Goal: Task Accomplishment & Management: Complete application form

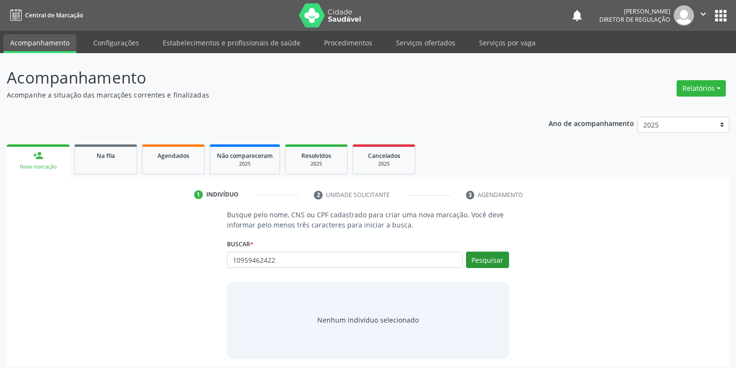
type input "10959462422"
click at [484, 263] on button "Pesquisar" at bounding box center [487, 260] width 43 height 16
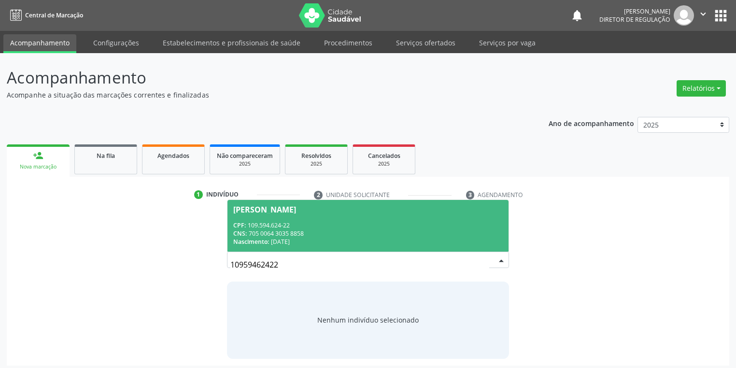
click at [282, 228] on div "CPF: 109.594.624-22" at bounding box center [367, 225] width 269 height 8
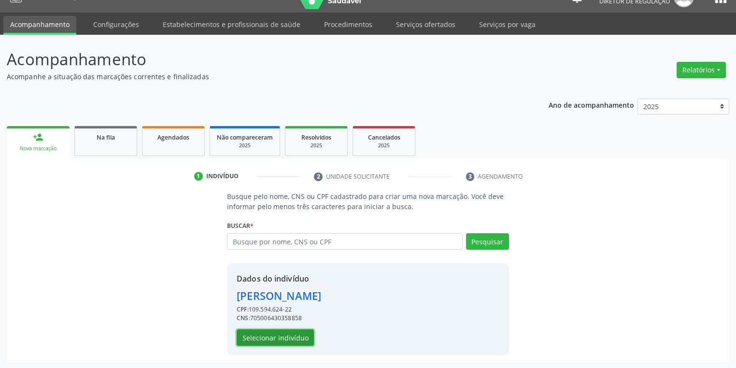
click at [291, 334] on button "Selecionar indivíduo" at bounding box center [275, 337] width 77 height 16
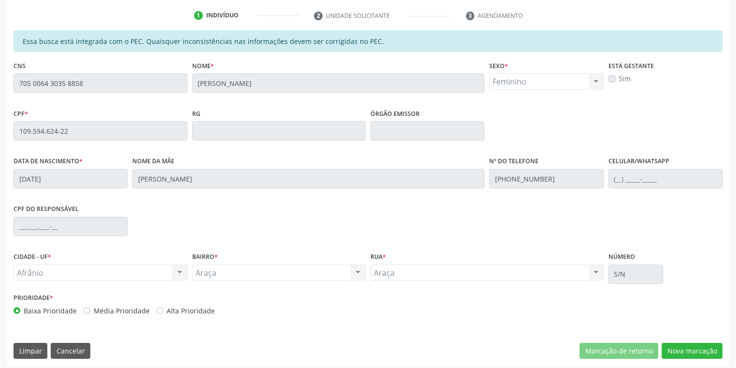
scroll to position [183, 0]
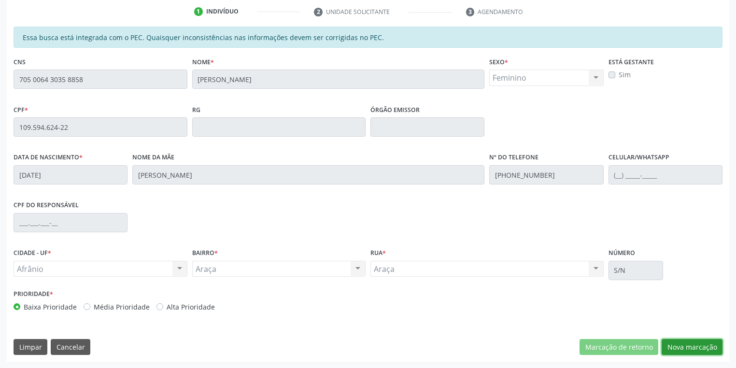
click at [677, 348] on button "Nova marcação" at bounding box center [692, 347] width 61 height 16
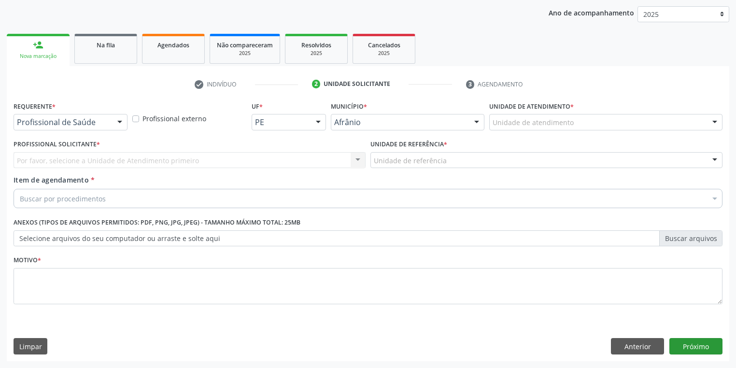
scroll to position [110, 0]
click at [317, 302] on textarea at bounding box center [368, 287] width 709 height 37
drag, startPoint x: 630, startPoint y: 348, endPoint x: 486, endPoint y: 321, distance: 146.4
click at [628, 349] on button "Anterior" at bounding box center [637, 347] width 53 height 16
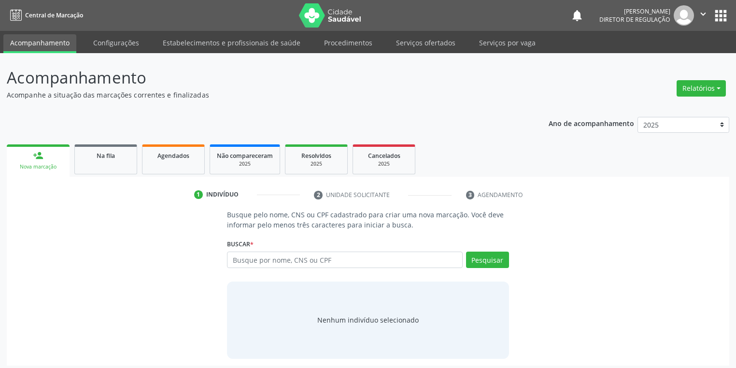
click at [243, 261] on input "text" at bounding box center [345, 260] width 236 height 16
type input "12073862438"
click at [489, 256] on button "Pesquisar" at bounding box center [487, 260] width 43 height 16
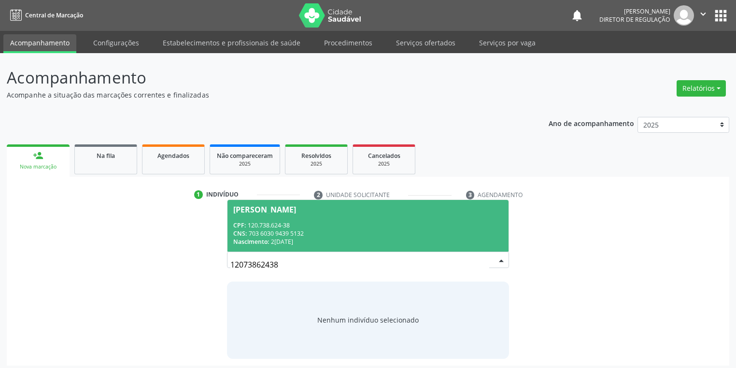
click at [274, 220] on span "Vanizueli dos Santos Nunes CPF: 120.738.624-38 CNS: 703 6030 9439 5132 Nascimen…" at bounding box center [367, 226] width 281 height 52
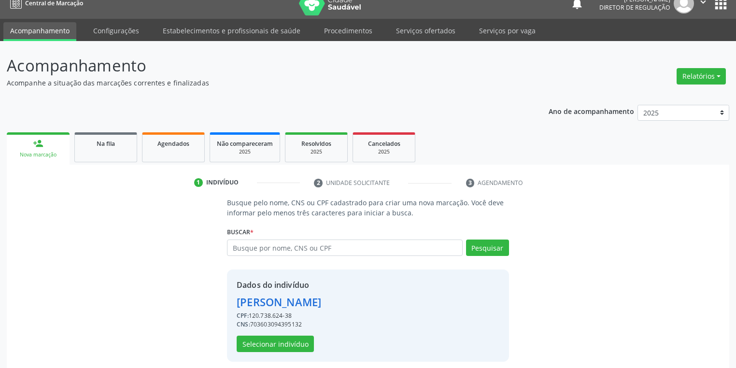
scroll to position [18, 0]
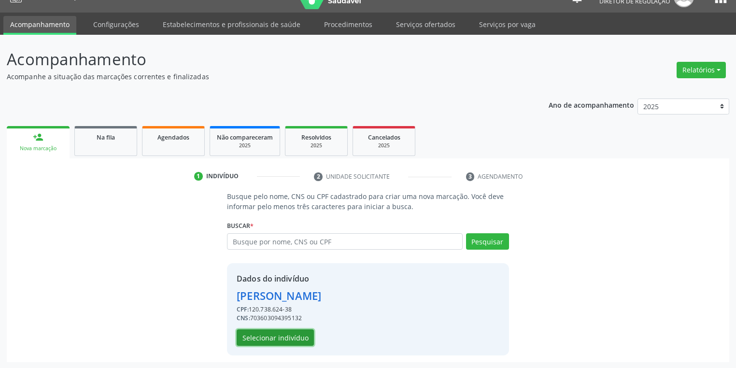
click at [280, 334] on button "Selecionar indivíduo" at bounding box center [275, 337] width 77 height 16
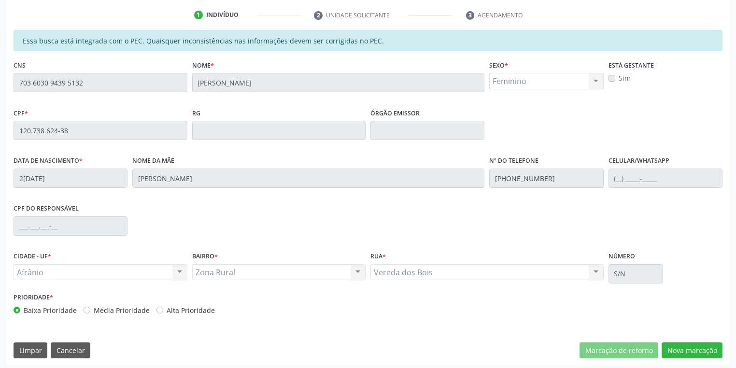
scroll to position [183, 0]
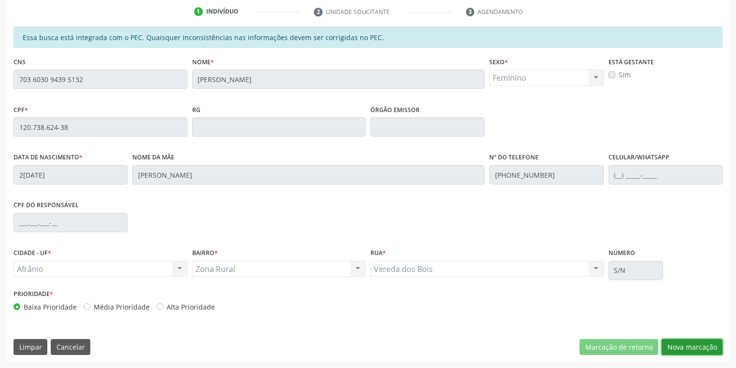
click at [694, 349] on button "Nova marcação" at bounding box center [692, 347] width 61 height 16
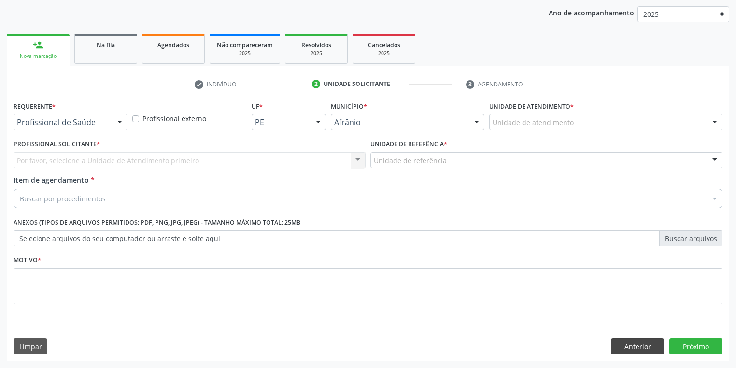
scroll to position [110, 0]
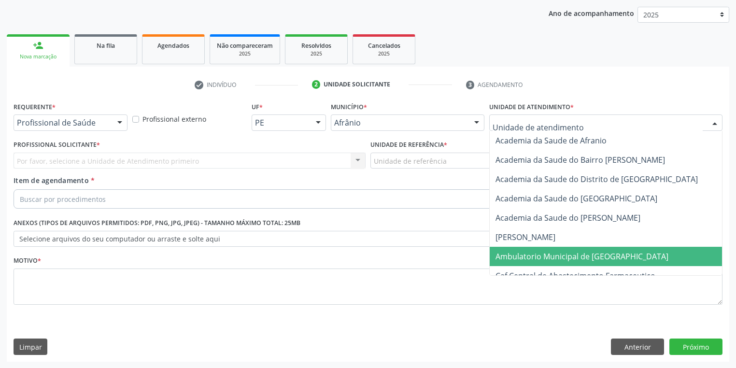
drag, startPoint x: 517, startPoint y: 249, endPoint x: 449, endPoint y: 210, distance: 78.5
click at [516, 249] on span "Ambulatorio Municipal de [GEOGRAPHIC_DATA]" at bounding box center [608, 256] width 236 height 19
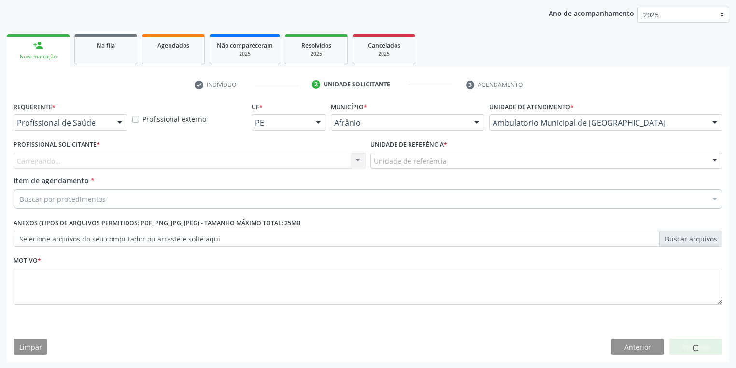
drag, startPoint x: 400, startPoint y: 162, endPoint x: 402, endPoint y: 176, distance: 13.6
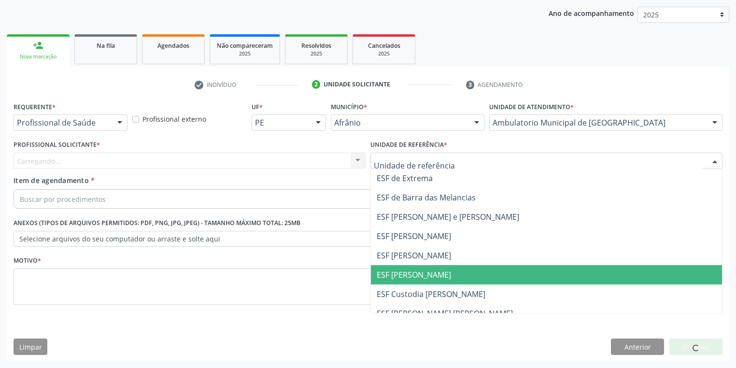
click at [404, 281] on span "ESF [PERSON_NAME]" at bounding box center [546, 274] width 351 height 19
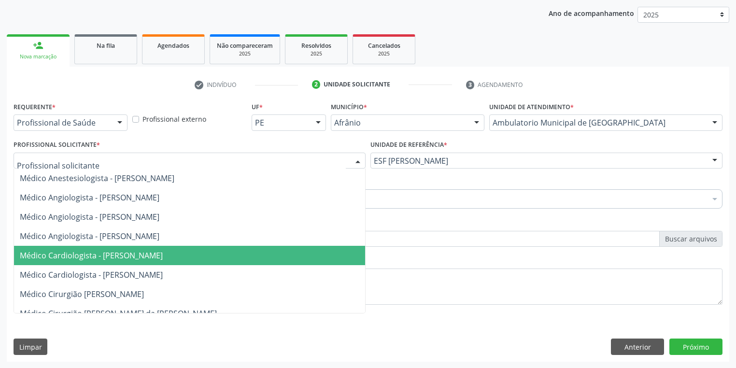
click at [113, 254] on span "Médico Cardiologista - [PERSON_NAME]" at bounding box center [91, 255] width 143 height 11
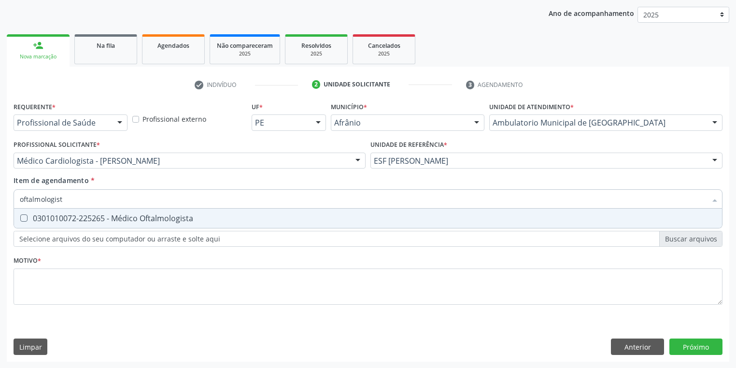
type input "oftalmologista"
click at [57, 217] on div "0301010072-225265 - Médico Oftalmologista" at bounding box center [368, 218] width 696 height 8
checkbox Oftalmologista "true"
click at [44, 280] on div "Requerente * Profissional de Saúde Profissional de Saúde Paciente Nenhum result…" at bounding box center [368, 208] width 709 height 219
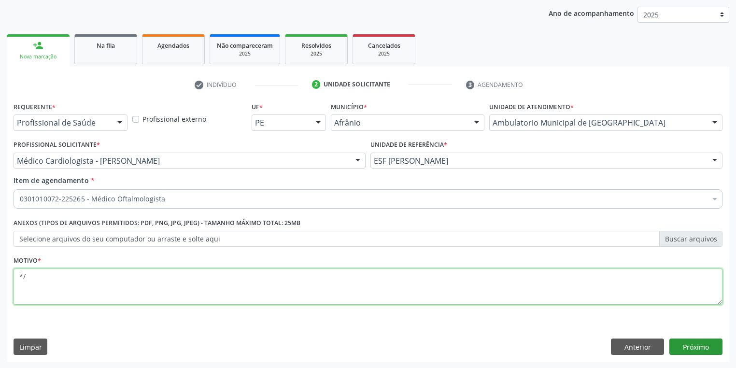
type textarea "*/"
click at [693, 351] on button "Próximo" at bounding box center [695, 347] width 53 height 16
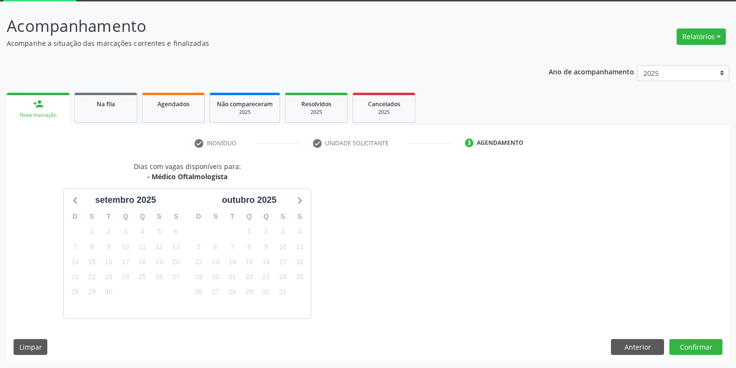
scroll to position [80, 0]
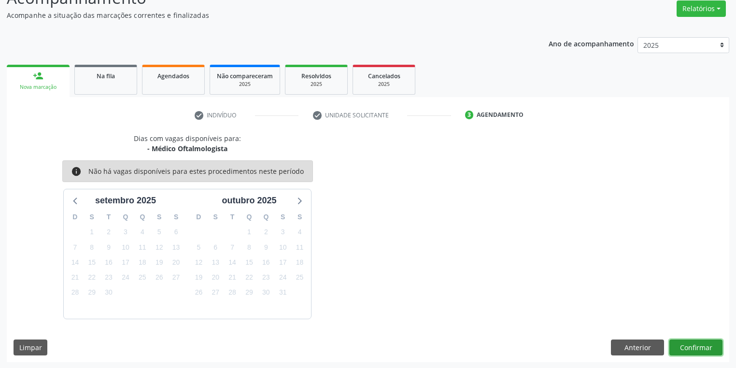
click at [698, 345] on button "Confirmar" at bounding box center [695, 348] width 53 height 16
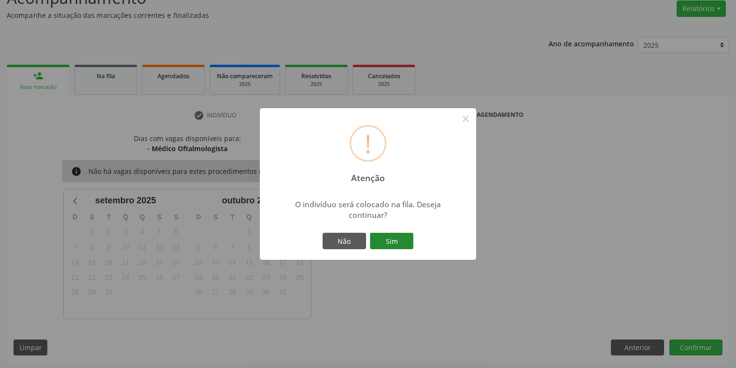
click at [395, 244] on button "Sim" at bounding box center [391, 241] width 43 height 16
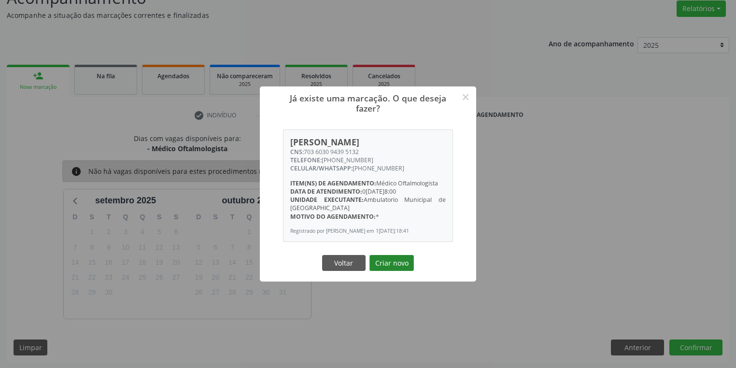
click at [393, 265] on button "Criar novo" at bounding box center [391, 263] width 44 height 16
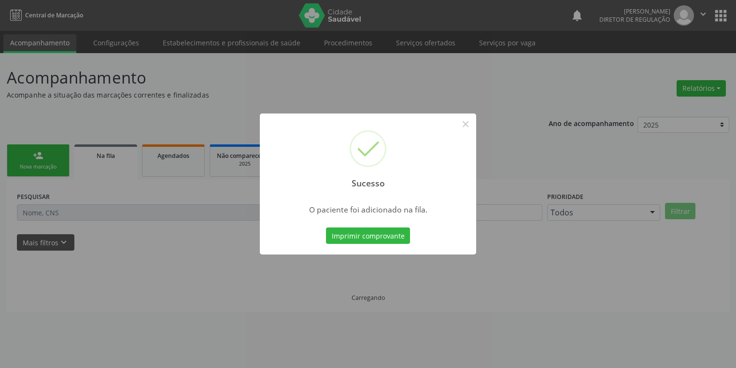
scroll to position [0, 0]
click at [471, 121] on button "×" at bounding box center [468, 124] width 16 height 16
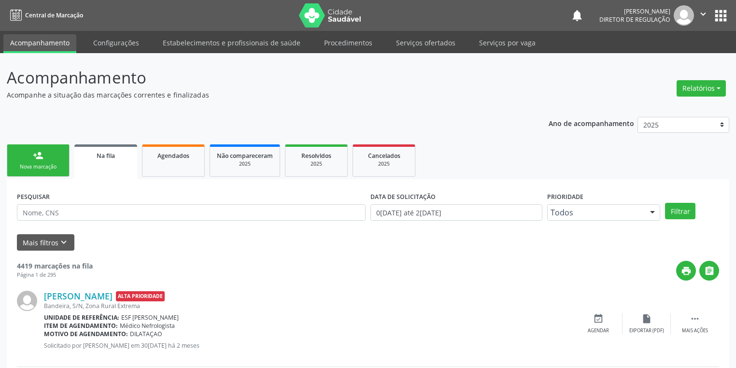
click at [43, 164] on div "Nova marcação" at bounding box center [38, 166] width 48 height 7
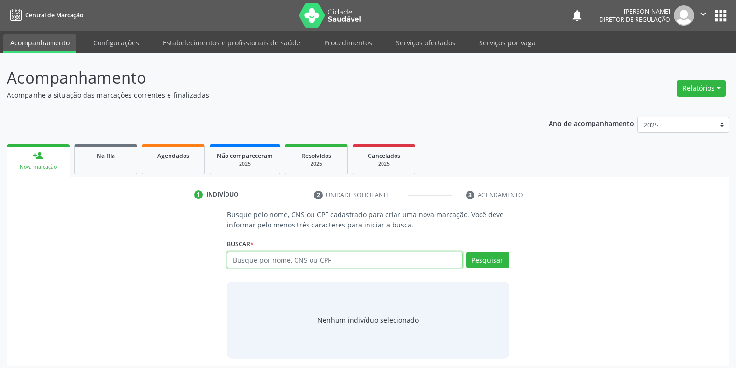
click at [253, 258] on input "text" at bounding box center [345, 260] width 236 height 16
type input "2"
type input "12457440467"
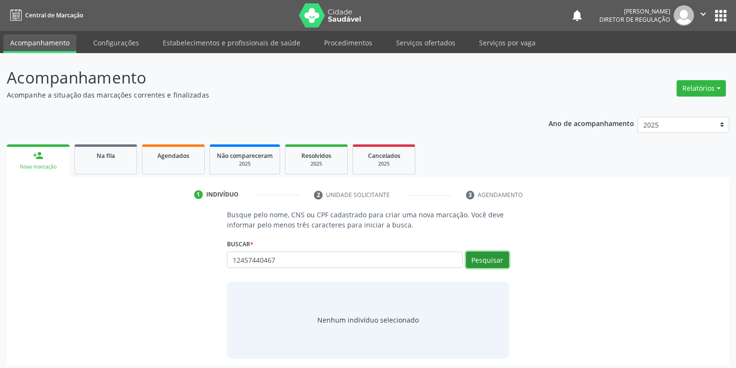
click at [483, 262] on button "Pesquisar" at bounding box center [487, 260] width 43 height 16
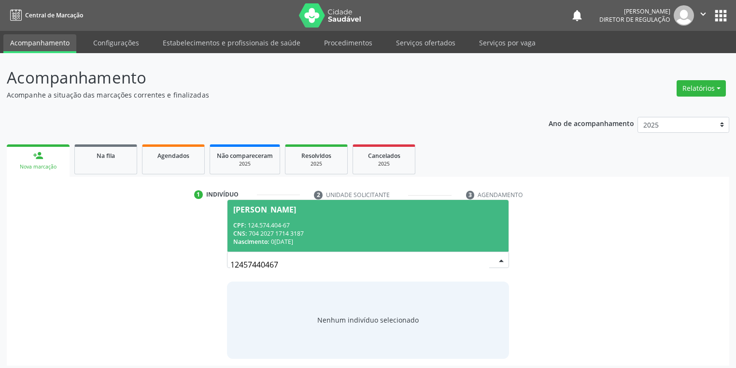
click at [275, 228] on div "CPF: 124.574.404-67" at bounding box center [367, 225] width 269 height 8
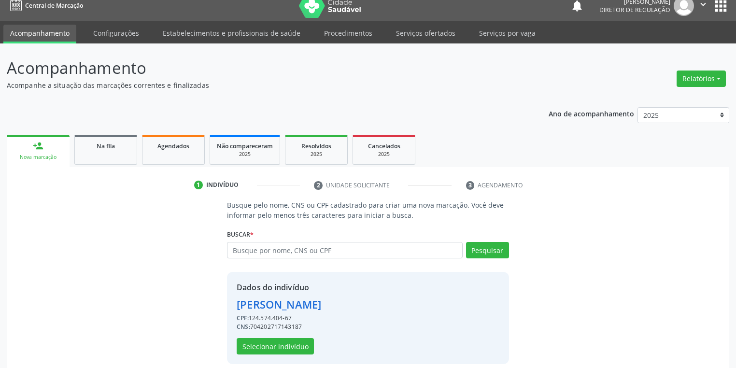
scroll to position [18, 0]
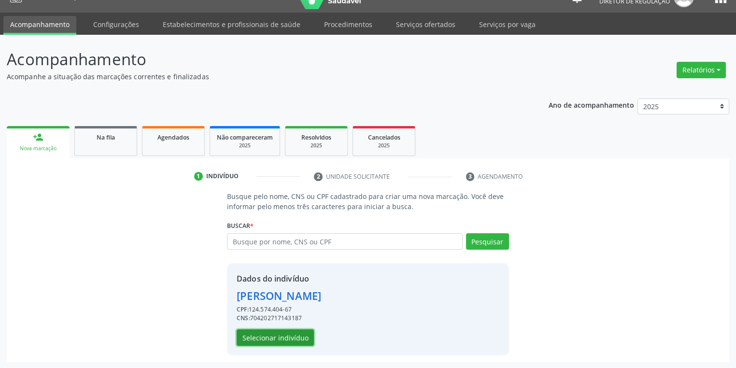
click at [270, 336] on button "Selecionar indivíduo" at bounding box center [275, 337] width 77 height 16
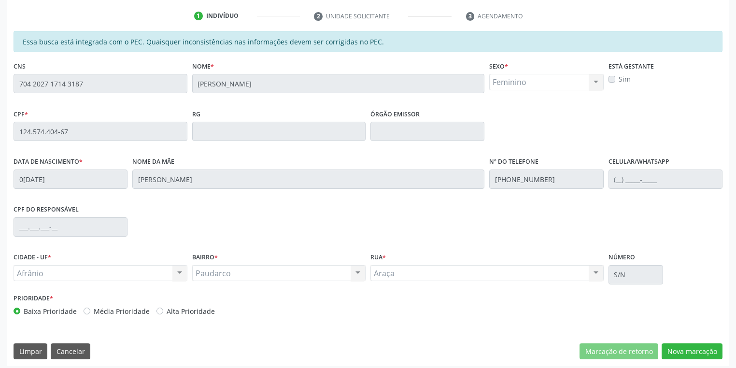
scroll to position [183, 0]
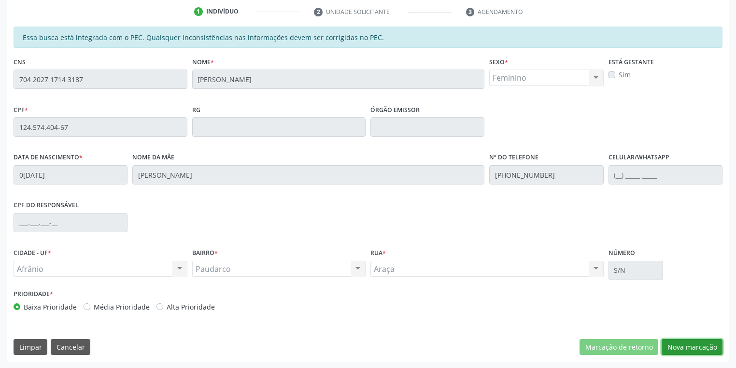
click at [675, 347] on button "Nova marcação" at bounding box center [692, 347] width 61 height 16
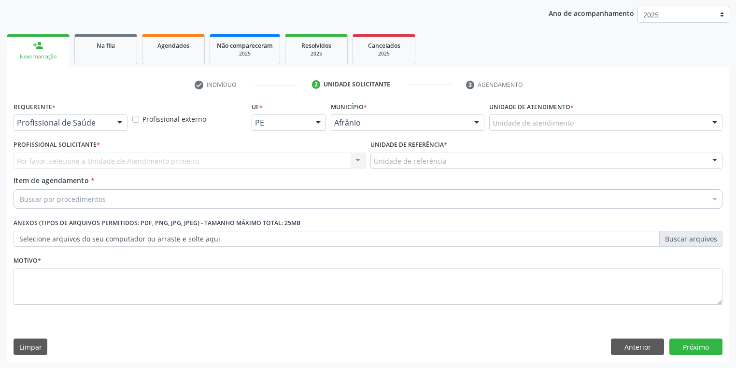
click at [503, 131] on div "Unidade de atendimento * Unidade de atendimento Academia da Saude de Afranio Ac…" at bounding box center [606, 118] width 238 height 38
click at [514, 129] on div "Unidade de atendimento" at bounding box center [605, 122] width 233 height 16
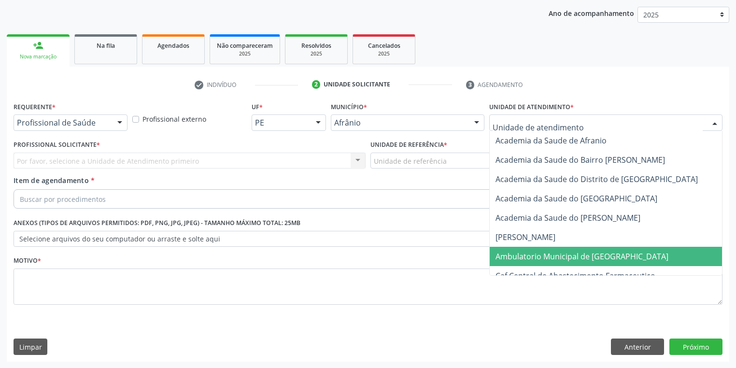
click at [506, 259] on span "Ambulatorio Municipal de [GEOGRAPHIC_DATA]" at bounding box center [582, 256] width 173 height 11
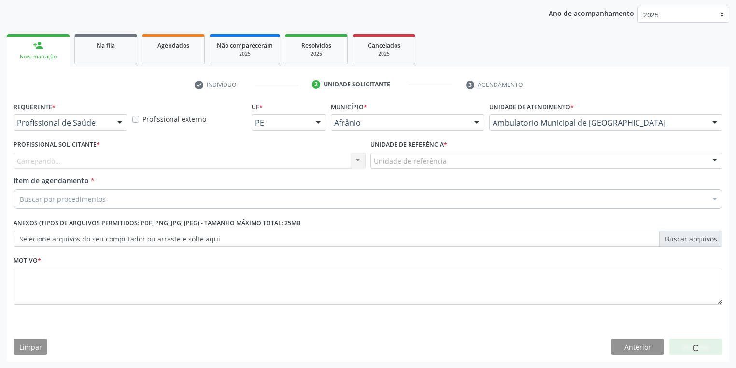
click at [391, 155] on div "Unidade de referência" at bounding box center [546, 161] width 352 height 16
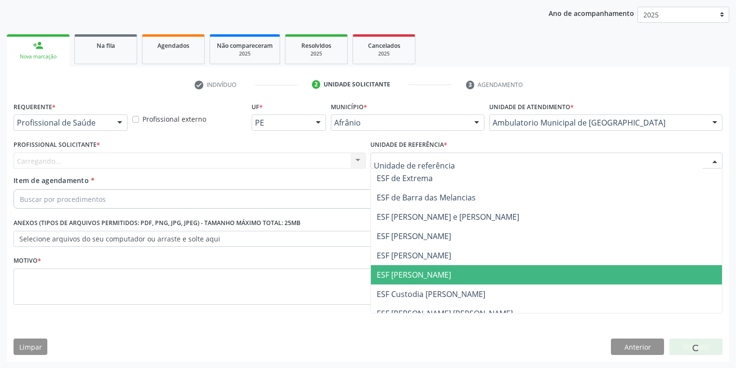
drag, startPoint x: 396, startPoint y: 268, endPoint x: 349, endPoint y: 249, distance: 50.8
click at [396, 268] on span "ESF [PERSON_NAME]" at bounding box center [546, 274] width 351 height 19
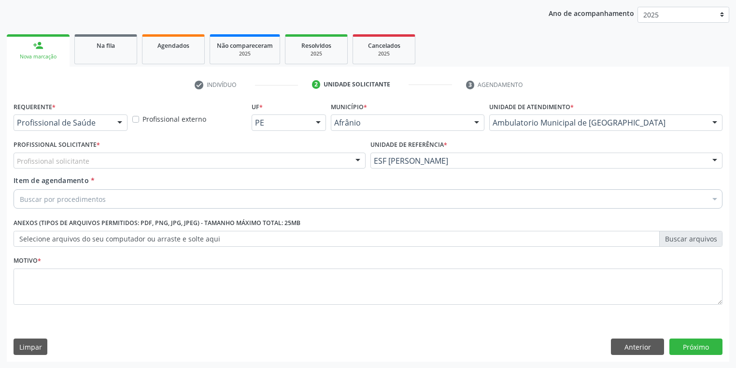
click at [93, 163] on div "Profissional solicitante" at bounding box center [190, 161] width 352 height 16
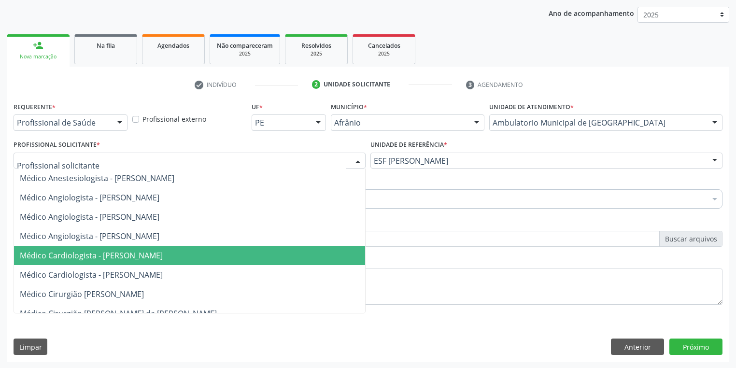
click at [99, 254] on span "Médico Cardiologista - [PERSON_NAME]" at bounding box center [91, 255] width 143 height 11
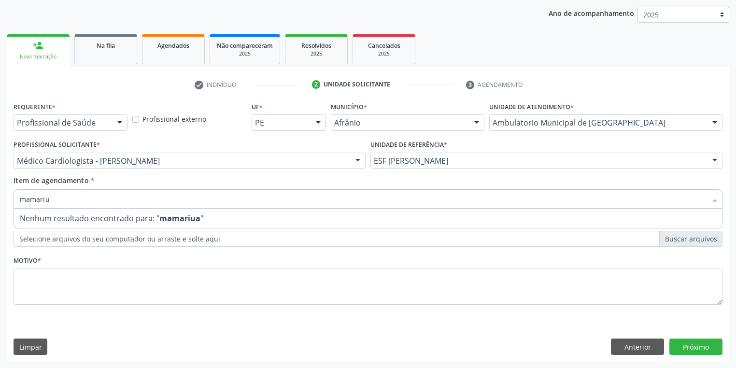
type input "mamari"
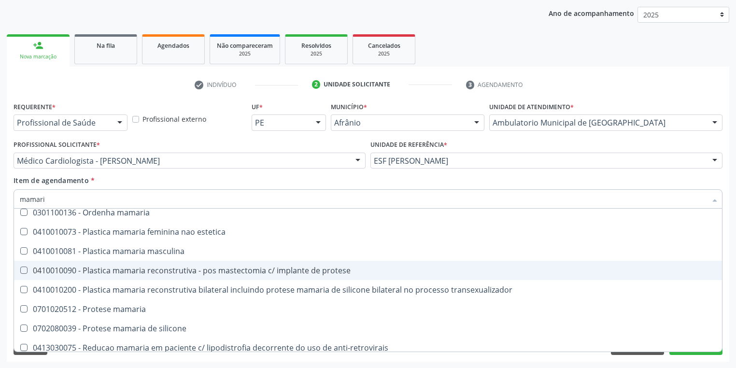
scroll to position [50, 0]
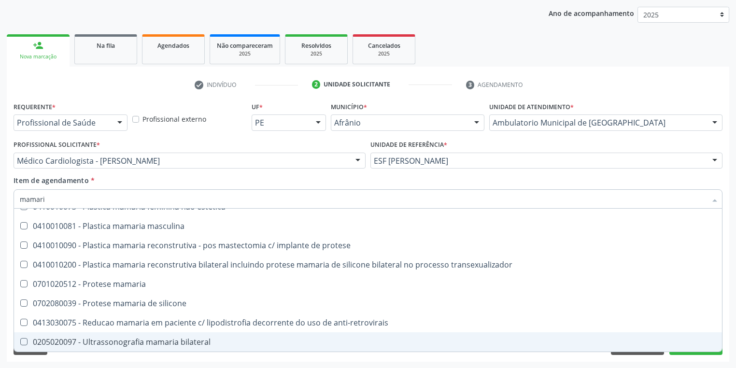
click at [133, 343] on div "0205020097 - Ultrassonografia mamaria bilateral" at bounding box center [368, 342] width 696 height 8
checkbox bilateral "true"
click at [81, 362] on div "Acompanhamento Acompanhe a situação das marcações correntes e finalizadas Relat…" at bounding box center [368, 155] width 736 height 425
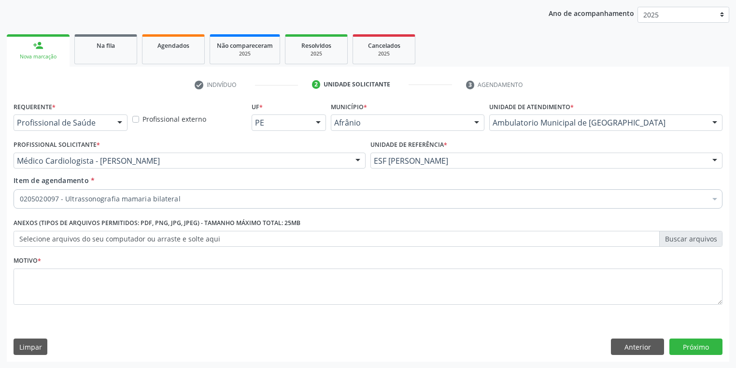
scroll to position [0, 0]
click at [35, 274] on textarea at bounding box center [368, 287] width 709 height 37
type textarea "*"
click at [688, 346] on button "Próximo" at bounding box center [695, 347] width 53 height 16
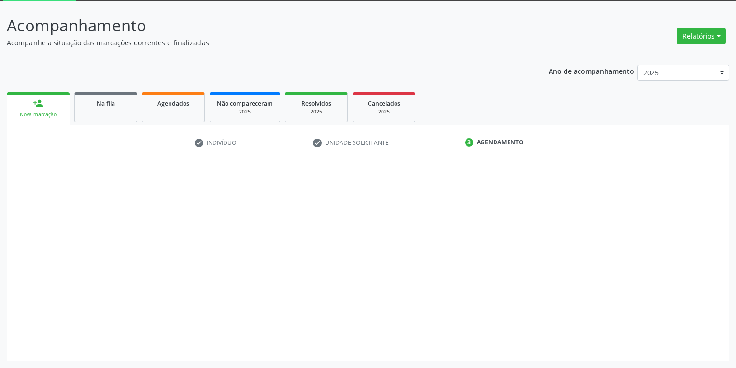
scroll to position [52, 0]
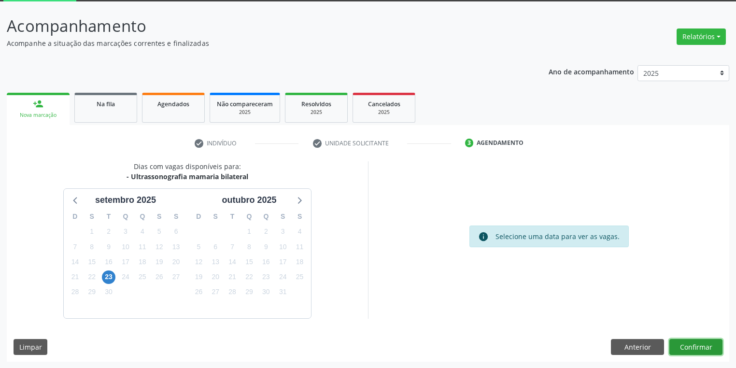
click at [686, 345] on button "Confirmar" at bounding box center [695, 347] width 53 height 16
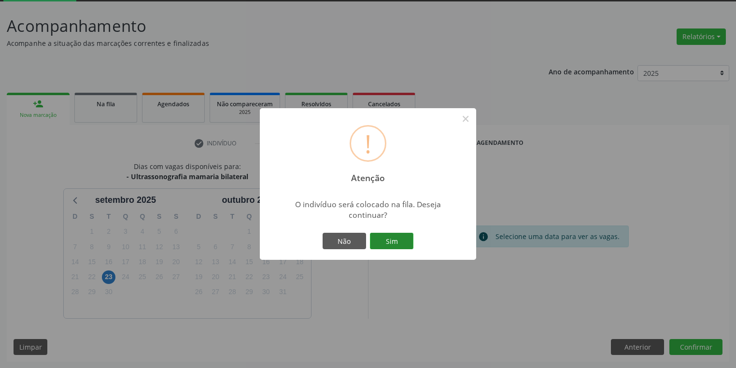
click at [397, 241] on button "Sim" at bounding box center [391, 241] width 43 height 16
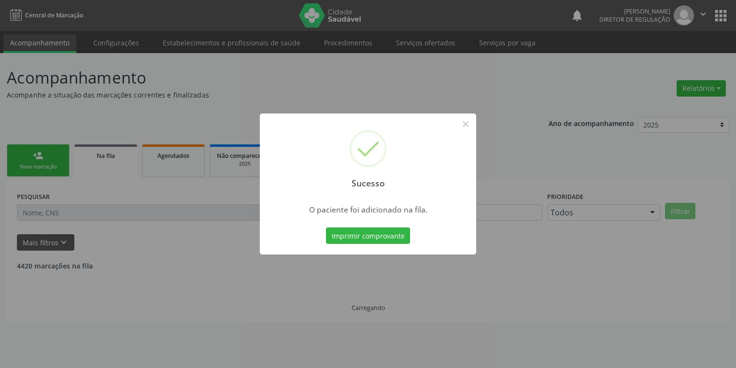
scroll to position [0, 0]
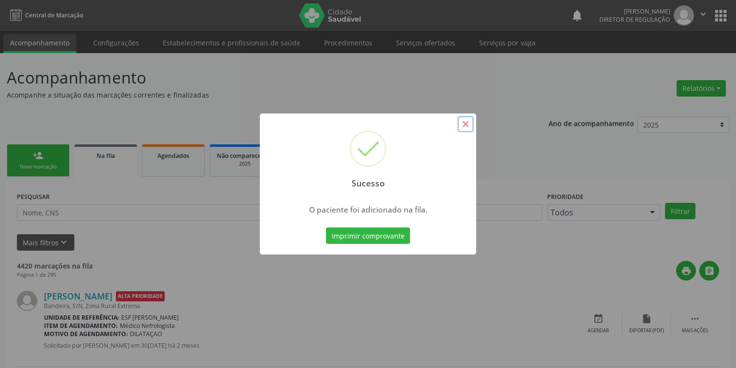
click at [466, 122] on button "×" at bounding box center [465, 124] width 16 height 16
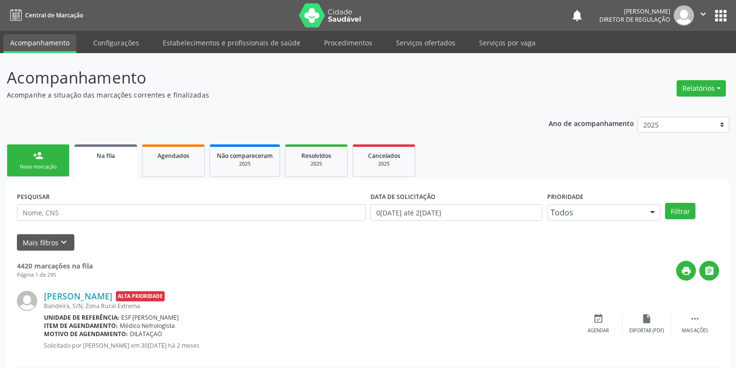
click at [46, 169] on div "Nova marcação" at bounding box center [38, 166] width 48 height 7
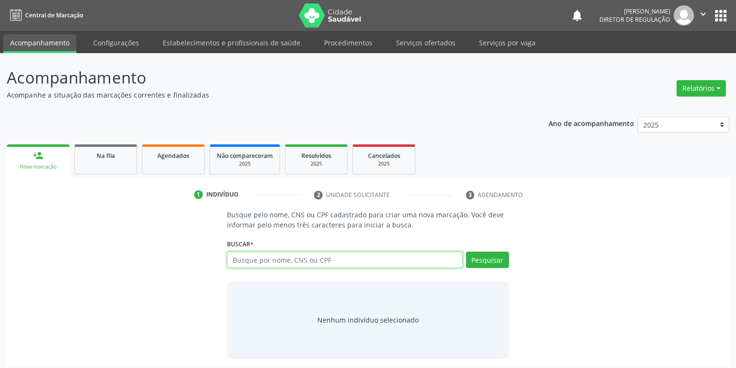
click at [238, 261] on input "text" at bounding box center [345, 260] width 236 height 16
type input "107730544"
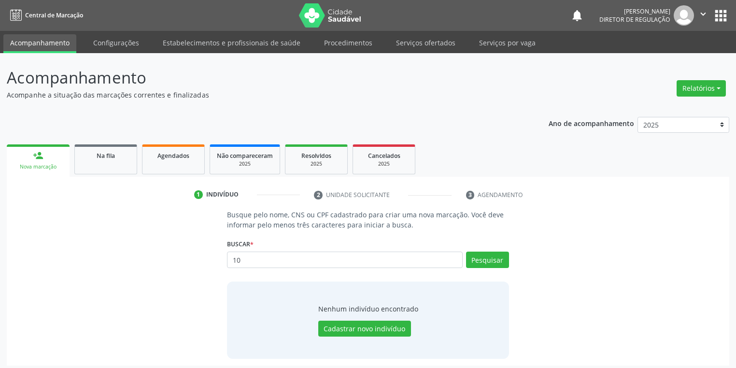
type input "1"
type input "10773054430"
click at [487, 260] on button "Pesquisar" at bounding box center [487, 260] width 43 height 16
type input "10773054430"
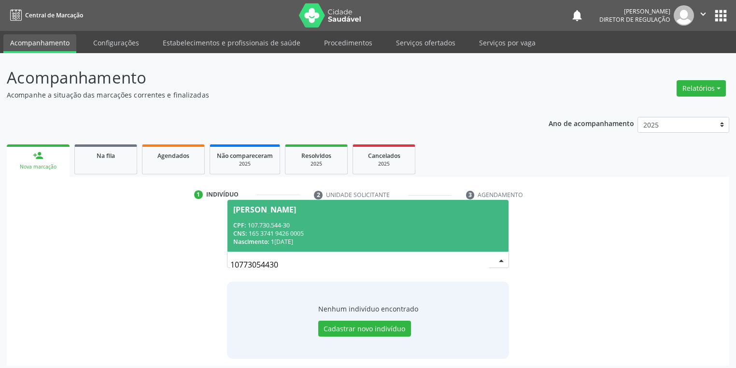
click at [274, 239] on div "Nascimento: 11/04/1991" at bounding box center [367, 242] width 269 height 8
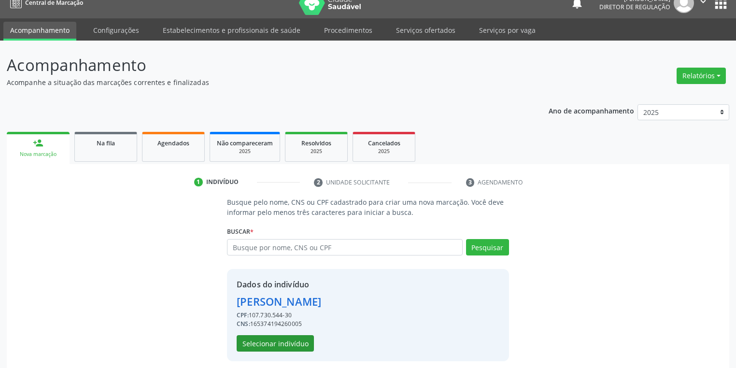
scroll to position [18, 0]
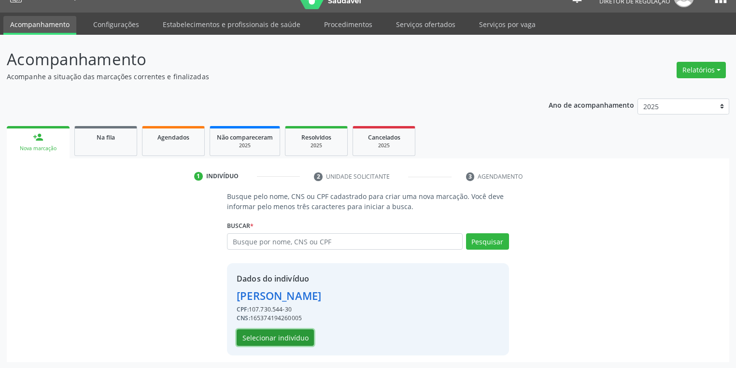
click at [278, 340] on button "Selecionar indivíduo" at bounding box center [275, 337] width 77 height 16
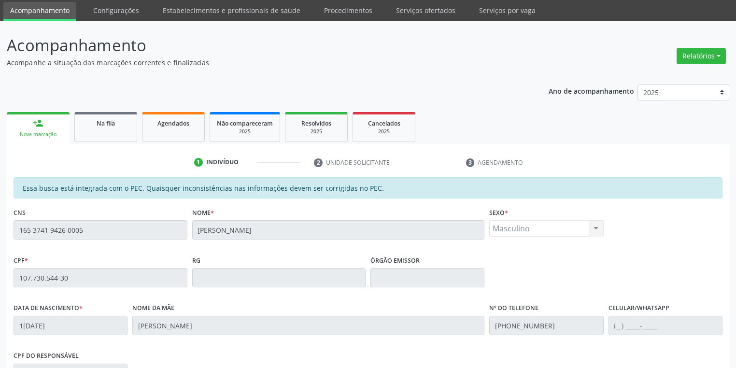
scroll to position [183, 0]
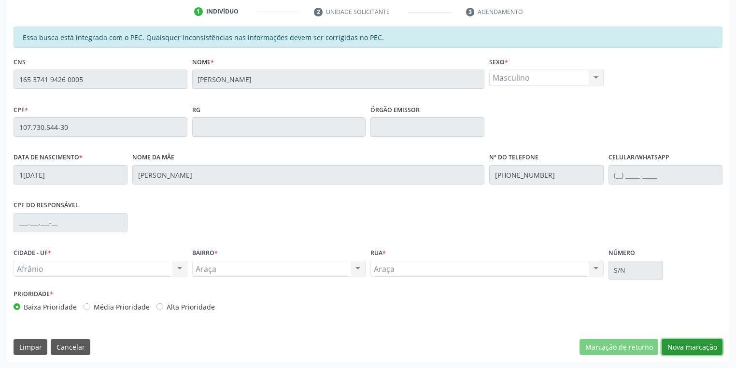
click at [674, 346] on button "Nova marcação" at bounding box center [692, 347] width 61 height 16
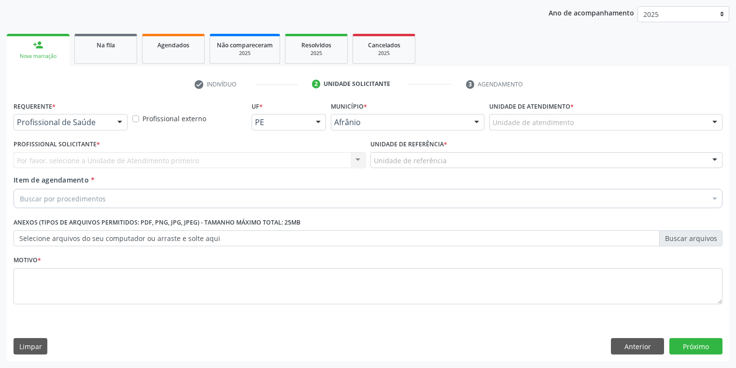
scroll to position [110, 0]
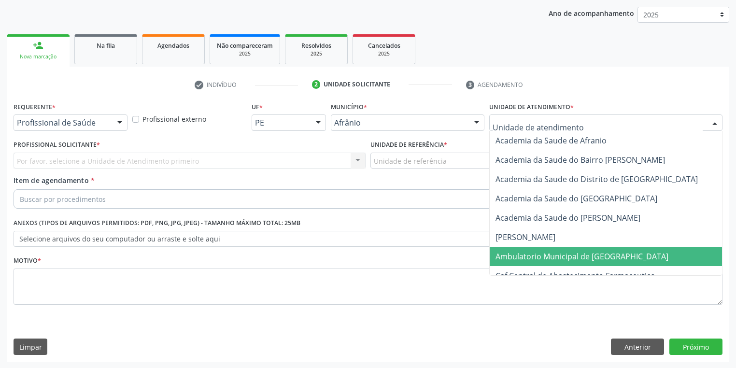
click at [503, 249] on span "Ambulatorio Municipal de [GEOGRAPHIC_DATA]" at bounding box center [608, 256] width 236 height 19
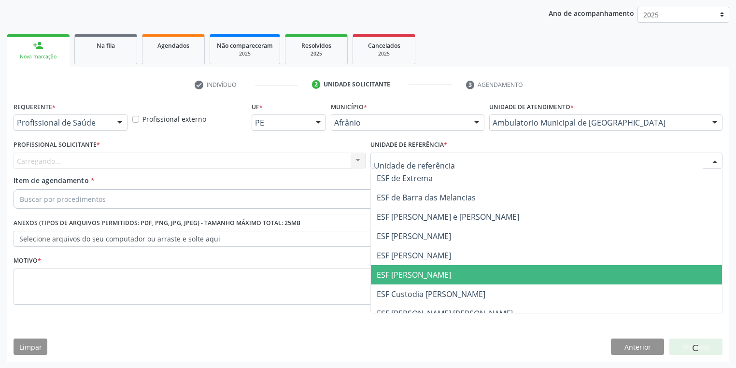
click at [395, 274] on span "ESF [PERSON_NAME]" at bounding box center [414, 274] width 74 height 11
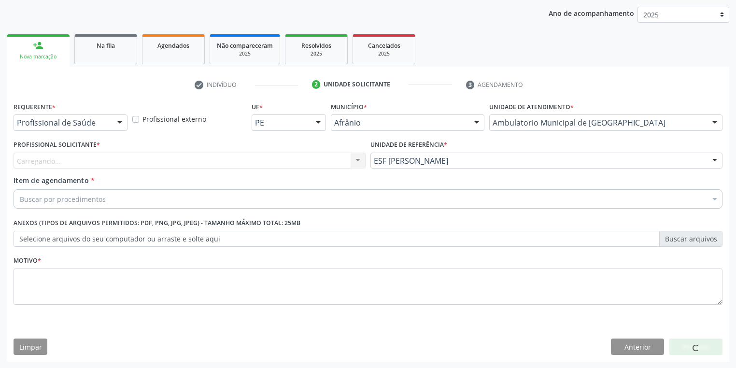
click at [103, 161] on div "Carregando... Nenhum resultado encontrado para: " " Não há nenhuma opção para s…" at bounding box center [190, 161] width 352 height 16
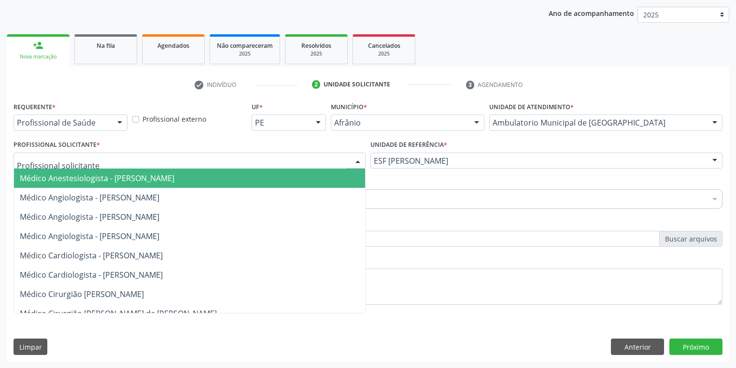
click at [62, 168] on div at bounding box center [190, 161] width 352 height 16
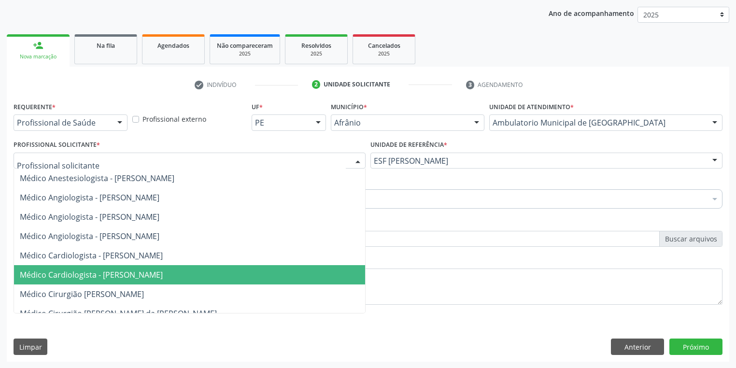
click at [90, 269] on span "Médico Cardiologista - Anderson da Costa Armstrong" at bounding box center [91, 274] width 143 height 11
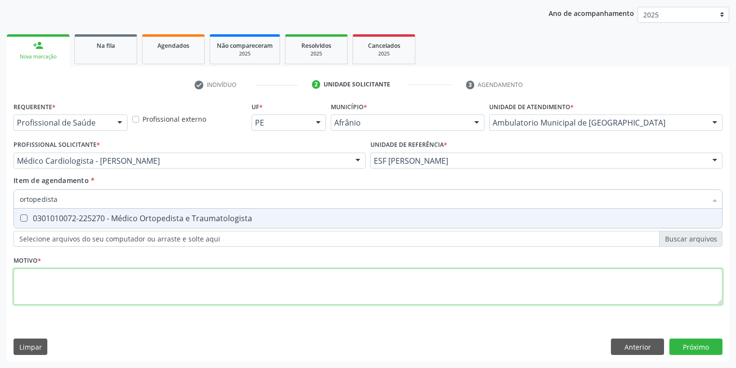
click at [95, 284] on div "Requerente * Profissional de Saúde Profissional de Saúde Paciente Nenhum result…" at bounding box center [368, 208] width 709 height 219
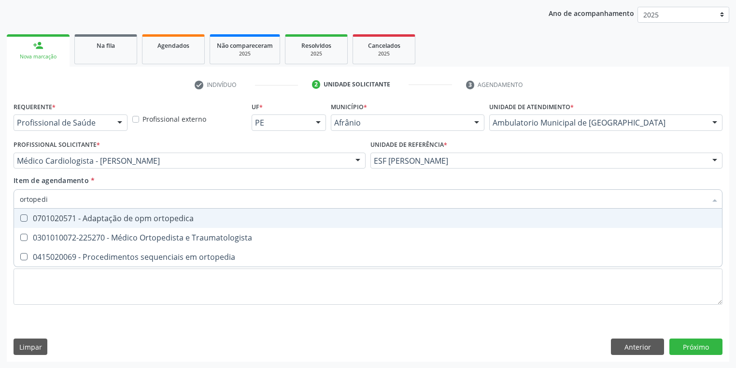
type input "ortopedis"
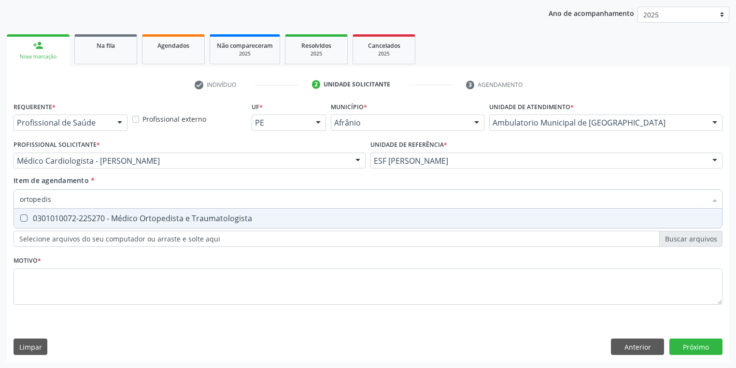
click at [27, 218] on Traumatologista at bounding box center [23, 217] width 7 height 7
click at [20, 218] on Traumatologista "checkbox" at bounding box center [17, 218] width 6 height 6
checkbox Traumatologista "true"
click at [26, 272] on div "Requerente * Profissional de Saúde Profissional de Saúde Paciente Nenhum result…" at bounding box center [368, 208] width 709 height 219
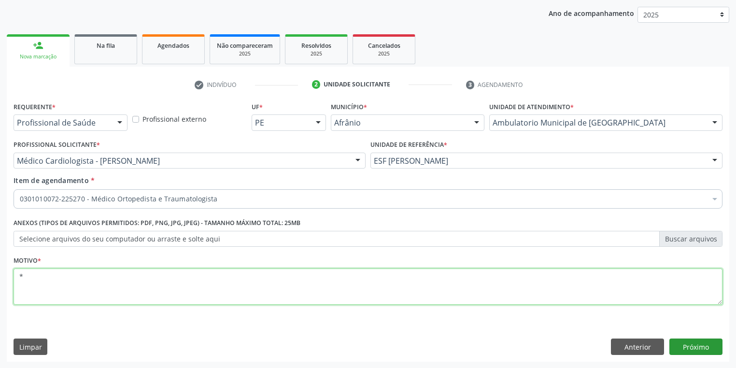
type textarea "*"
click at [679, 340] on button "Próximo" at bounding box center [695, 347] width 53 height 16
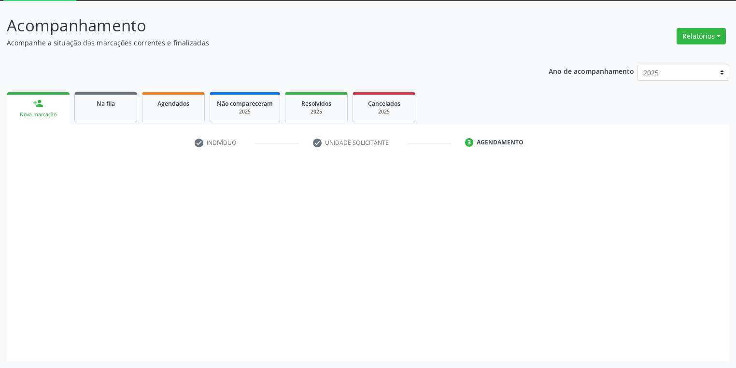
scroll to position [52, 0]
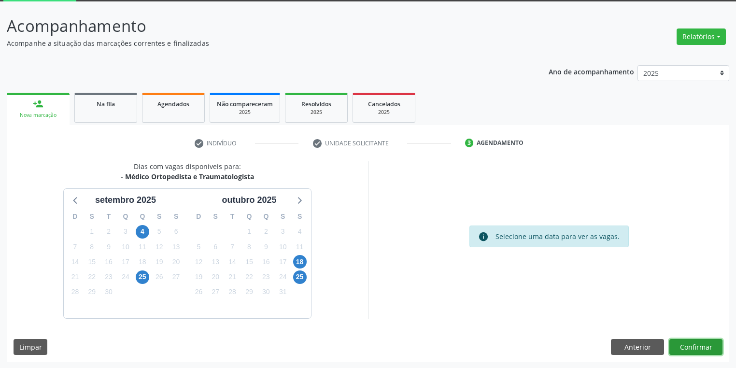
click at [701, 344] on button "Confirmar" at bounding box center [695, 347] width 53 height 16
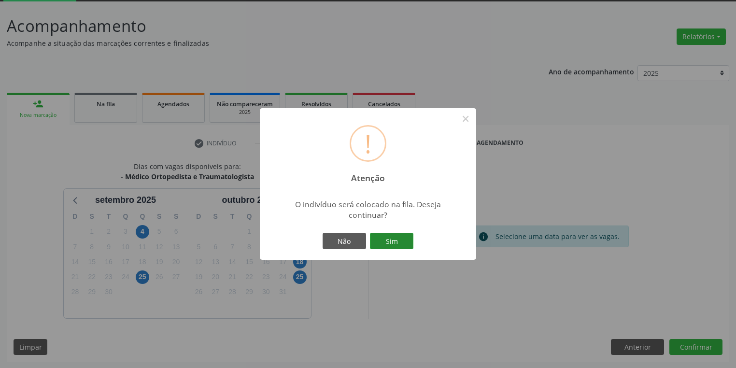
click at [386, 238] on button "Sim" at bounding box center [391, 241] width 43 height 16
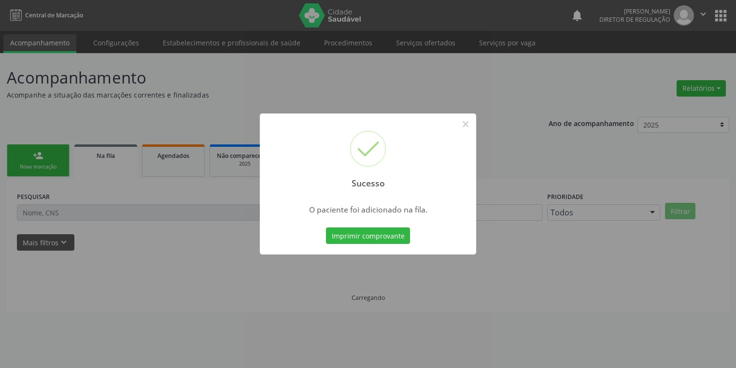
scroll to position [0, 0]
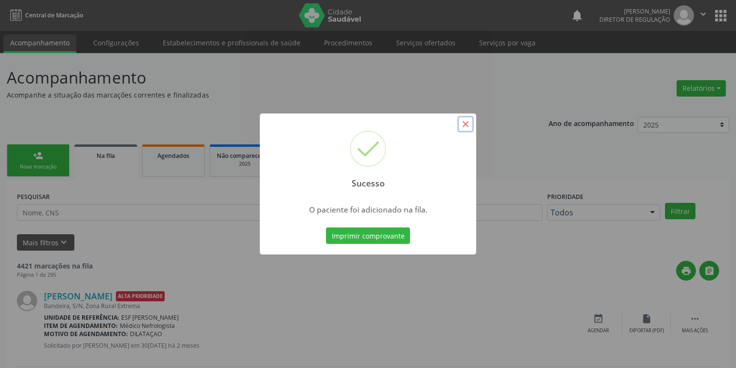
click at [464, 123] on button "×" at bounding box center [465, 124] width 16 height 16
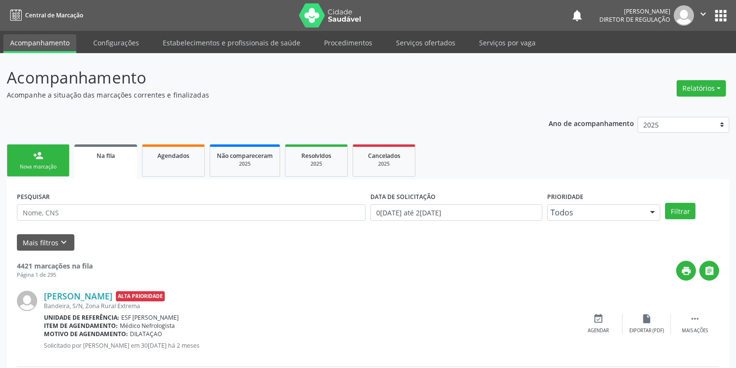
click at [37, 159] on div "person_add" at bounding box center [38, 155] width 11 height 11
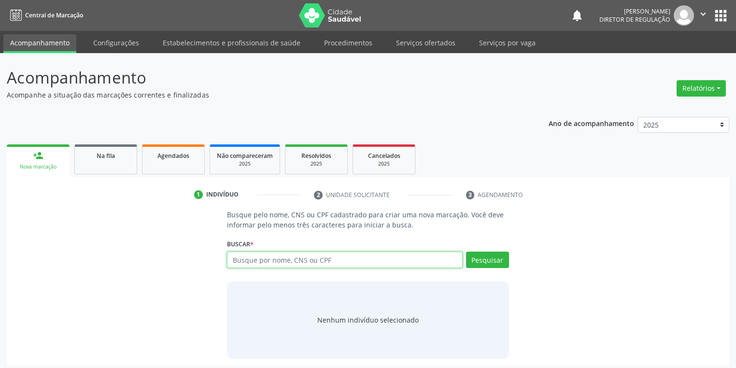
click at [269, 259] on input "text" at bounding box center [345, 260] width 236 height 16
type input "valdeci raimunda"
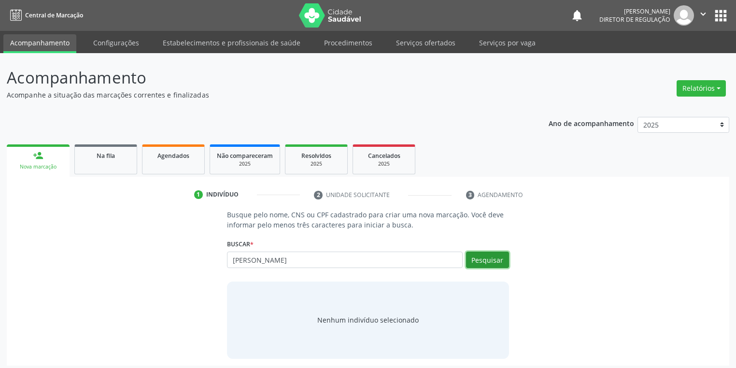
click at [474, 258] on button "Pesquisar" at bounding box center [487, 260] width 43 height 16
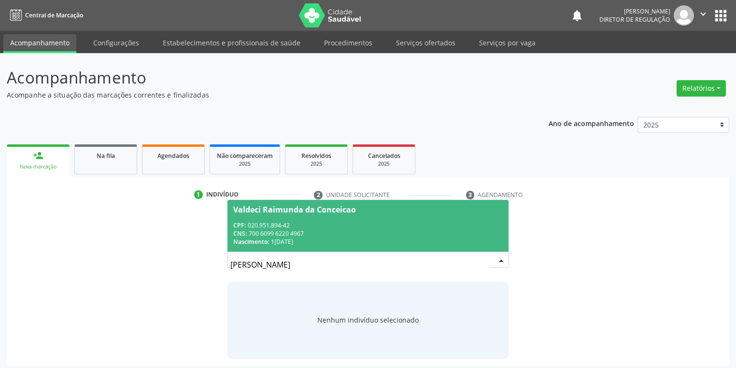
click at [284, 229] on div "CNS: 700 6099 6220 4967" at bounding box center [367, 233] width 269 height 8
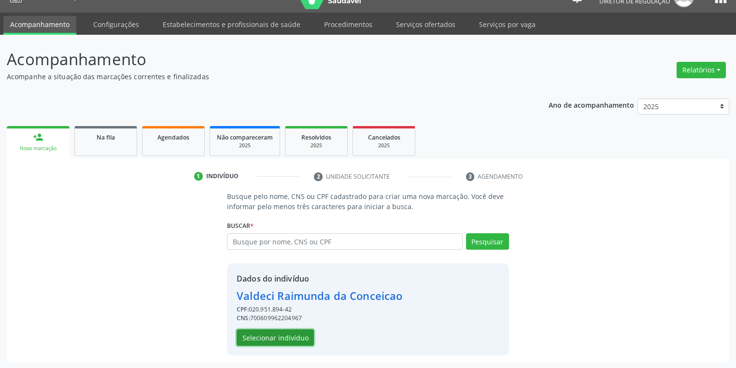
click at [284, 336] on button "Selecionar indivíduo" at bounding box center [275, 337] width 77 height 16
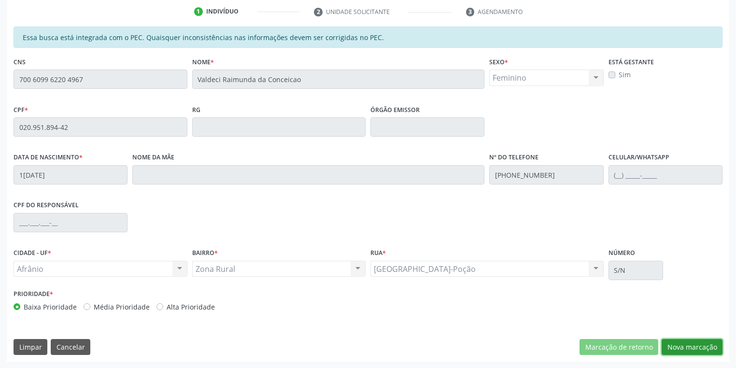
click at [684, 342] on button "Nova marcação" at bounding box center [692, 347] width 61 height 16
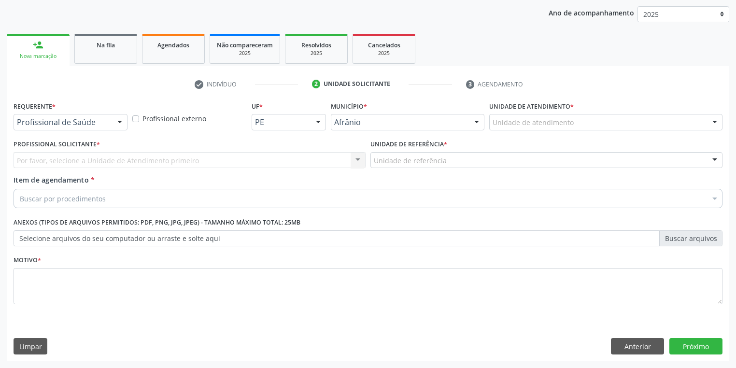
scroll to position [110, 0]
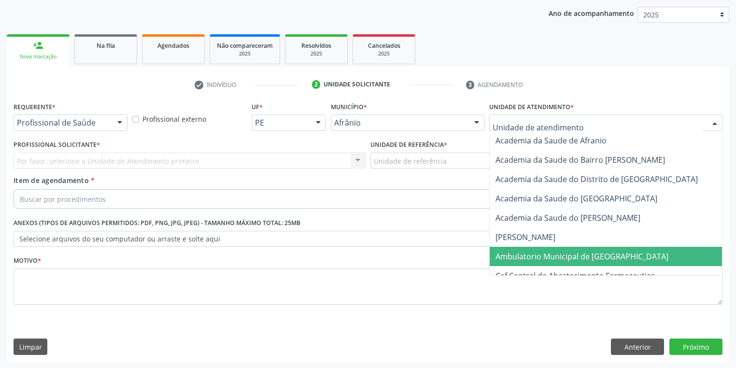
click at [520, 252] on span "Ambulatorio Municipal de [GEOGRAPHIC_DATA]" at bounding box center [582, 256] width 173 height 11
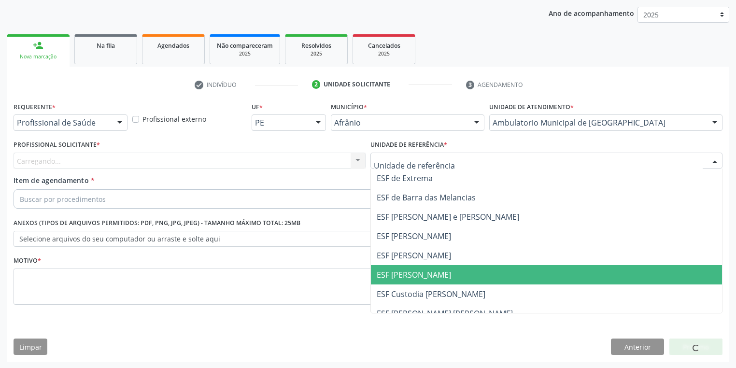
click at [389, 271] on span "ESF [PERSON_NAME]" at bounding box center [414, 274] width 74 height 11
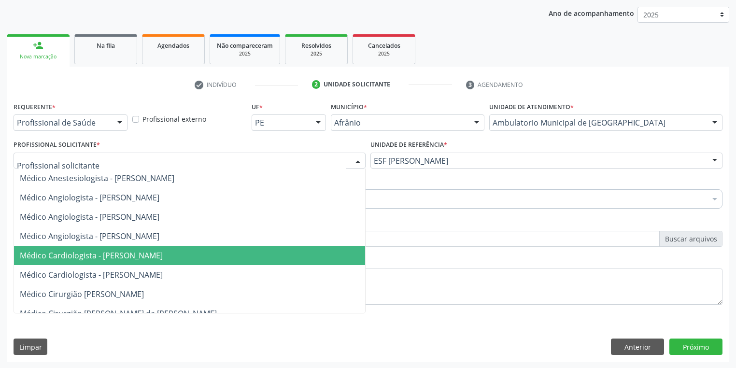
click at [99, 248] on span "Médico Cardiologista - [PERSON_NAME]" at bounding box center [189, 255] width 351 height 19
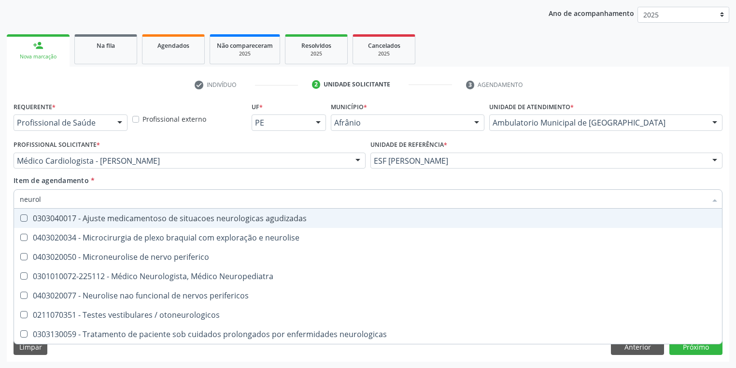
type input "neurolo"
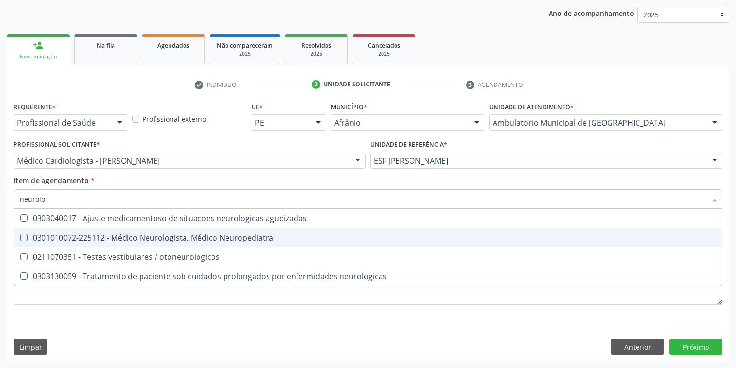
click at [70, 239] on div "0301010072-225112 - Médico Neurologista, Médico Neuropediatra" at bounding box center [368, 238] width 696 height 8
checkbox Neuropediatra "true"
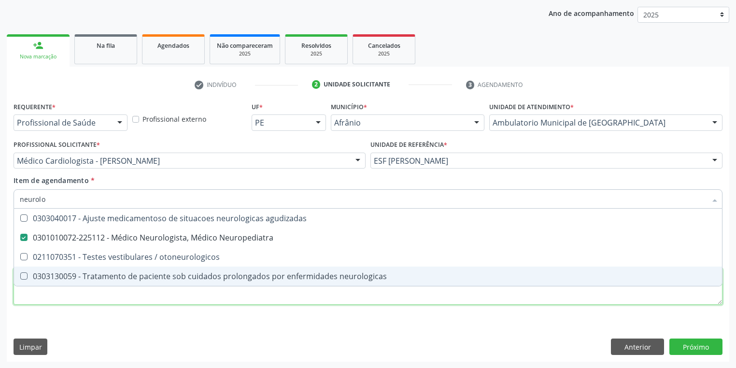
click at [44, 296] on div "Requerente * Profissional de Saúde Profissional de Saúde Paciente Nenhum result…" at bounding box center [368, 208] width 709 height 219
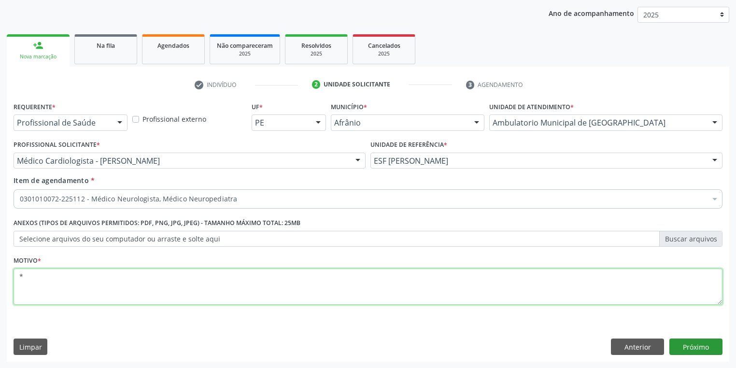
type textarea "*"
click at [692, 345] on button "Próximo" at bounding box center [695, 347] width 53 height 16
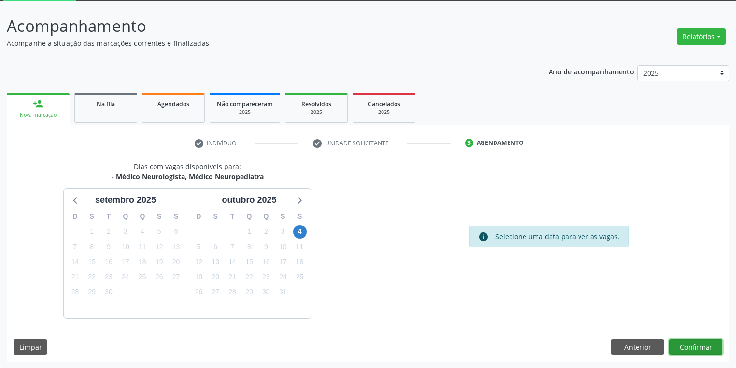
click at [694, 346] on button "Confirmar" at bounding box center [695, 347] width 53 height 16
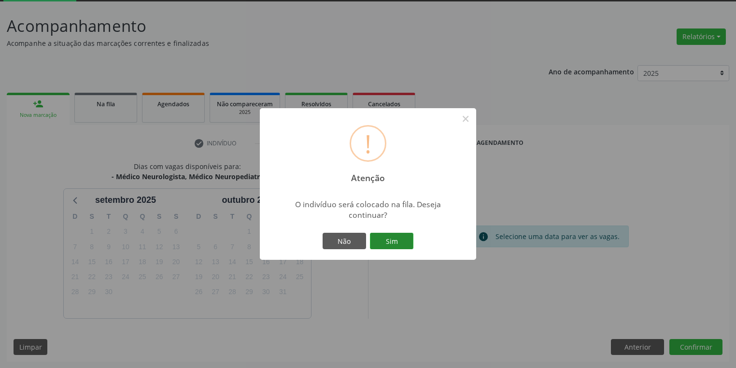
click at [395, 243] on button "Sim" at bounding box center [391, 241] width 43 height 16
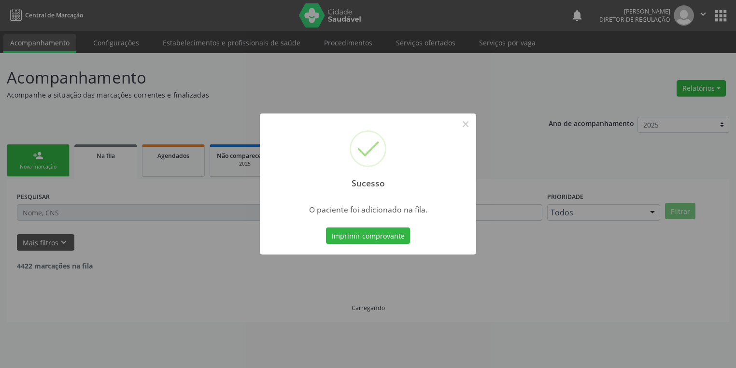
scroll to position [0, 0]
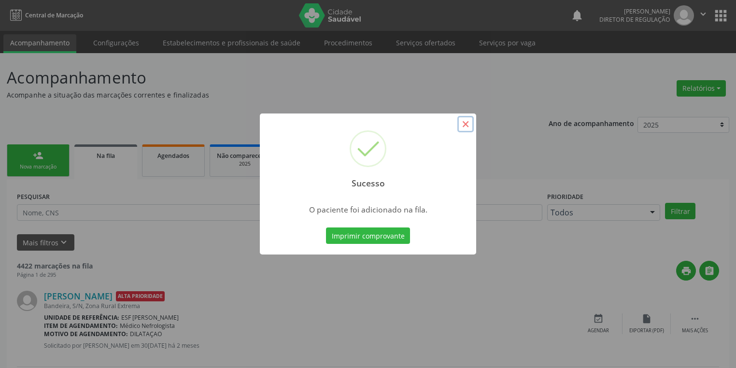
click at [465, 127] on button "×" at bounding box center [465, 124] width 16 height 16
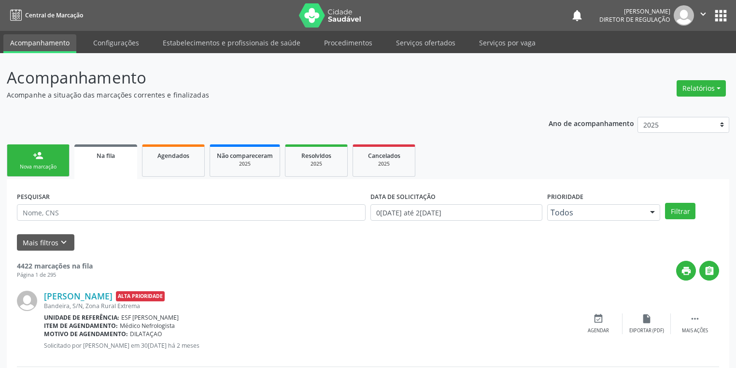
click at [54, 161] on link "person_add Nova marcação" at bounding box center [38, 160] width 63 height 32
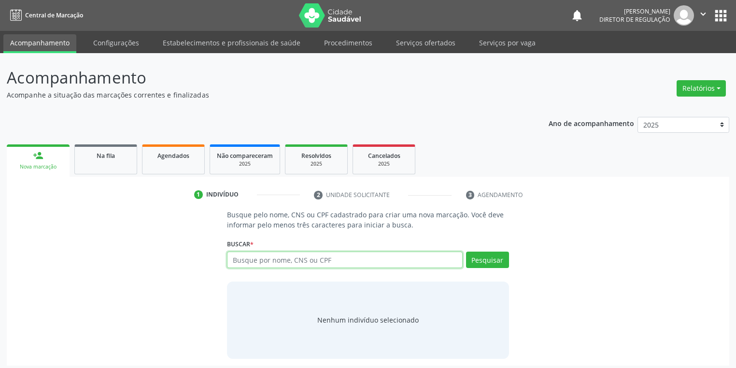
click at [261, 262] on input "text" at bounding box center [345, 260] width 236 height 16
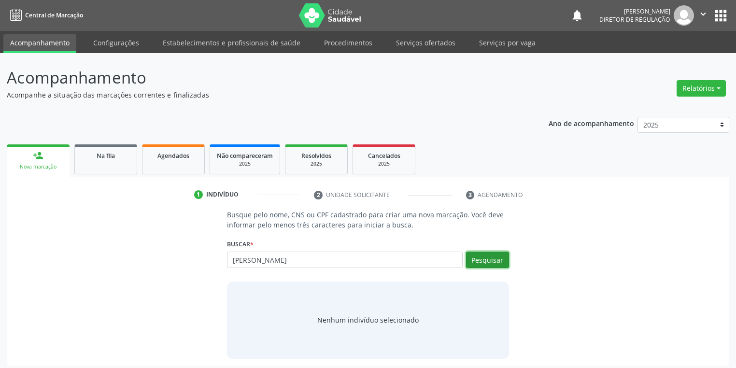
click at [495, 261] on button "Pesquisar" at bounding box center [487, 260] width 43 height 16
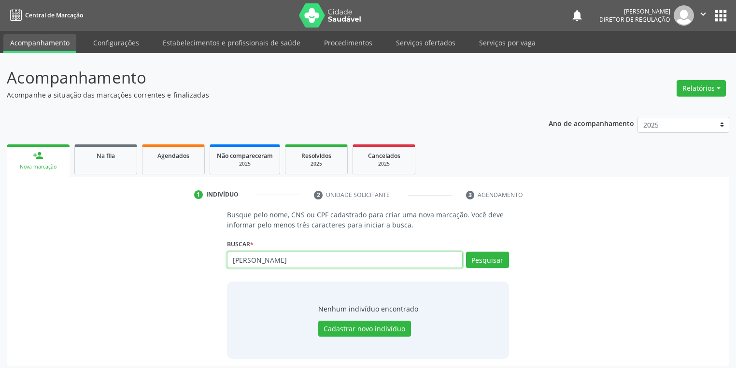
click at [294, 262] on input "maria natividade" at bounding box center [345, 260] width 236 height 16
click at [294, 262] on input "maria netividadde" at bounding box center [345, 260] width 236 height 16
click at [475, 257] on button "Pesquisar" at bounding box center [487, 260] width 43 height 16
click at [300, 264] on input "maria netividade" at bounding box center [345, 260] width 236 height 16
type input "maria n"
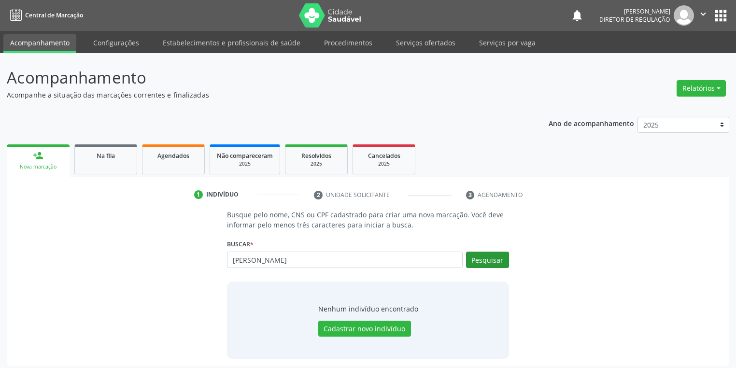
type input "maria natividade"
click at [472, 263] on button "Pesquisar" at bounding box center [487, 260] width 43 height 16
click at [371, 327] on button "Cadastrar novo indivíduo" at bounding box center [364, 329] width 93 height 16
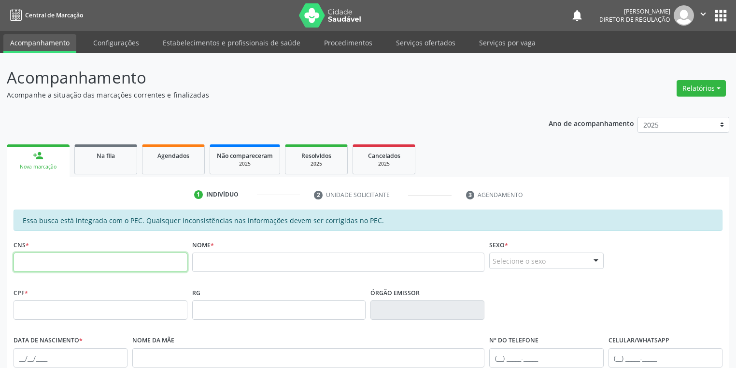
click at [117, 261] on input "text" at bounding box center [101, 262] width 174 height 19
type input "704 8080 5354 1349"
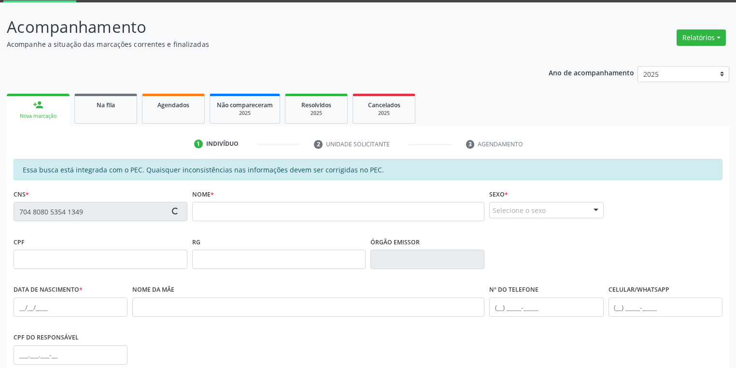
scroll to position [183, 0]
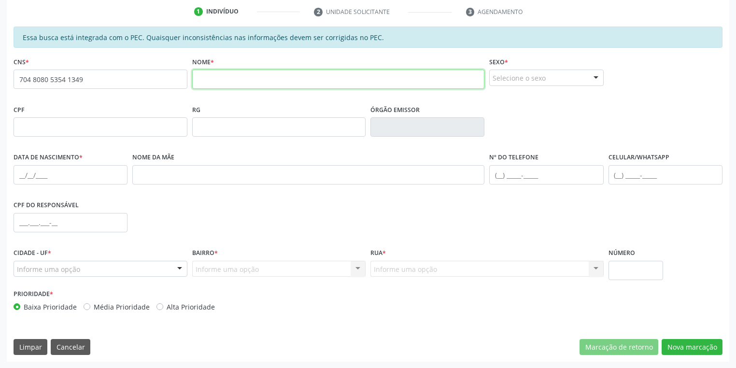
click at [217, 84] on input "text" at bounding box center [338, 79] width 293 height 19
type input "maria natividade filha xavier"
click at [514, 86] on fieldset "Sexo * Selecione o sexo Masculino Feminino Nenhum resultado encontrado para: " …" at bounding box center [546, 74] width 114 height 38
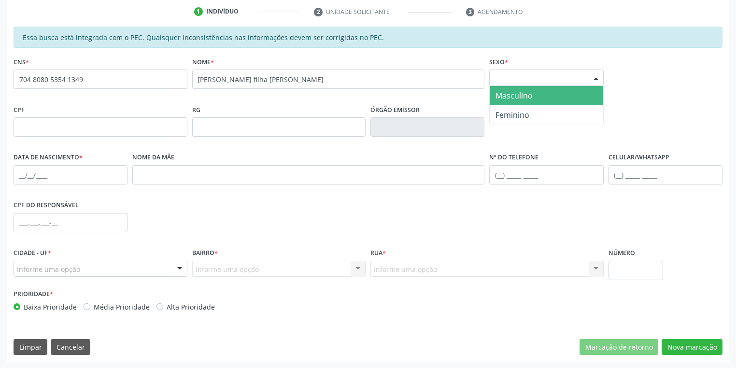
click at [518, 82] on div "Selecione o sexo" at bounding box center [546, 78] width 114 height 16
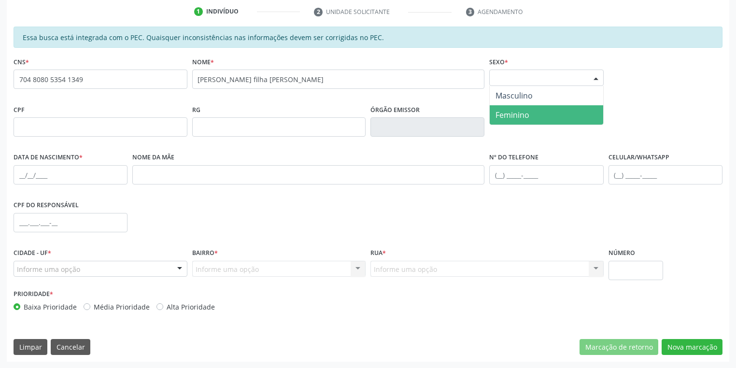
drag, startPoint x: 517, startPoint y: 111, endPoint x: 363, endPoint y: 120, distance: 154.3
click at [517, 111] on span "Feminino" at bounding box center [513, 115] width 34 height 11
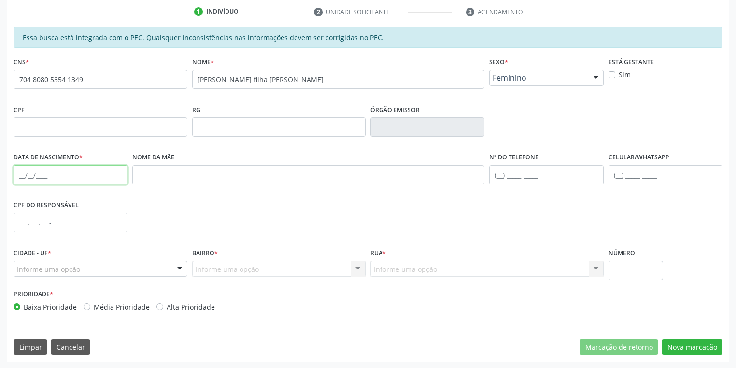
click at [23, 174] on input "text" at bounding box center [71, 174] width 114 height 19
type input "08/05/1960"
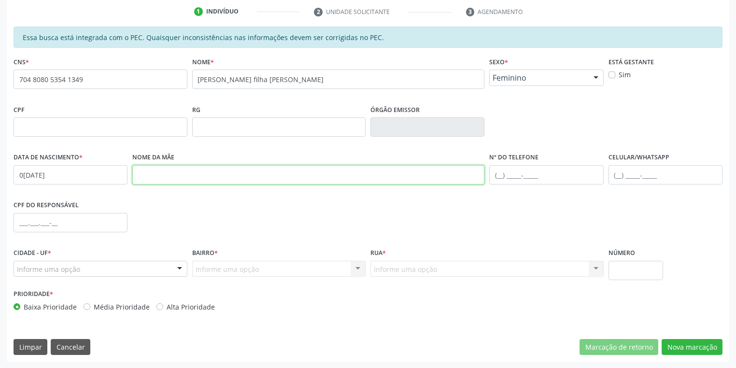
click at [145, 170] on input "text" at bounding box center [308, 174] width 352 height 19
type input "maria conceiçao"
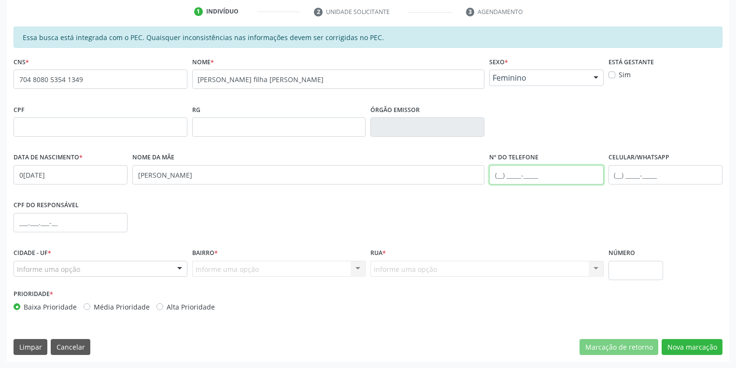
click at [514, 176] on input "text" at bounding box center [546, 174] width 114 height 19
type input "(87) 99139-3161"
click at [27, 262] on div "Informe uma opção" at bounding box center [101, 269] width 174 height 16
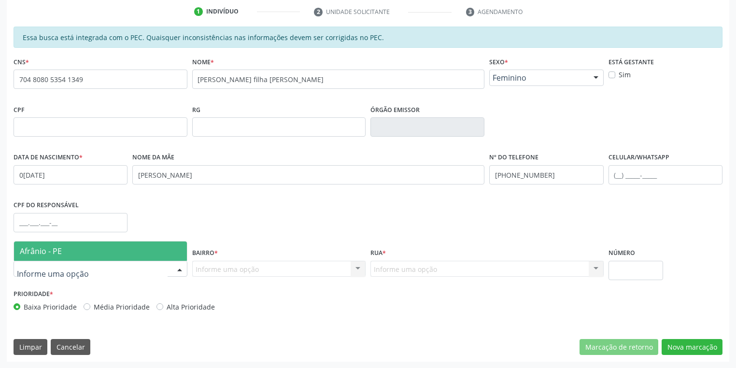
click at [50, 246] on span "Afrânio - PE" at bounding box center [41, 251] width 42 height 11
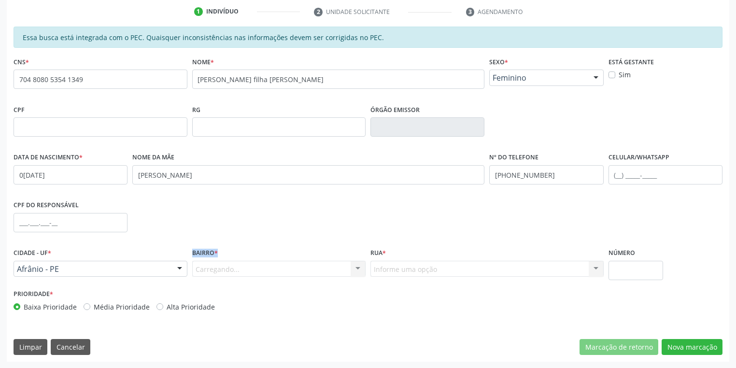
click at [199, 268] on div "Cidade - UF * Afrânio - PE Afrânio - PE Nenhum resultado encontrado para: " " N…" at bounding box center [368, 266] width 714 height 41
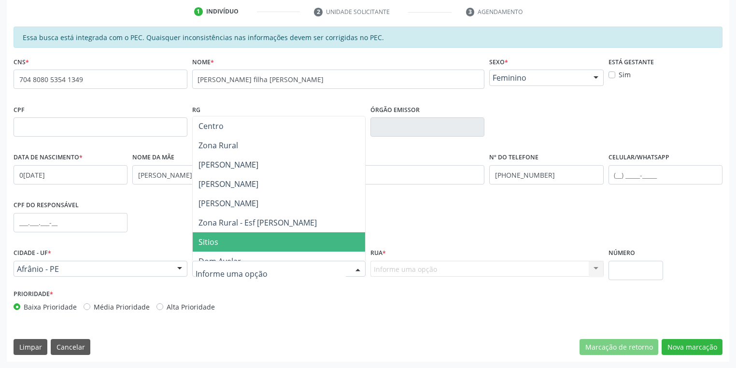
click at [222, 240] on span "Sitios" at bounding box center [279, 241] width 173 height 19
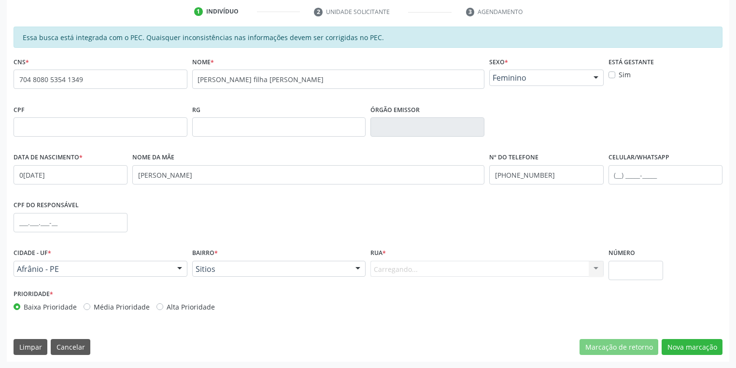
click at [394, 266] on div "Carregando... Nenhum resultado encontrado para: " " Nenhuma opção encontrada. D…" at bounding box center [486, 269] width 233 height 16
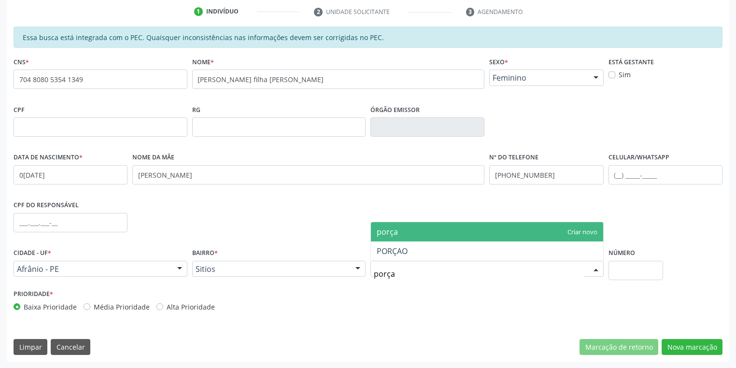
type input "porçao"
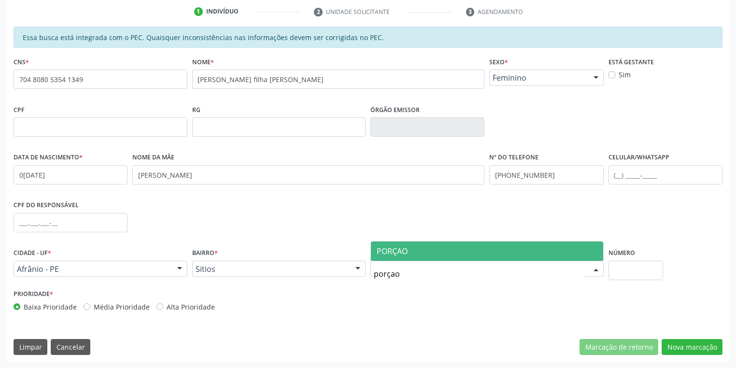
click at [404, 247] on span "PORÇAO" at bounding box center [392, 251] width 31 height 11
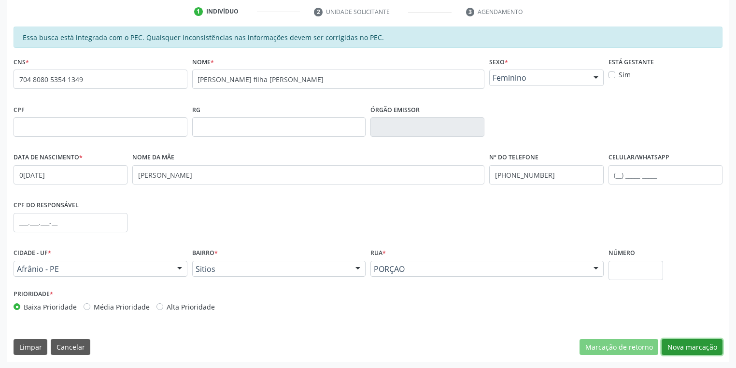
click at [689, 348] on button "Nova marcação" at bounding box center [692, 347] width 61 height 16
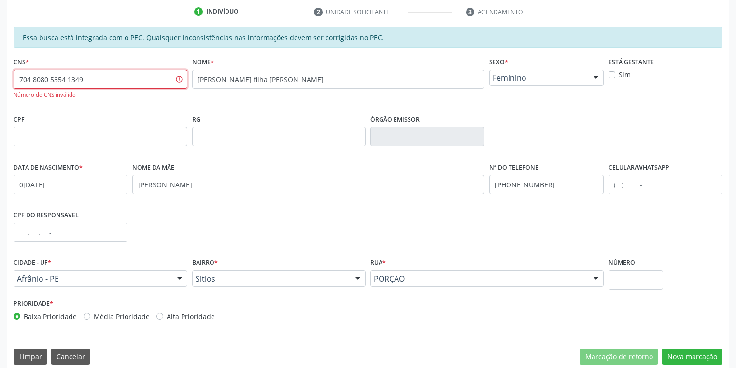
click at [105, 81] on input "704 8080 5354 1349" at bounding box center [101, 79] width 174 height 19
type input "7"
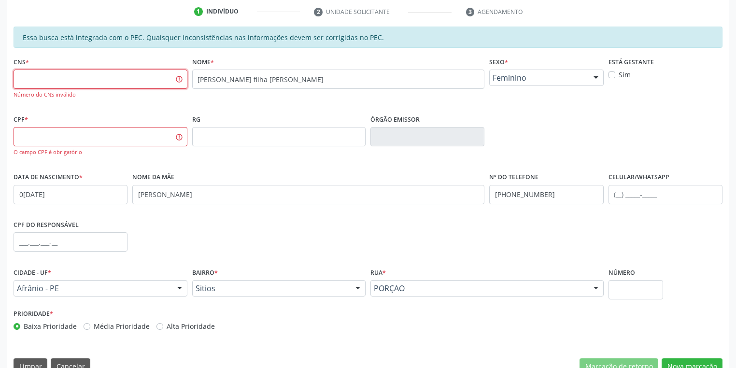
type input "6"
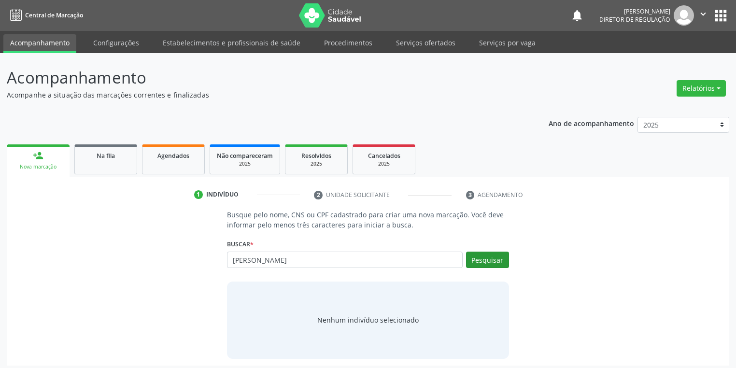
type input "[PERSON_NAME]"
click at [487, 260] on button "Pesquisar" at bounding box center [487, 260] width 43 height 16
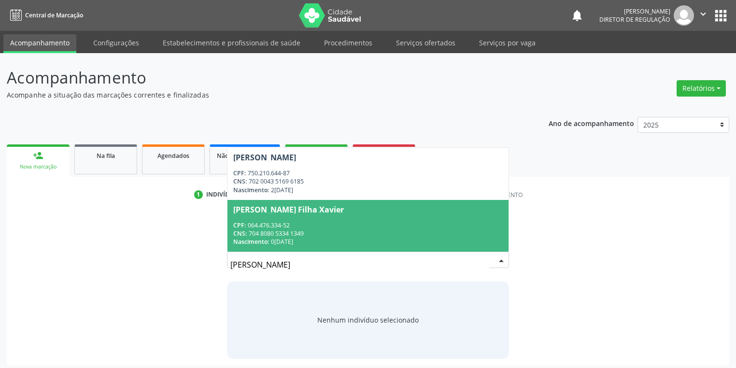
click at [323, 231] on div "CNS: 704 8080 5334 1349" at bounding box center [367, 233] width 269 height 8
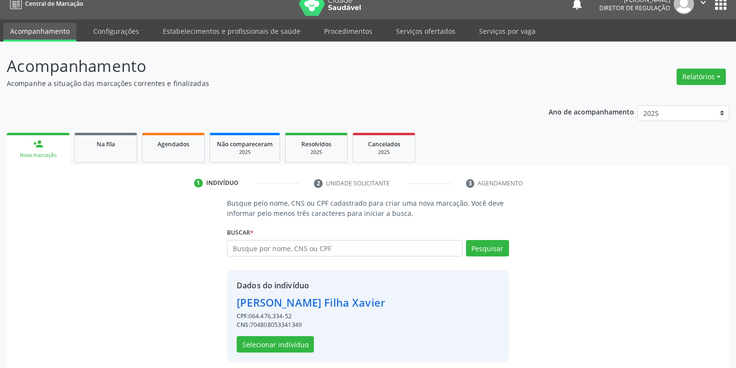
scroll to position [18, 0]
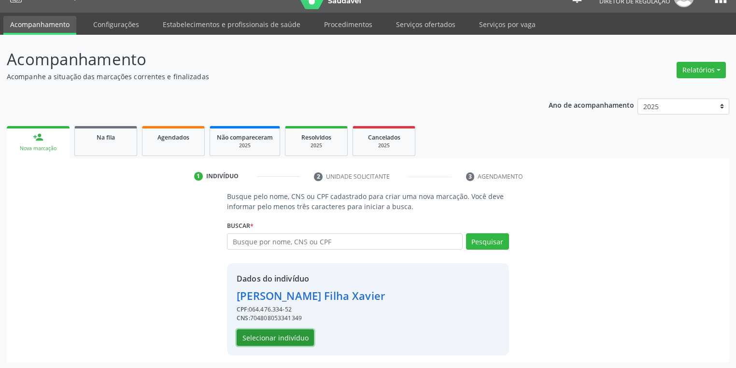
click at [256, 337] on button "Selecionar indivíduo" at bounding box center [275, 337] width 77 height 16
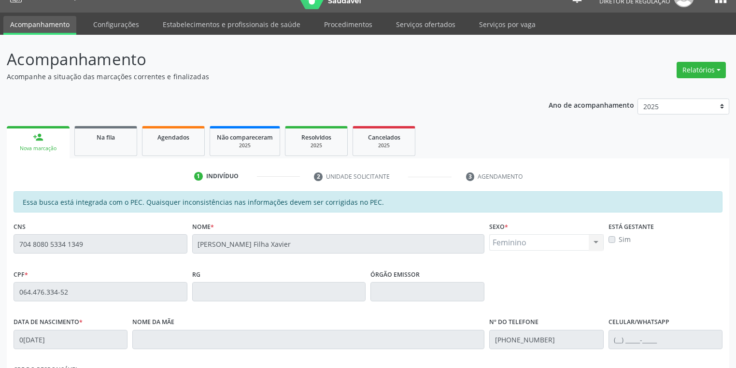
scroll to position [183, 0]
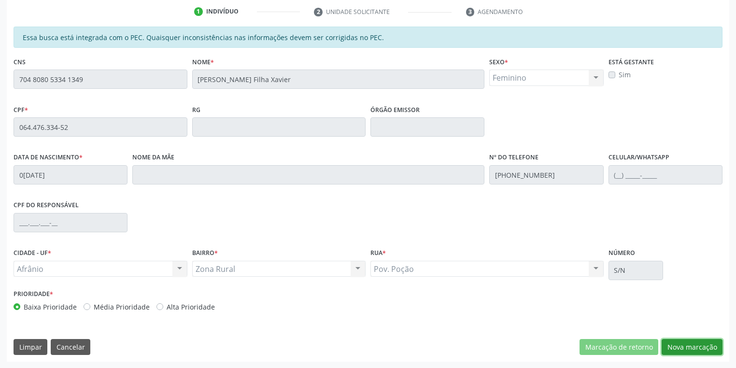
click at [686, 347] on button "Nova marcação" at bounding box center [692, 347] width 61 height 16
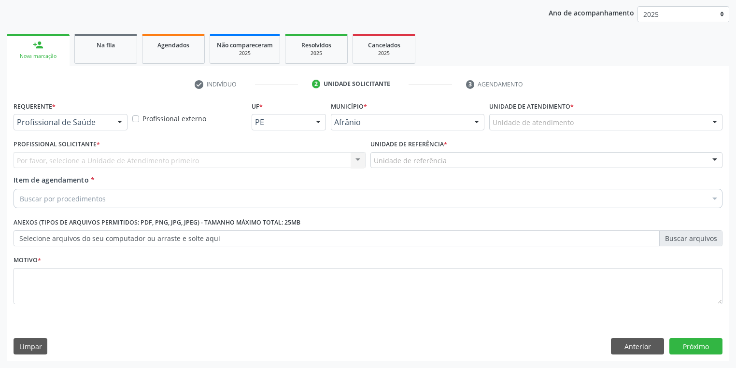
scroll to position [110, 0]
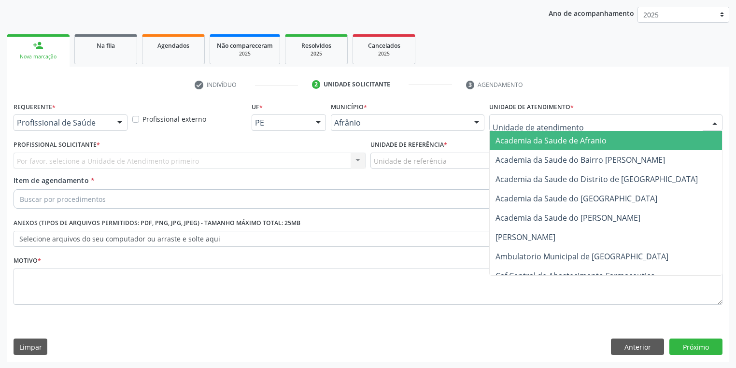
click at [506, 128] on div at bounding box center [605, 122] width 233 height 16
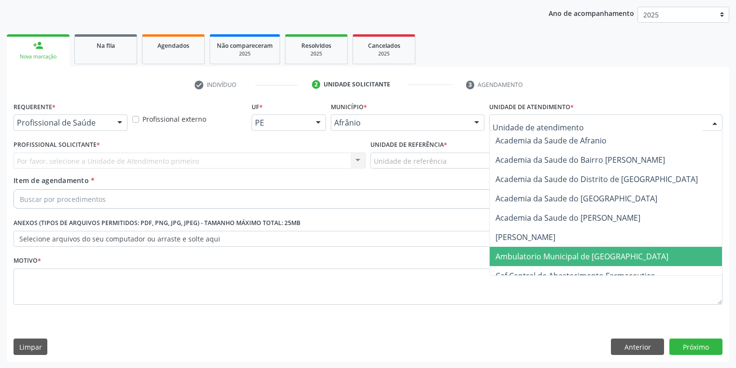
click at [516, 253] on span "Ambulatorio Municipal de [GEOGRAPHIC_DATA]" at bounding box center [582, 256] width 173 height 11
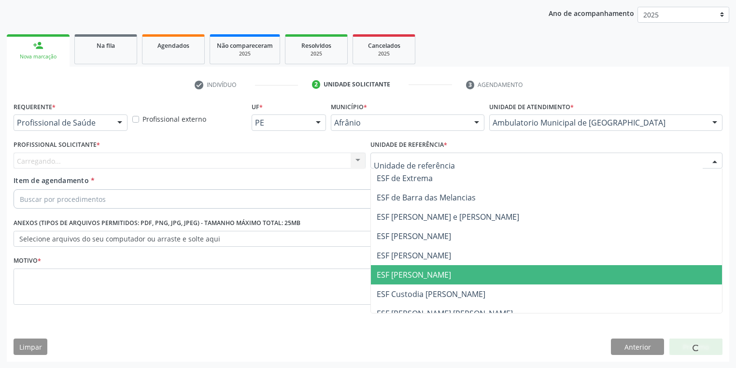
click at [399, 268] on span "ESF [PERSON_NAME]" at bounding box center [546, 274] width 351 height 19
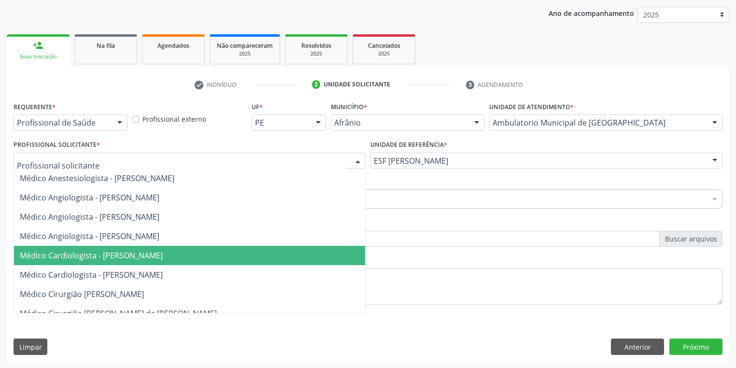
click at [82, 253] on span "Médico Cardiologista - Alysson Rodrigo Ferreira Cavalcanti" at bounding box center [91, 255] width 143 height 11
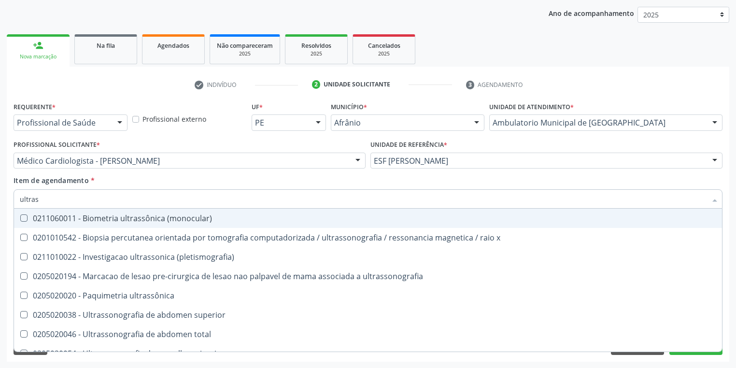
type input "ultrass"
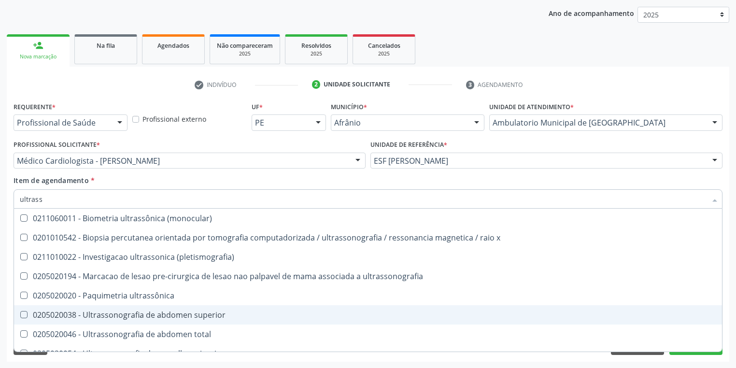
click at [128, 311] on div "0205020038 - Ultrassonografia de abdomen superior" at bounding box center [368, 315] width 696 height 8
checkbox superior "true"
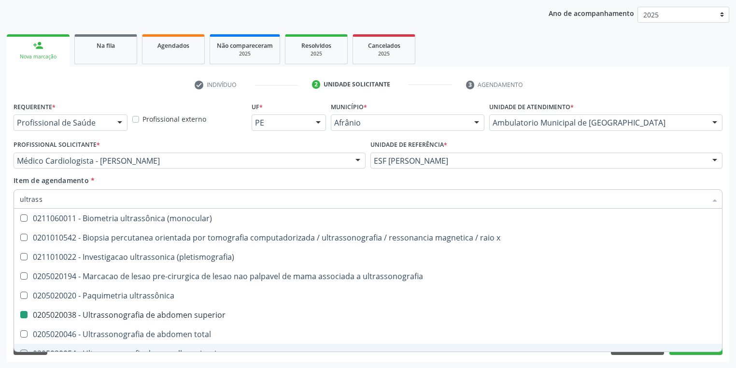
click at [56, 359] on div "Requerente * Profissional de Saúde Profissional de Saúde Paciente Nenhum result…" at bounding box center [368, 230] width 723 height 262
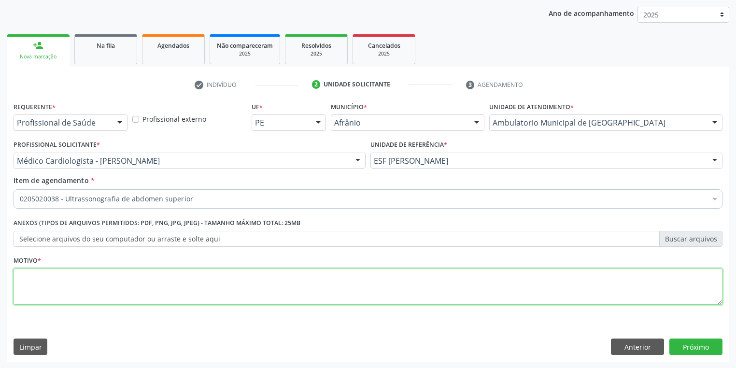
click at [39, 285] on textarea at bounding box center [368, 287] width 709 height 37
type textarea "*"
click at [705, 346] on button "Próximo" at bounding box center [695, 347] width 53 height 16
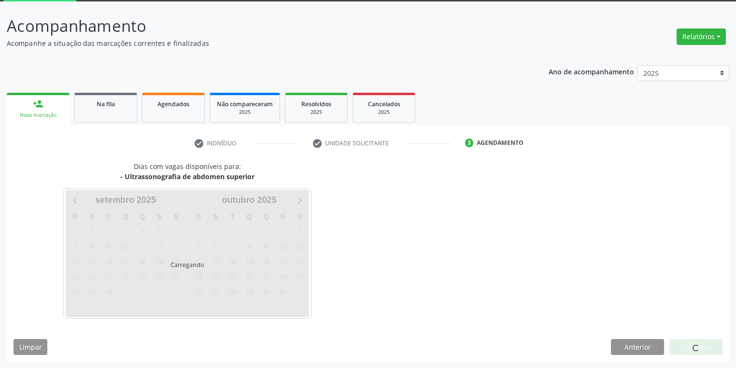
scroll to position [80, 0]
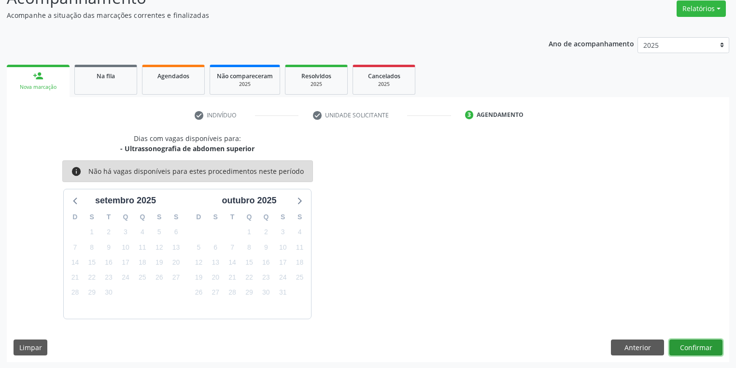
click at [678, 344] on button "Confirmar" at bounding box center [695, 348] width 53 height 16
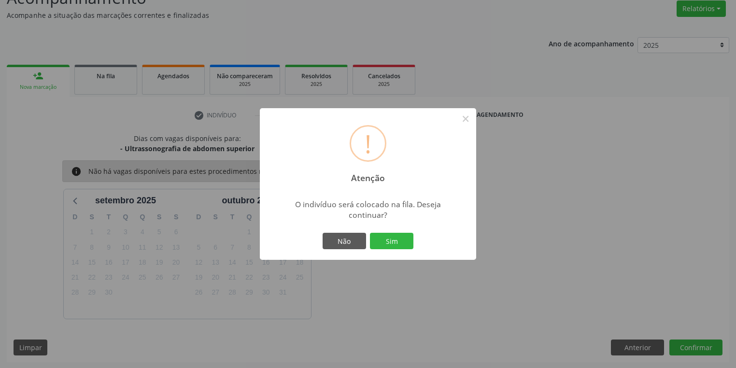
click at [404, 242] on button "Sim" at bounding box center [391, 241] width 43 height 16
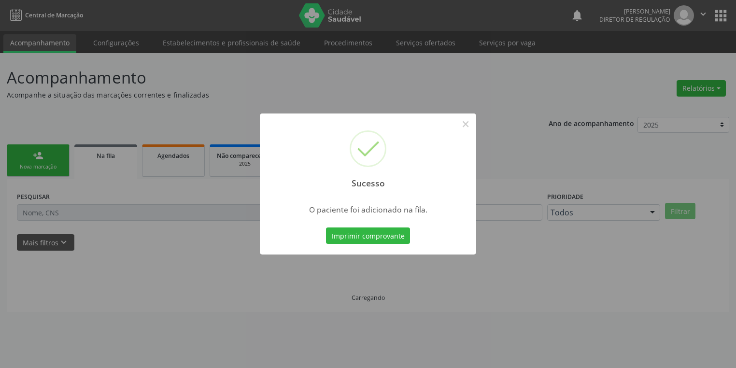
scroll to position [0, 0]
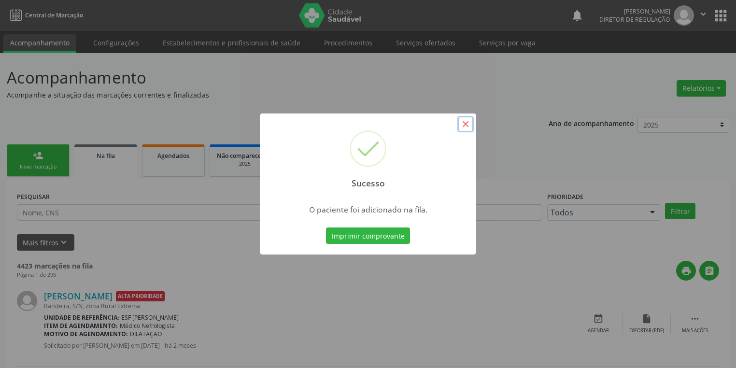
click at [464, 128] on button "×" at bounding box center [465, 124] width 16 height 16
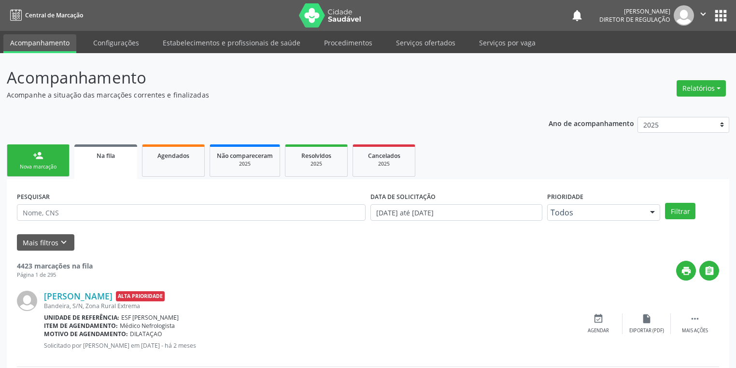
click at [35, 160] on link "person_add Nova marcação" at bounding box center [38, 160] width 63 height 32
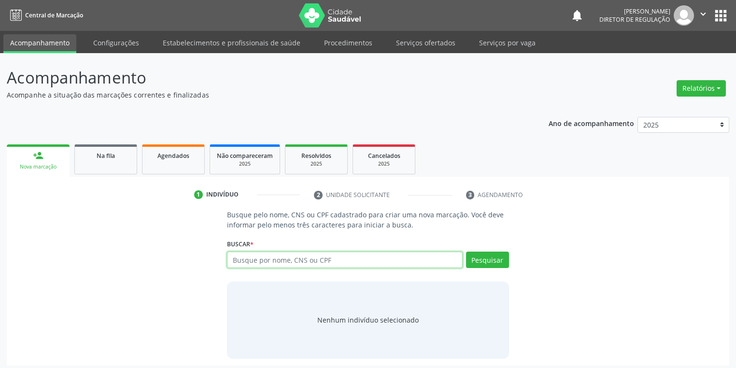
click at [259, 265] on input "text" at bounding box center [345, 260] width 236 height 16
type input "707809665968011"
click at [488, 251] on div "Buscar * Busque por nome, CNS ou CPF Nenhum resultado encontrado para: " " Não …" at bounding box center [368, 256] width 282 height 38
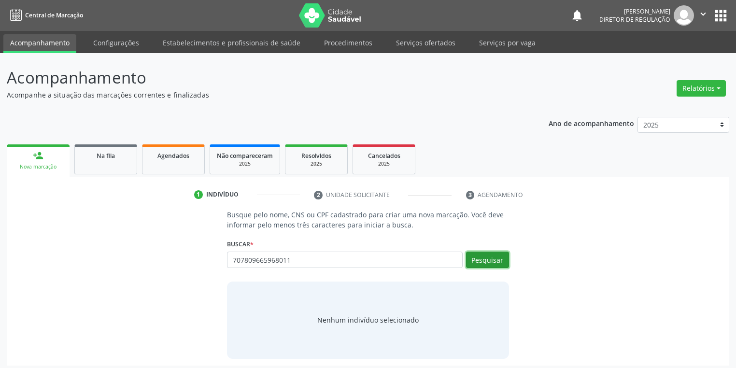
click at [483, 258] on button "Pesquisar" at bounding box center [487, 260] width 43 height 16
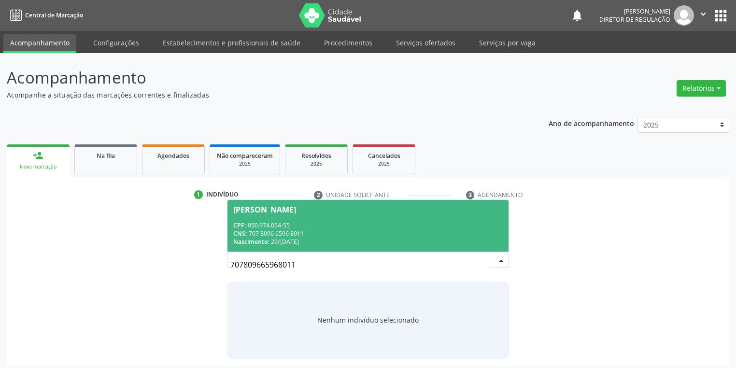
click at [301, 234] on div "CNS: 707 8096 6596 8011" at bounding box center [367, 233] width 269 height 8
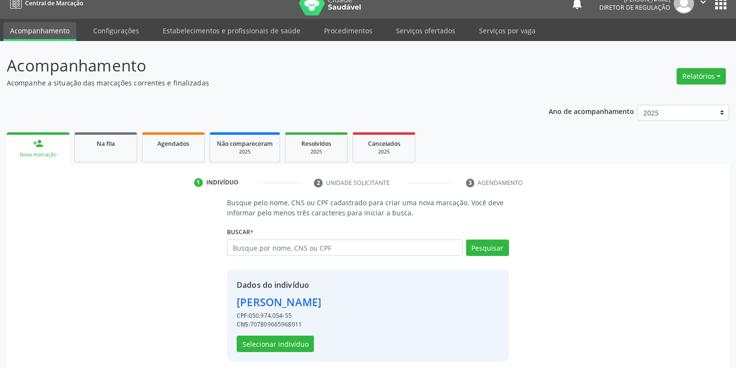
scroll to position [18, 0]
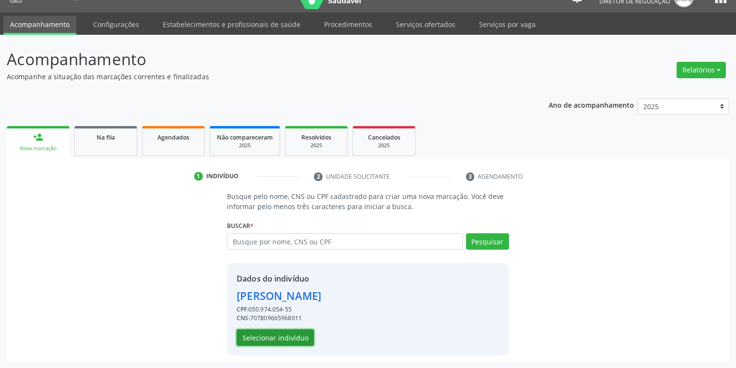
click at [275, 335] on button "Selecionar indivíduo" at bounding box center [275, 337] width 77 height 16
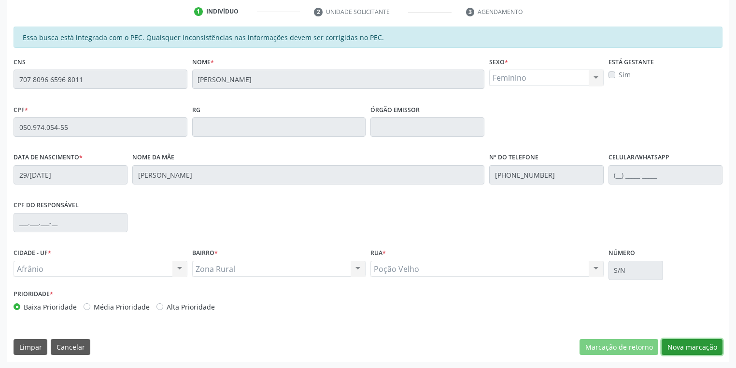
click at [679, 350] on button "Nova marcação" at bounding box center [692, 347] width 61 height 16
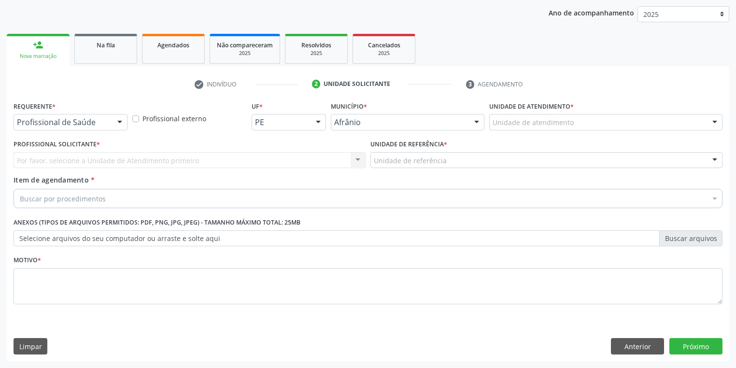
scroll to position [110, 0]
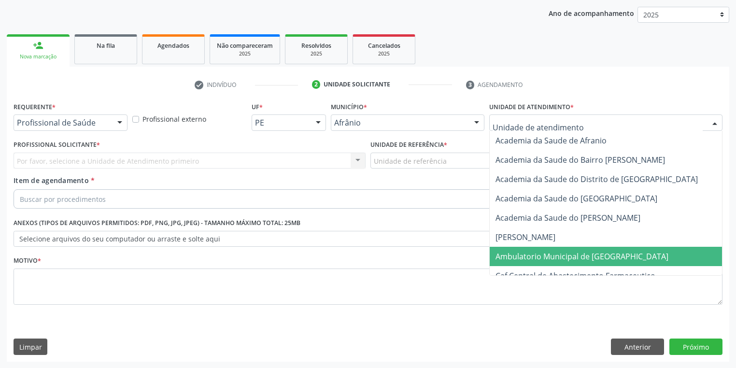
drag, startPoint x: 514, startPoint y: 253, endPoint x: 473, endPoint y: 222, distance: 51.4
click at [507, 247] on span "Ambulatorio Municipal de [GEOGRAPHIC_DATA]" at bounding box center [608, 256] width 236 height 19
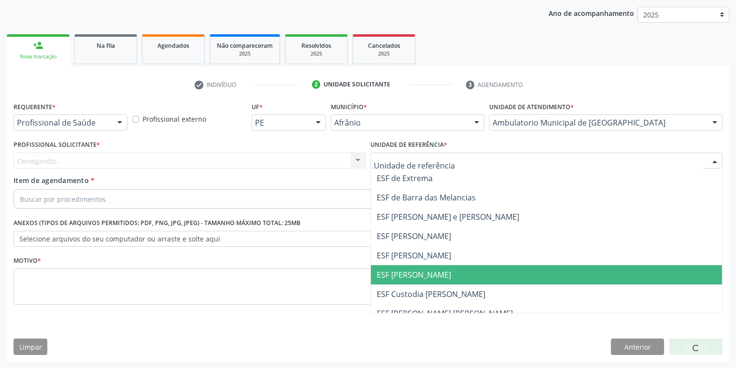
click at [394, 268] on span "ESF [PERSON_NAME]" at bounding box center [546, 274] width 351 height 19
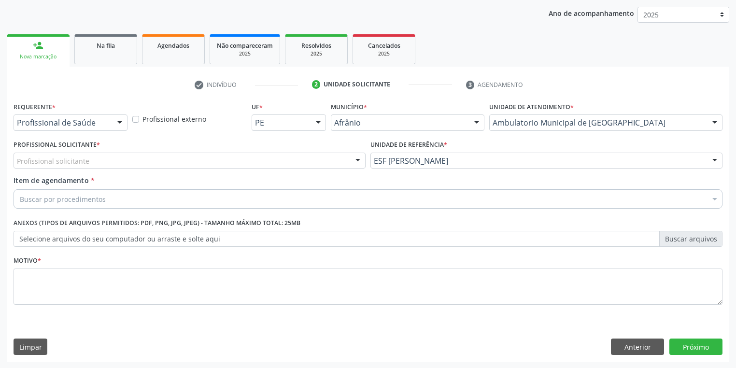
click at [122, 162] on div "Profissional solicitante" at bounding box center [190, 161] width 352 height 16
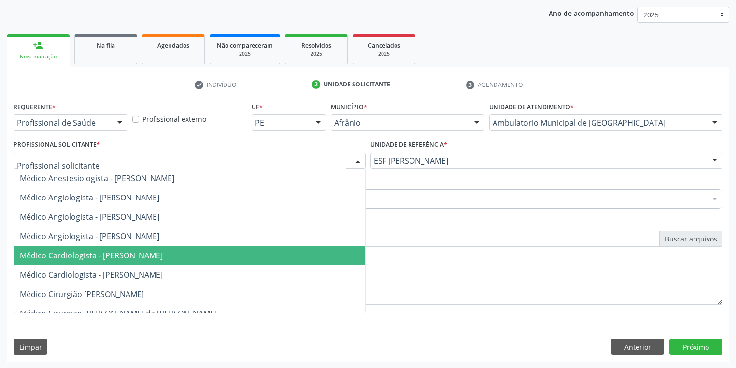
drag, startPoint x: 126, startPoint y: 255, endPoint x: 125, endPoint y: 236, distance: 19.3
click at [127, 251] on span "Médico Cardiologista - Alysson Rodrigo Ferreira Cavalcanti" at bounding box center [91, 255] width 143 height 11
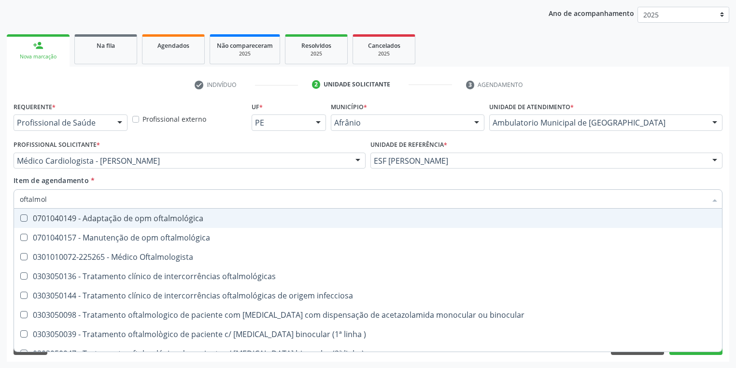
type input "oftalmolo"
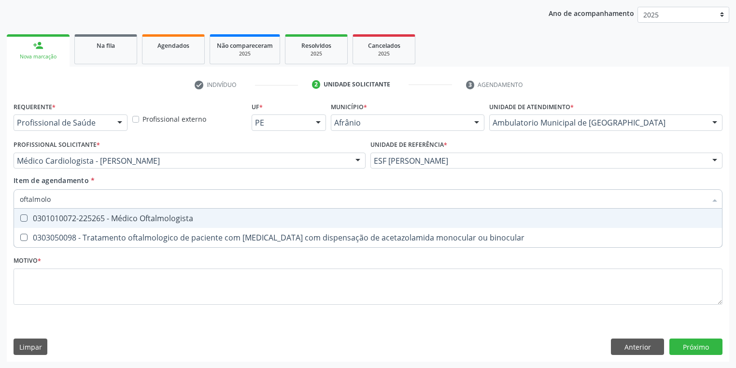
click at [46, 220] on div "0301010072-225265 - Médico Oftalmologista" at bounding box center [368, 218] width 696 height 8
checkbox Oftalmologista "true"
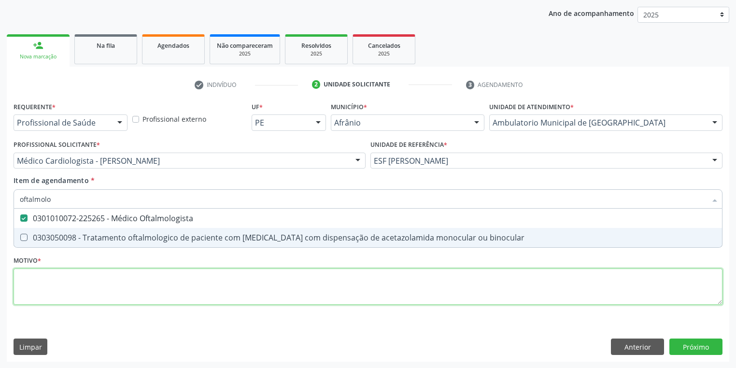
click at [33, 281] on div "Requerente * Profissional de Saúde Profissional de Saúde Paciente Nenhum result…" at bounding box center [368, 208] width 709 height 219
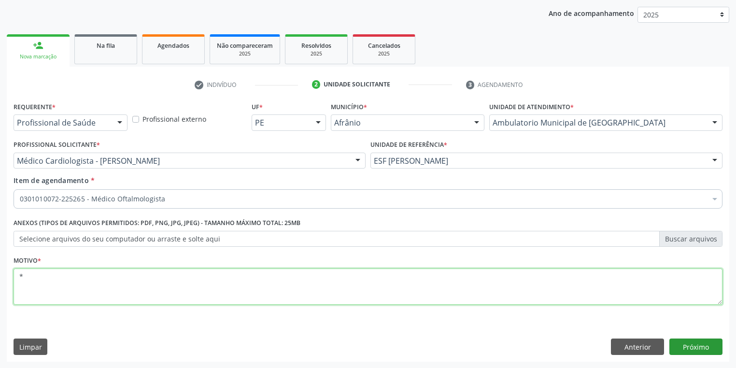
type textarea "*"
click at [696, 350] on button "Próximo" at bounding box center [695, 347] width 53 height 16
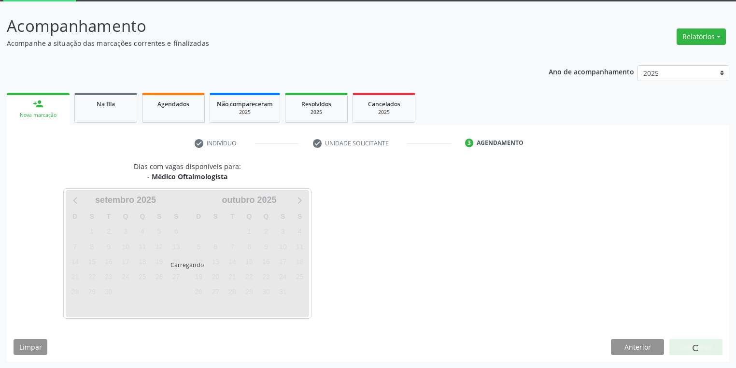
scroll to position [80, 0]
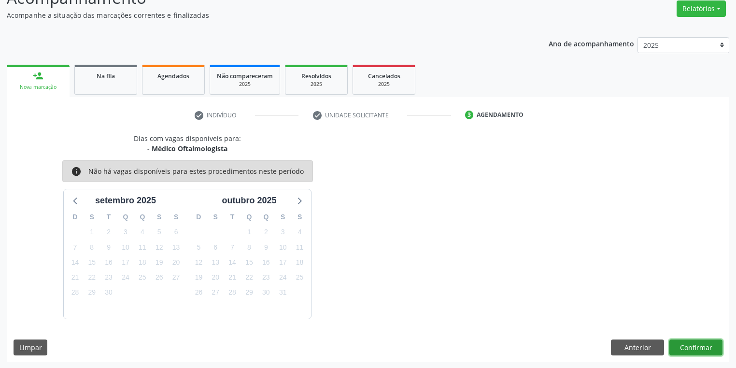
click at [680, 342] on button "Confirmar" at bounding box center [695, 348] width 53 height 16
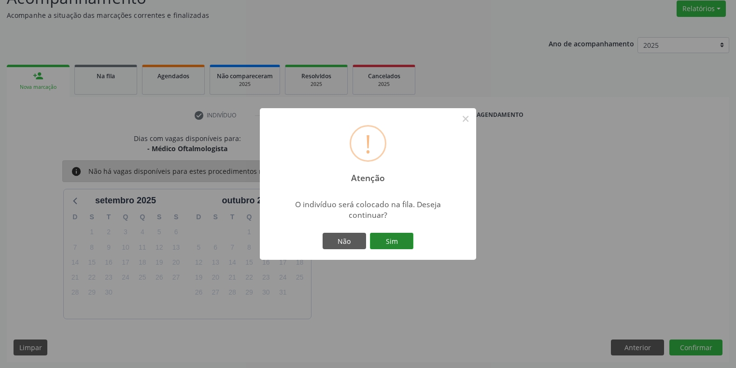
click at [403, 240] on button "Sim" at bounding box center [391, 241] width 43 height 16
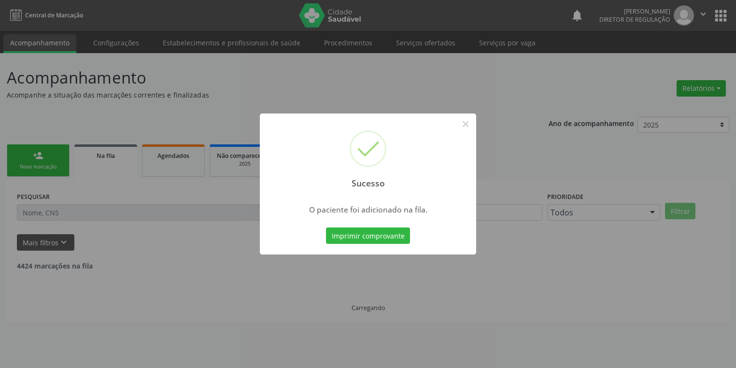
scroll to position [0, 0]
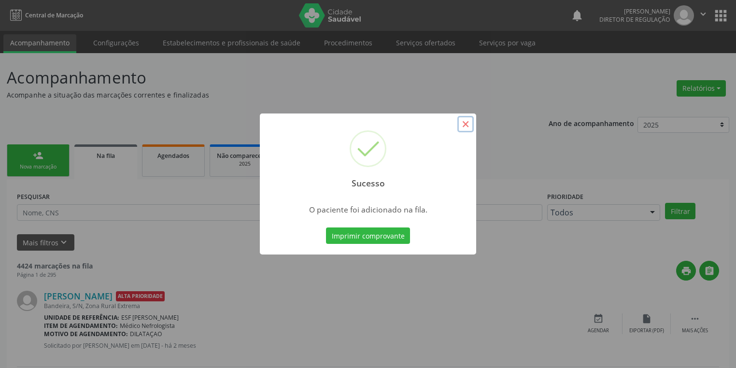
click at [466, 128] on button "×" at bounding box center [465, 124] width 16 height 16
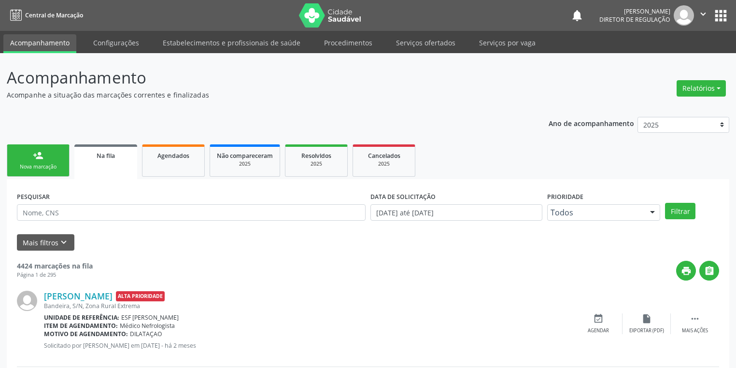
click at [27, 157] on link "person_add Nova marcação" at bounding box center [38, 160] width 63 height 32
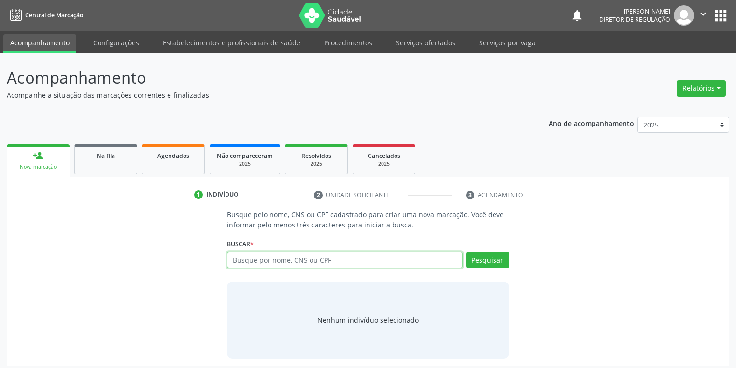
click at [284, 257] on input "text" at bounding box center [345, 260] width 236 height 16
type input "05994511467"
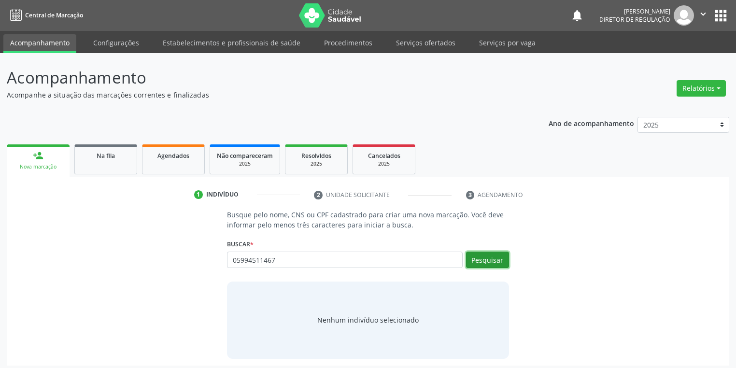
click at [483, 256] on button "Pesquisar" at bounding box center [487, 260] width 43 height 16
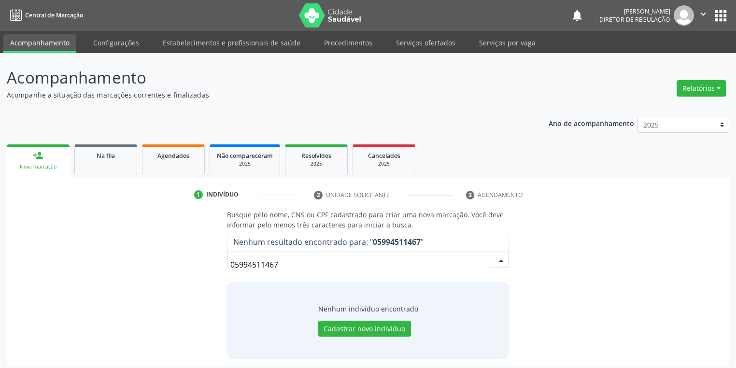
click at [279, 269] on input "05994511467" at bounding box center [359, 264] width 259 height 19
type input "0"
type input "05994512467"
click at [487, 259] on button "Pesquisar" at bounding box center [487, 260] width 43 height 16
click at [306, 269] on input "05994512467" at bounding box center [359, 264] width 259 height 19
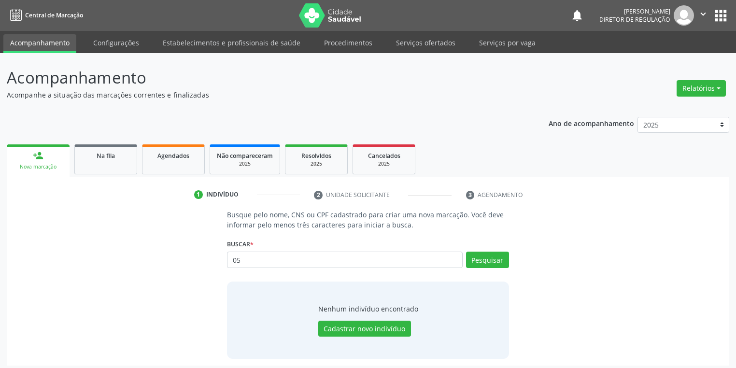
type input "0"
type input "marcos dos santos"
click at [496, 257] on button "Pesquisar" at bounding box center [487, 260] width 43 height 16
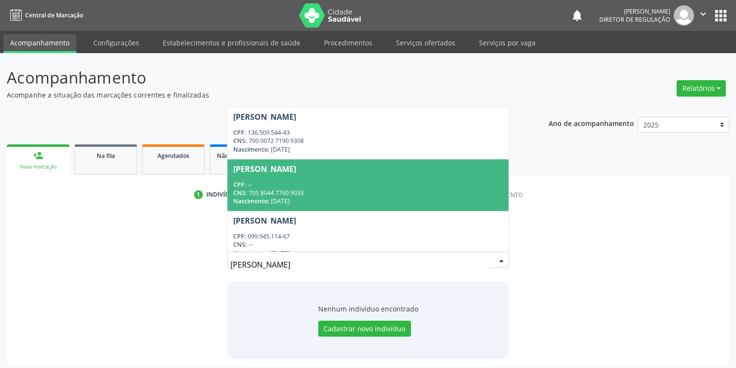
click at [285, 198] on div "Nascimento: 10/07/1990" at bounding box center [367, 201] width 269 height 8
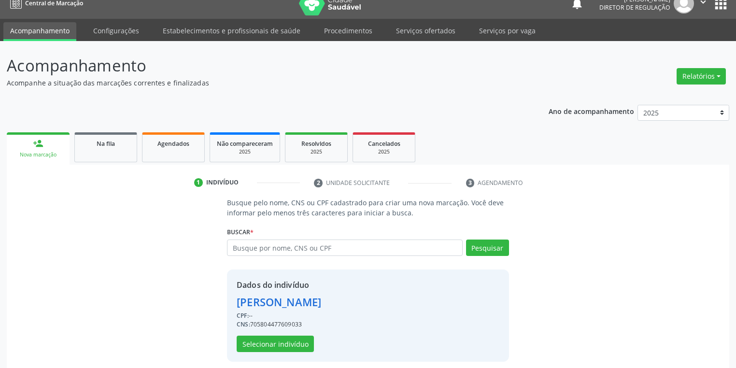
scroll to position [18, 0]
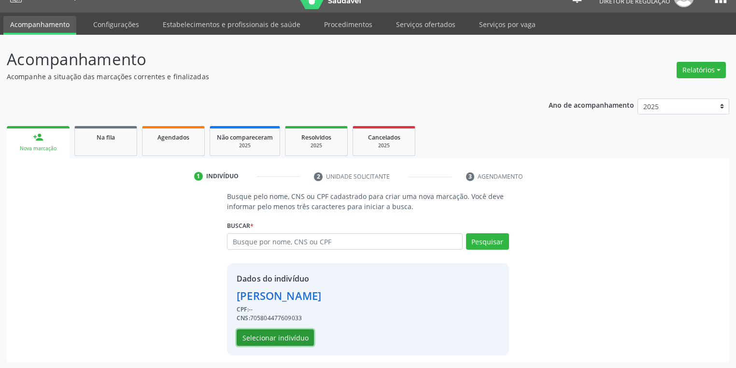
click at [265, 330] on button "Selecionar indivíduo" at bounding box center [275, 337] width 77 height 16
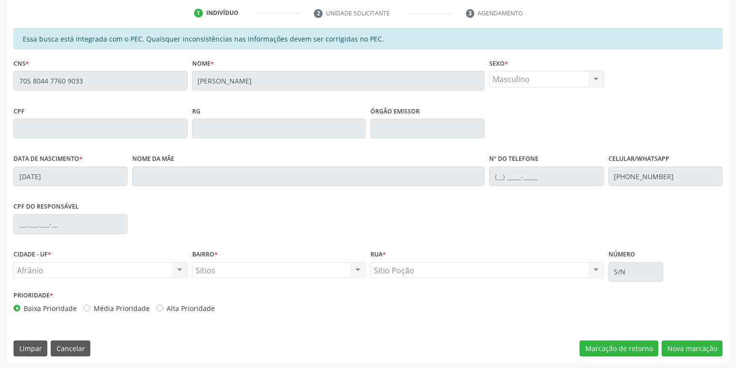
scroll to position [183, 0]
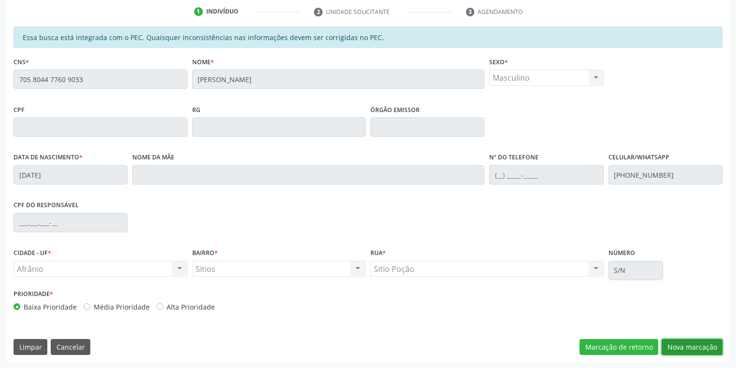
click at [693, 346] on button "Nova marcação" at bounding box center [692, 347] width 61 height 16
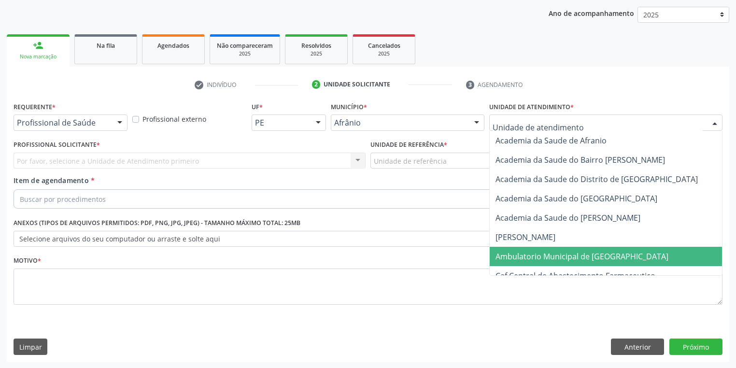
click at [510, 258] on span "Ambulatorio Municipal de [GEOGRAPHIC_DATA]" at bounding box center [582, 256] width 173 height 11
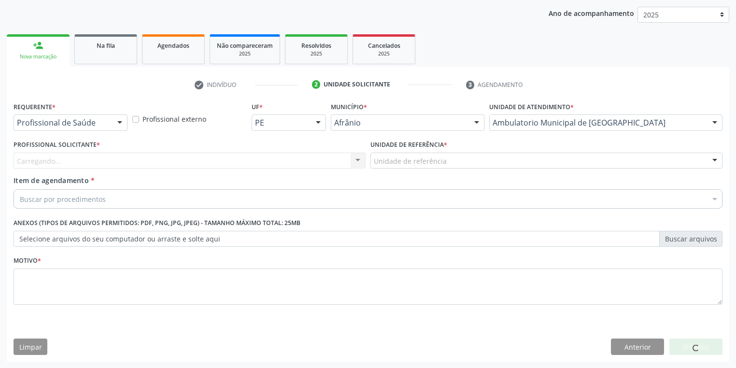
drag, startPoint x: 377, startPoint y: 158, endPoint x: 377, endPoint y: 193, distance: 34.8
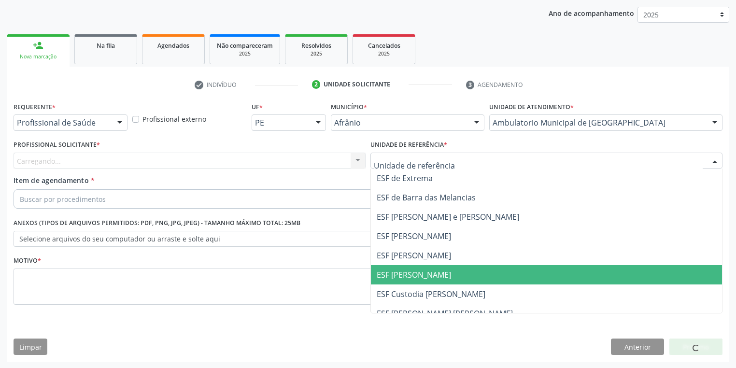
drag, startPoint x: 389, startPoint y: 276, endPoint x: 365, endPoint y: 266, distance: 26.4
click at [388, 276] on span "ESF [PERSON_NAME]" at bounding box center [414, 274] width 74 height 11
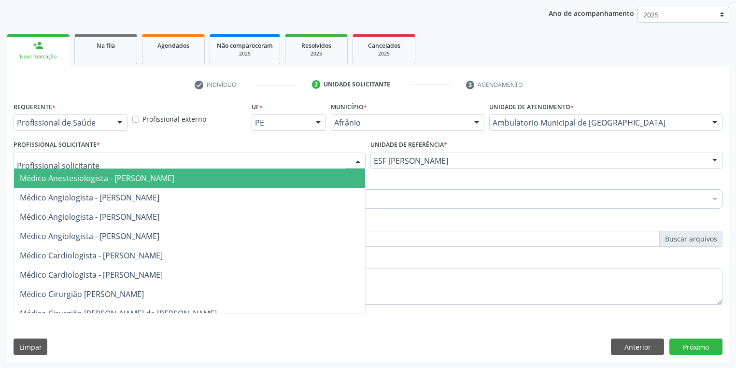
drag, startPoint x: 33, startPoint y: 157, endPoint x: 41, endPoint y: 178, distance: 21.7
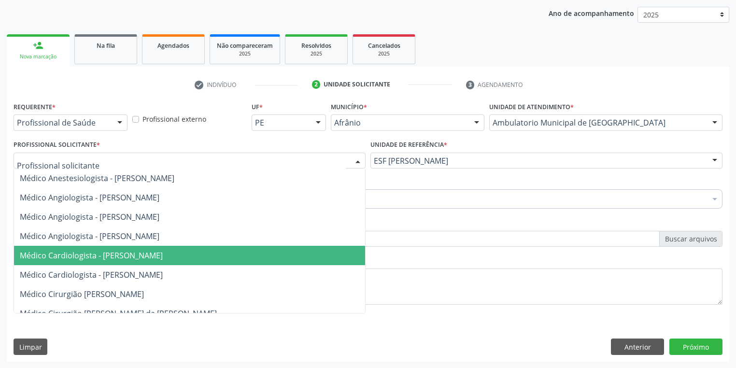
click at [103, 259] on span "Médico Cardiologista - [PERSON_NAME]" at bounding box center [91, 255] width 143 height 11
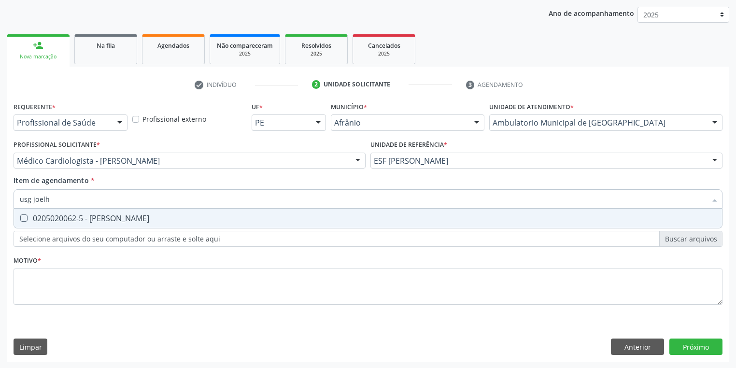
type input "usg joelho"
click at [72, 218] on div "0205020062-5 - Usg Joelho" at bounding box center [368, 218] width 696 height 8
checkbox Joelho "true"
click at [45, 288] on div "Requerente * Profissional de Saúde Profissional de Saúde Paciente Nenhum result…" at bounding box center [368, 208] width 709 height 219
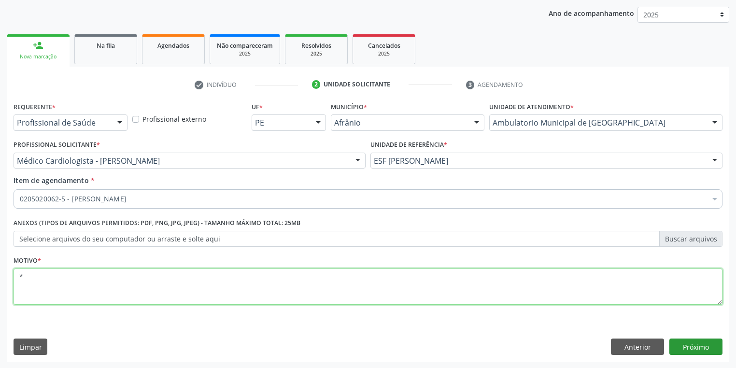
type textarea "*"
click at [694, 348] on button "Próximo" at bounding box center [695, 347] width 53 height 16
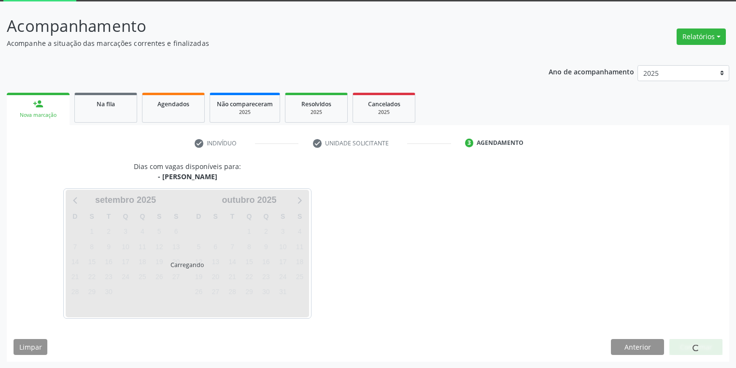
scroll to position [80, 0]
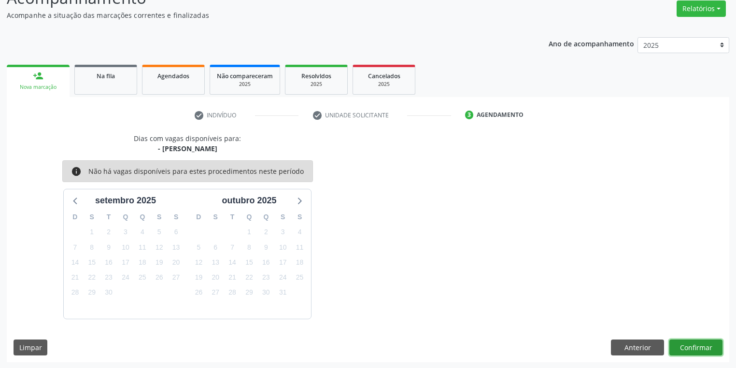
click at [696, 349] on button "Confirmar" at bounding box center [695, 348] width 53 height 16
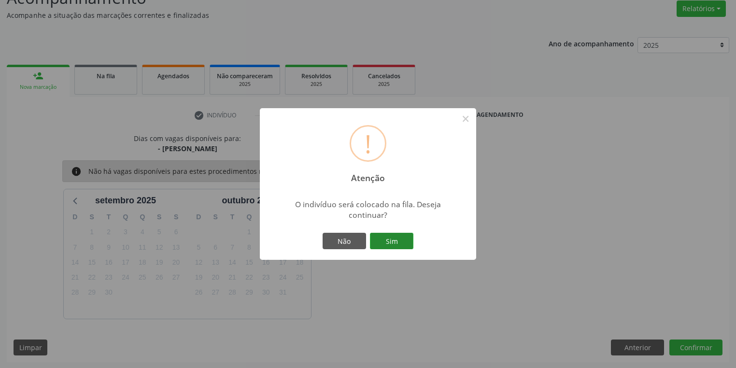
click at [399, 243] on button "Sim" at bounding box center [391, 241] width 43 height 16
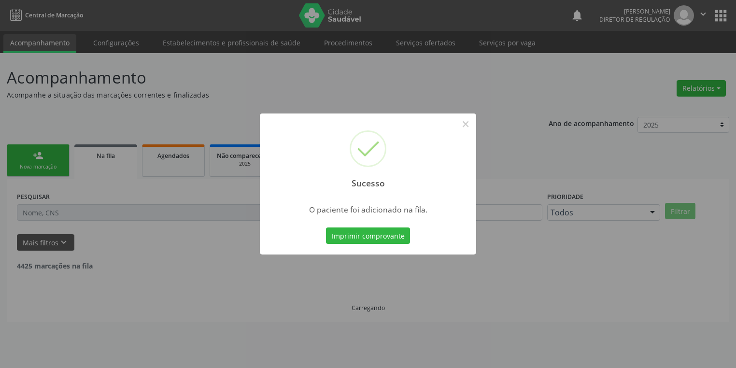
scroll to position [0, 0]
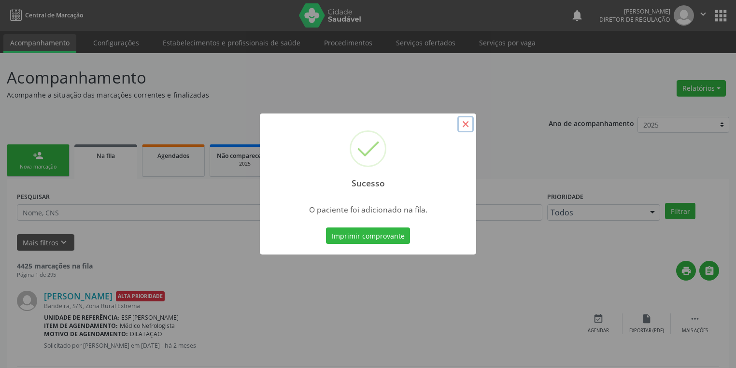
click at [466, 124] on button "×" at bounding box center [465, 124] width 16 height 16
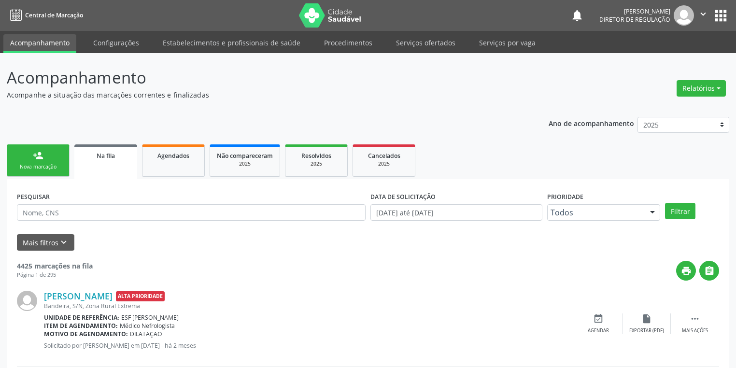
click at [37, 164] on div "Nova marcação" at bounding box center [38, 166] width 48 height 7
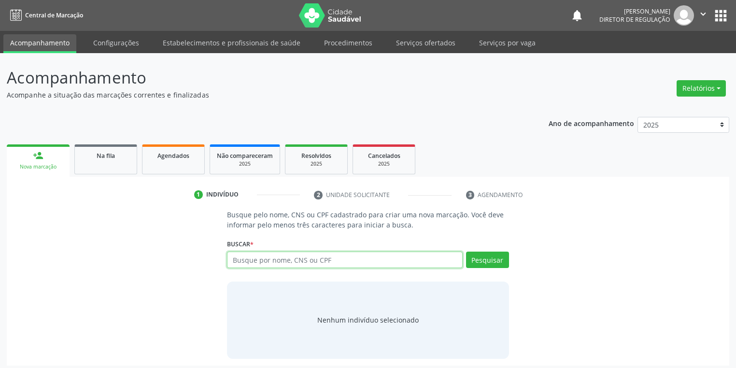
click at [255, 254] on input "text" at bounding box center [345, 260] width 236 height 16
type input "705005678803854"
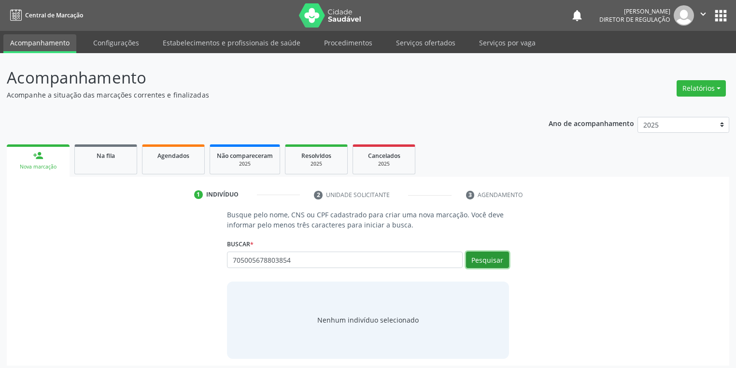
click at [474, 256] on button "Pesquisar" at bounding box center [487, 260] width 43 height 16
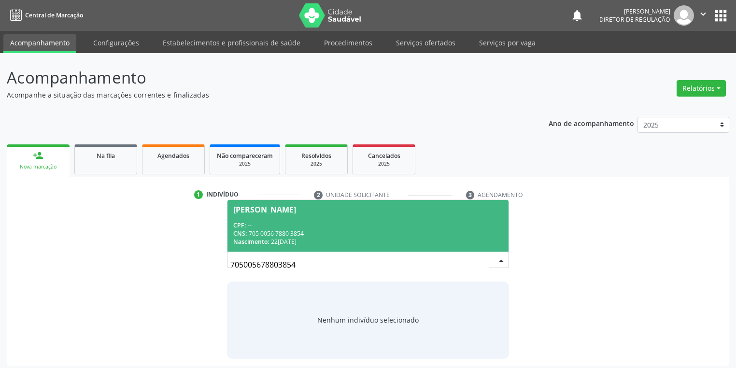
click at [261, 228] on div "CPF: --" at bounding box center [367, 225] width 269 height 8
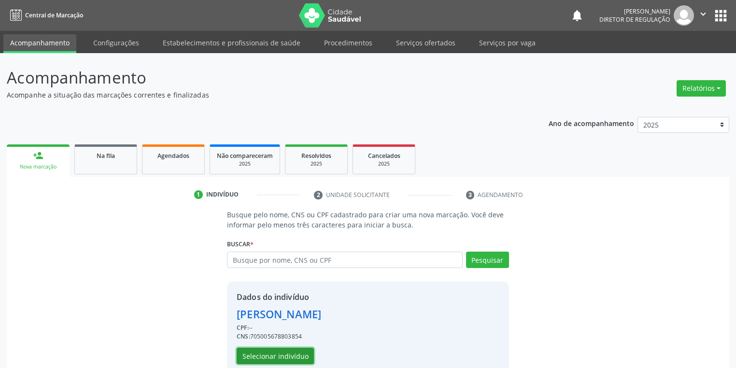
click at [250, 354] on button "Selecionar indivíduo" at bounding box center [275, 356] width 77 height 16
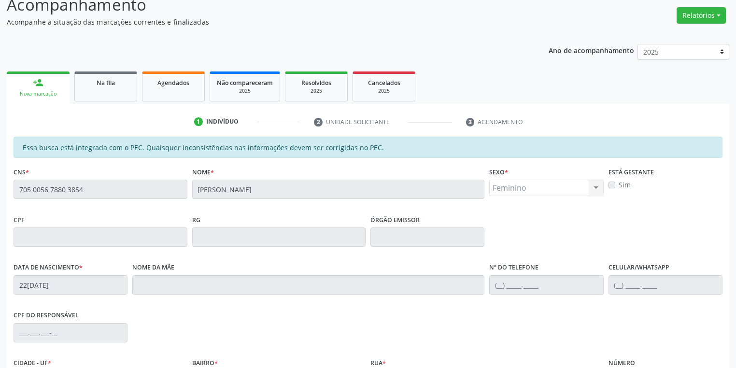
scroll to position [183, 0]
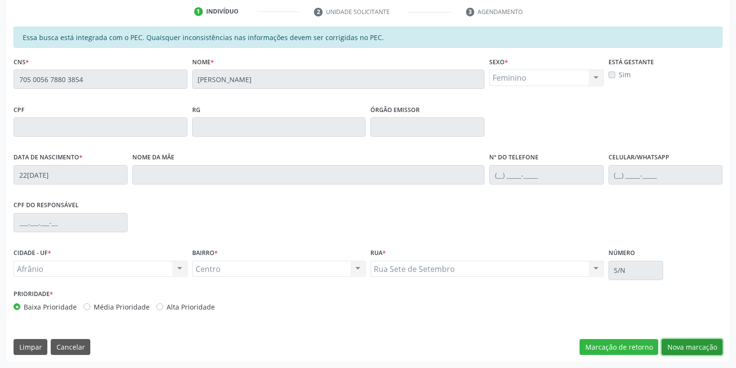
click at [675, 342] on button "Nova marcação" at bounding box center [692, 347] width 61 height 16
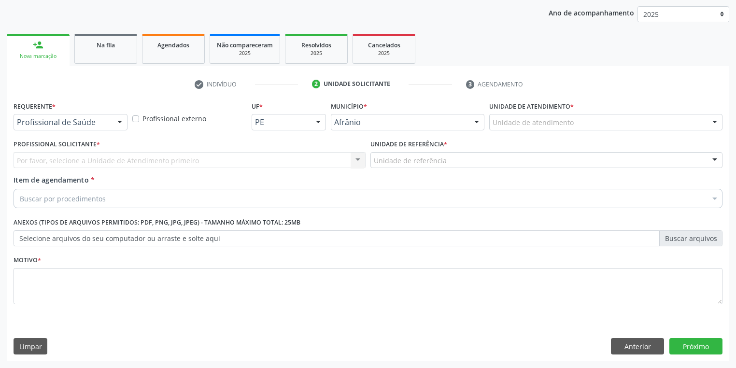
scroll to position [110, 0]
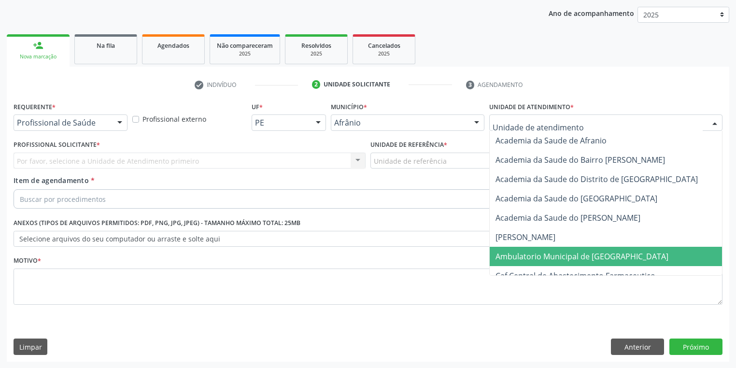
drag, startPoint x: 536, startPoint y: 252, endPoint x: 462, endPoint y: 187, distance: 98.2
click at [535, 252] on span "Ambulatorio Municipal de [GEOGRAPHIC_DATA]" at bounding box center [582, 256] width 173 height 11
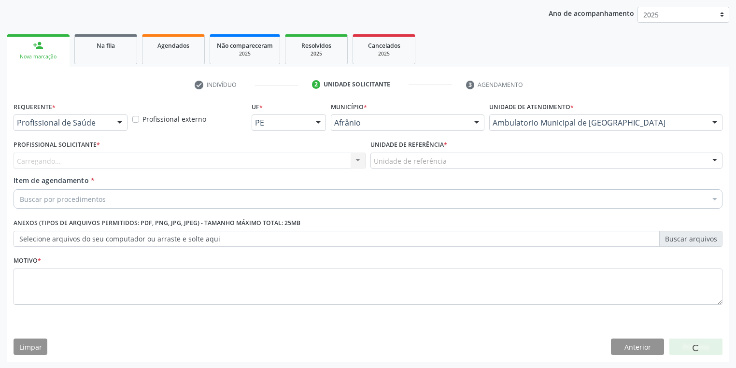
drag, startPoint x: 414, startPoint y: 157, endPoint x: 412, endPoint y: 179, distance: 21.4
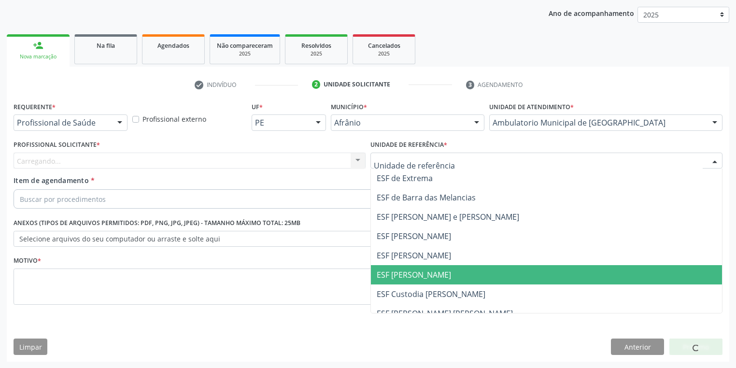
click at [403, 273] on span "ESF [PERSON_NAME]" at bounding box center [414, 274] width 74 height 11
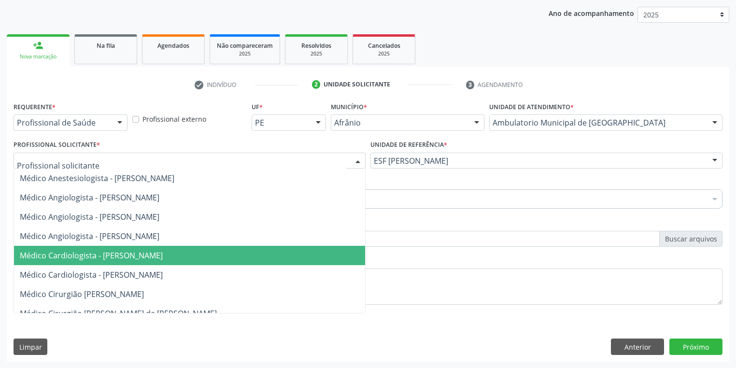
click at [58, 257] on span "Médico Cardiologista - [PERSON_NAME]" at bounding box center [91, 255] width 143 height 11
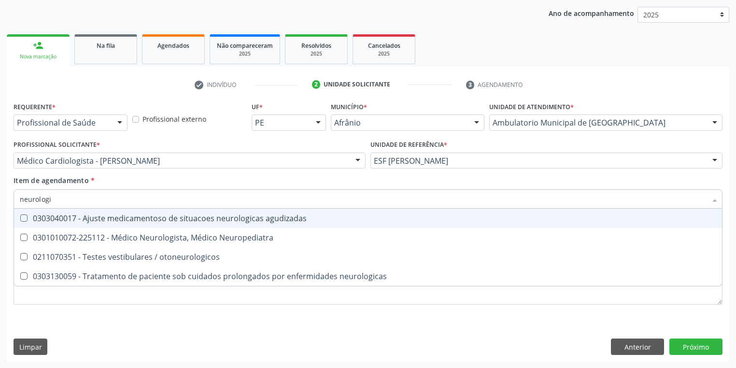
type input "neurologis"
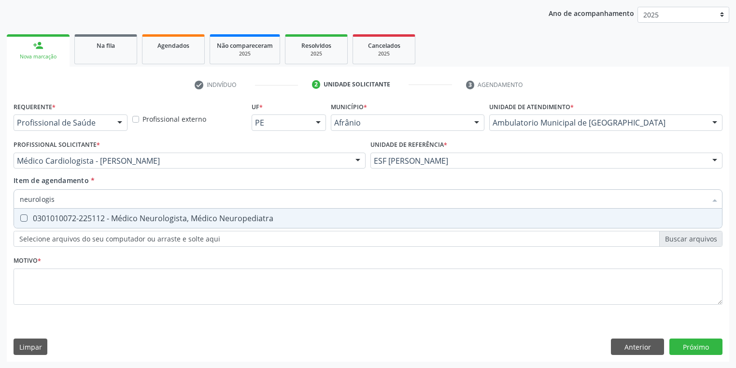
drag, startPoint x: 52, startPoint y: 222, endPoint x: 28, endPoint y: 247, distance: 35.2
click at [52, 222] on div "0301010072-225112 - Médico Neurologista, Médico Neuropediatra" at bounding box center [368, 218] width 696 height 8
checkbox Neuropediatra "true"
click at [23, 284] on div "Requerente * Profissional de Saúde Profissional de Saúde Paciente Nenhum result…" at bounding box center [368, 208] width 709 height 219
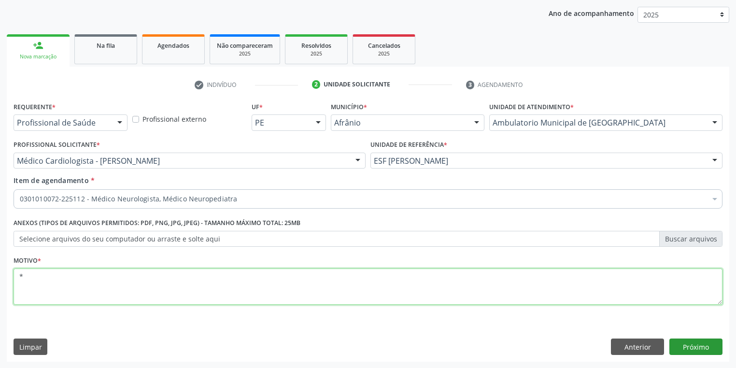
type textarea "*"
click at [694, 347] on button "Próximo" at bounding box center [695, 347] width 53 height 16
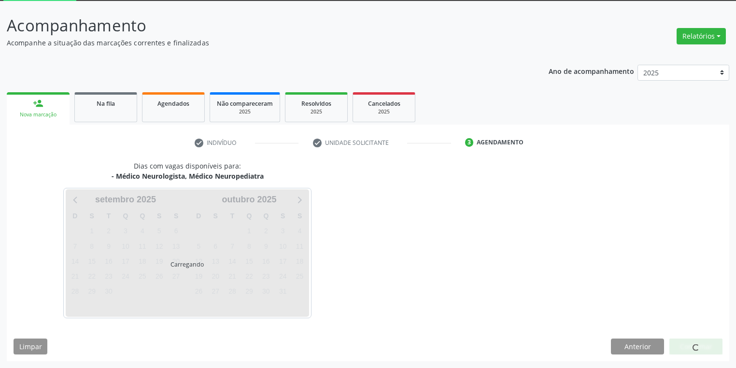
scroll to position [52, 0]
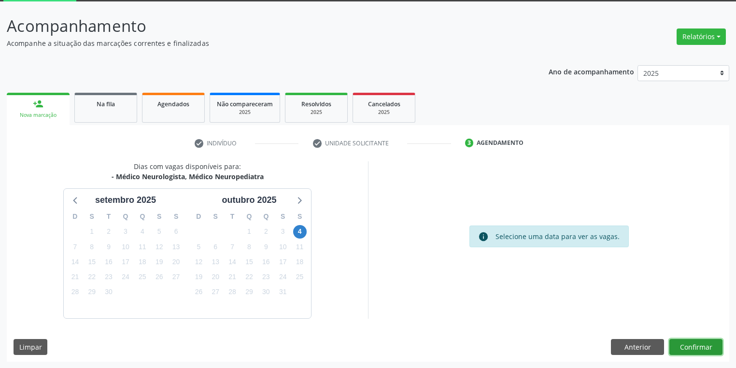
click at [675, 344] on button "Confirmar" at bounding box center [695, 347] width 53 height 16
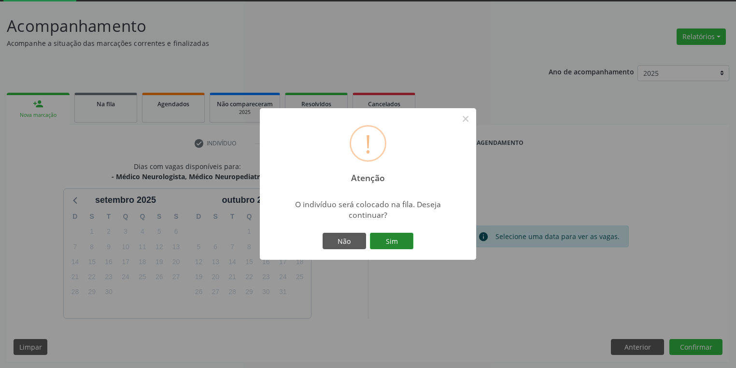
click at [400, 241] on button "Sim" at bounding box center [391, 241] width 43 height 16
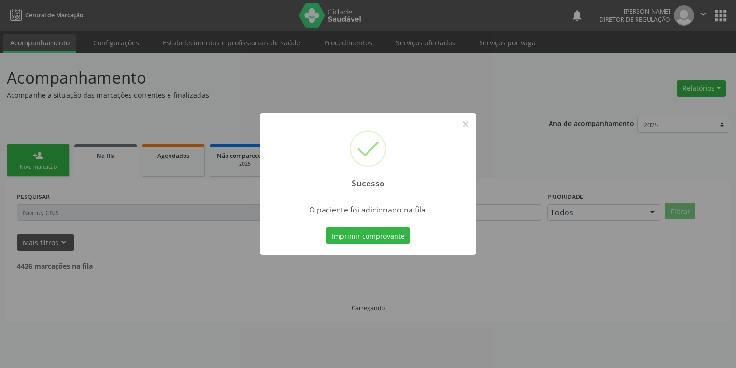
scroll to position [0, 0]
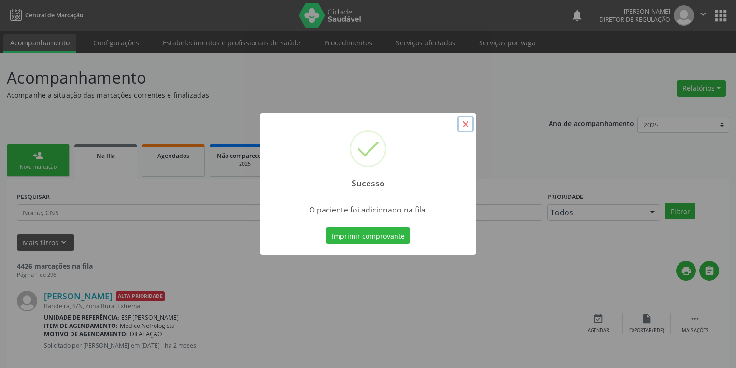
click at [464, 125] on button "×" at bounding box center [465, 124] width 16 height 16
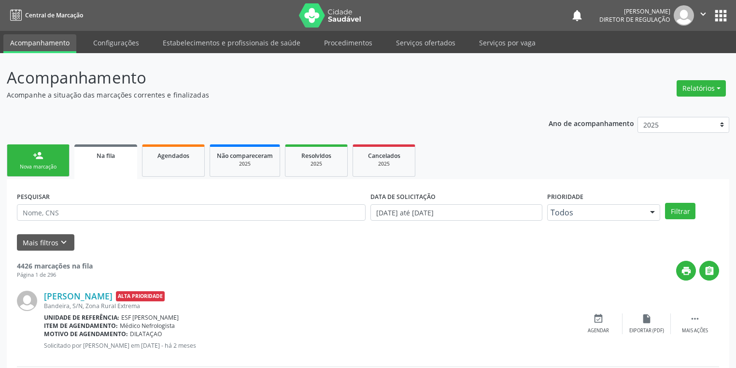
click at [41, 168] on div "Nova marcação" at bounding box center [38, 166] width 48 height 7
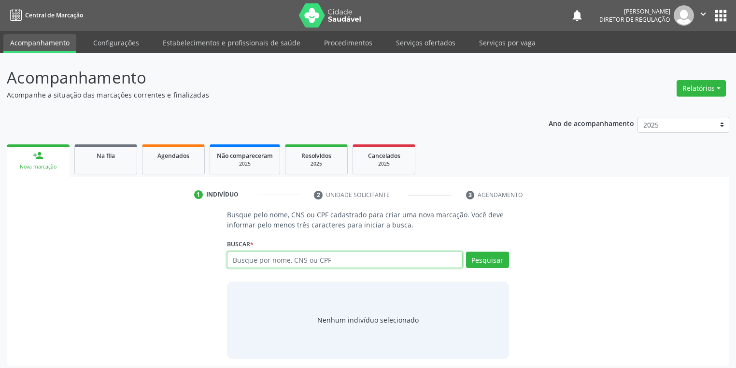
click at [249, 259] on input "text" at bounding box center [345, 260] width 236 height 16
type input "705005678803854"
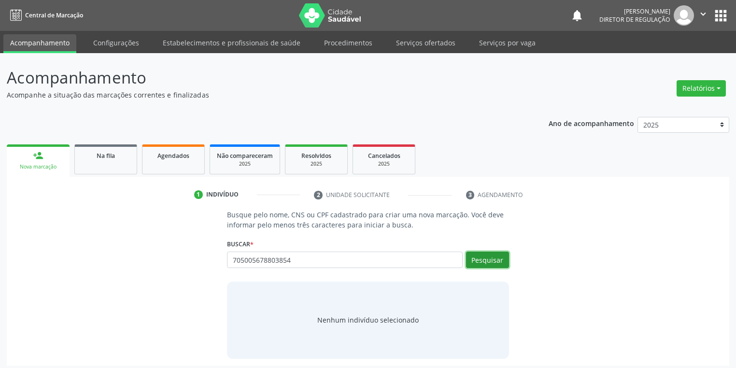
click at [475, 259] on button "Pesquisar" at bounding box center [487, 260] width 43 height 16
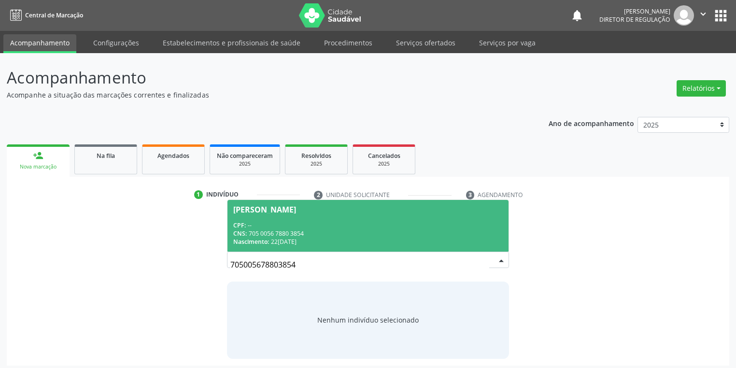
click at [298, 247] on span "Roselen Coelho de Souza CPF: -- CNS: 705 0056 7880 3854 Nascimento: 22/07/1982" at bounding box center [367, 226] width 281 height 52
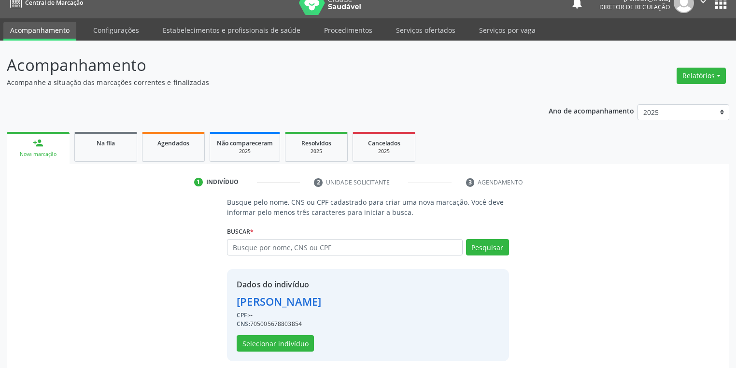
scroll to position [18, 0]
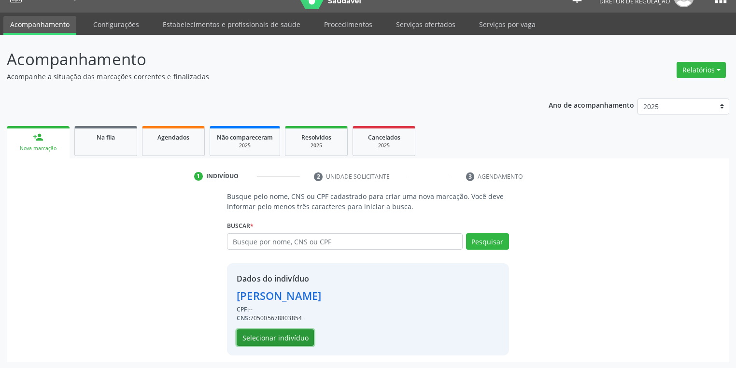
click at [279, 330] on button "Selecionar indivíduo" at bounding box center [275, 337] width 77 height 16
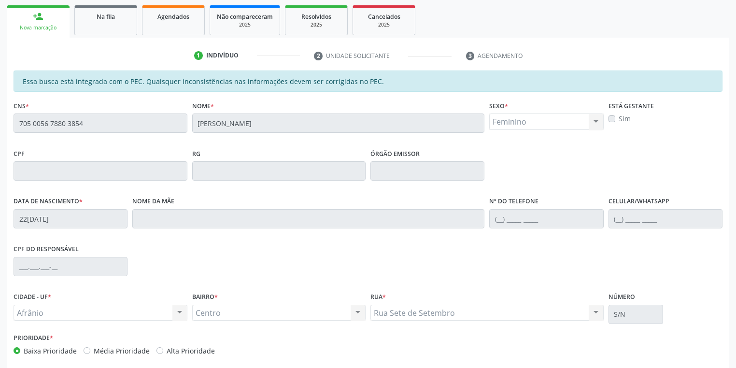
scroll to position [183, 0]
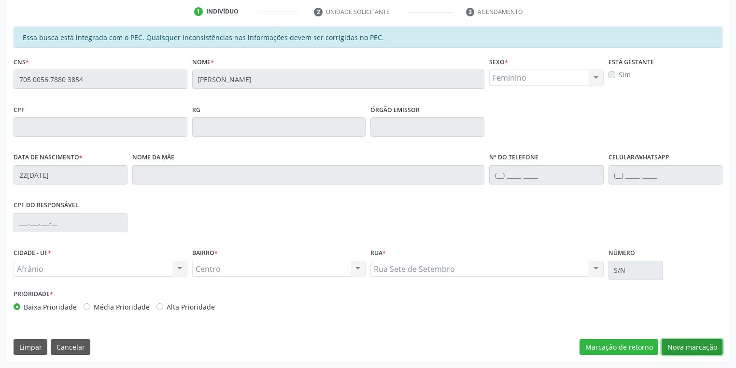
click at [671, 343] on button "Nova marcação" at bounding box center [692, 347] width 61 height 16
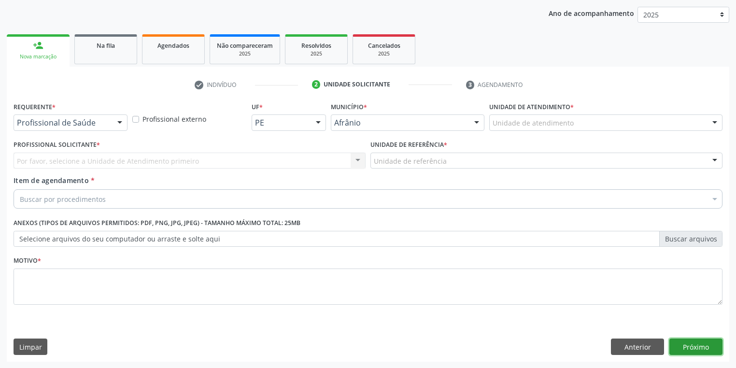
click at [693, 348] on button "Próximo" at bounding box center [695, 347] width 53 height 16
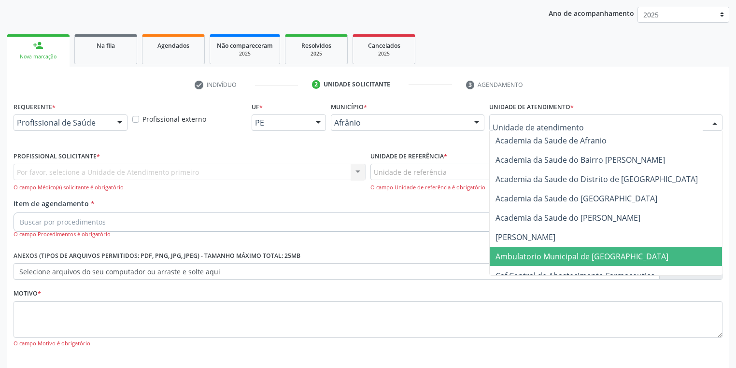
click at [534, 255] on span "Ambulatorio Municipal de [GEOGRAPHIC_DATA]" at bounding box center [582, 256] width 173 height 11
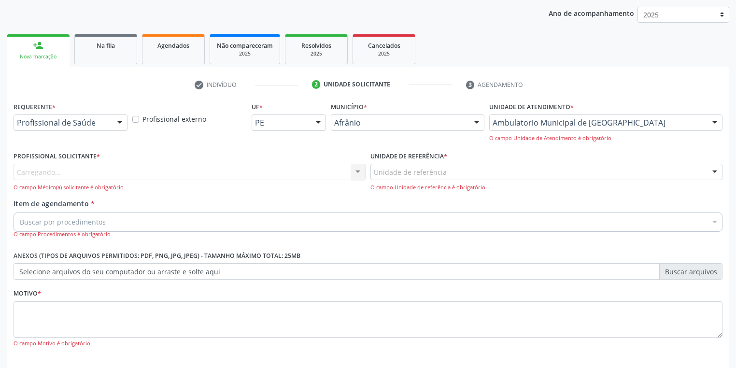
drag, startPoint x: 398, startPoint y: 160, endPoint x: 399, endPoint y: 172, distance: 12.2
click at [398, 162] on label "Unidade de referência *" at bounding box center [408, 156] width 77 height 15
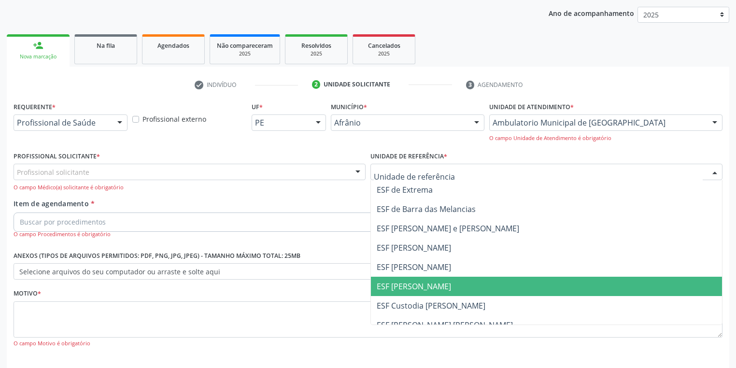
drag, startPoint x: 409, startPoint y: 288, endPoint x: 202, endPoint y: 213, distance: 220.0
click at [408, 287] on span "ESF [PERSON_NAME]" at bounding box center [414, 286] width 74 height 11
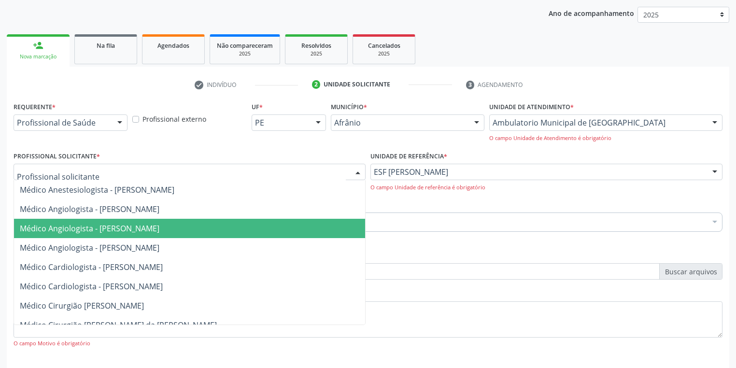
click at [75, 230] on span "Médico Angiologista - [PERSON_NAME]" at bounding box center [90, 228] width 140 height 11
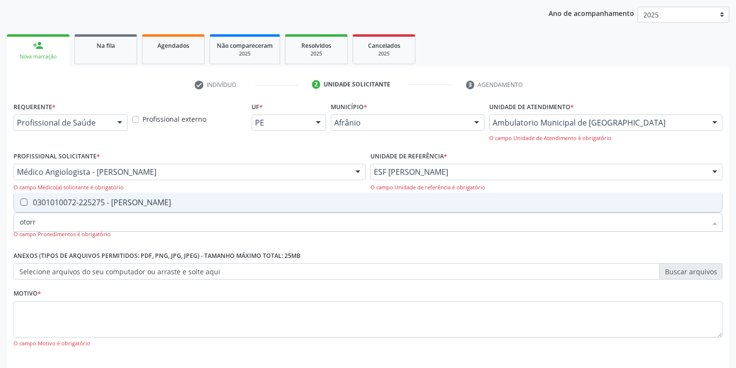
type input "otorri"
click at [38, 206] on div "0301010072-225275 - Médico Otorrinolaringologista" at bounding box center [368, 202] width 696 height 8
checkbox Otorrinolaringologista "true"
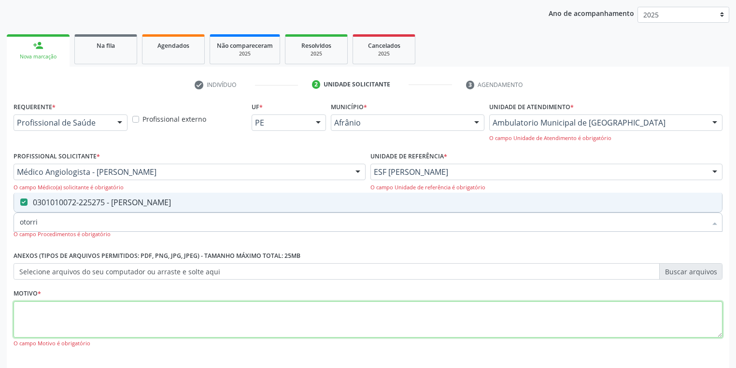
click at [27, 312] on textarea at bounding box center [368, 319] width 709 height 37
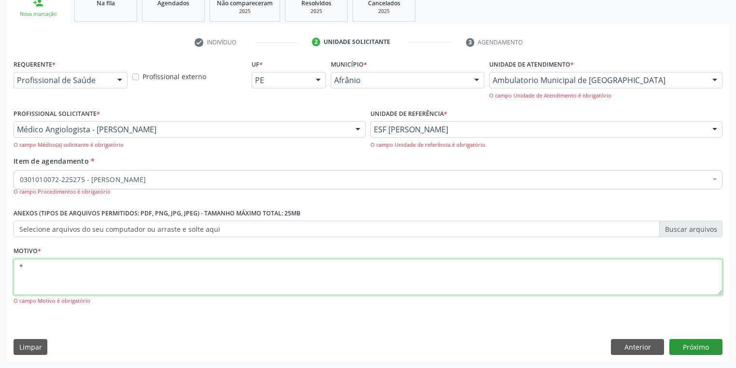
type textarea "*"
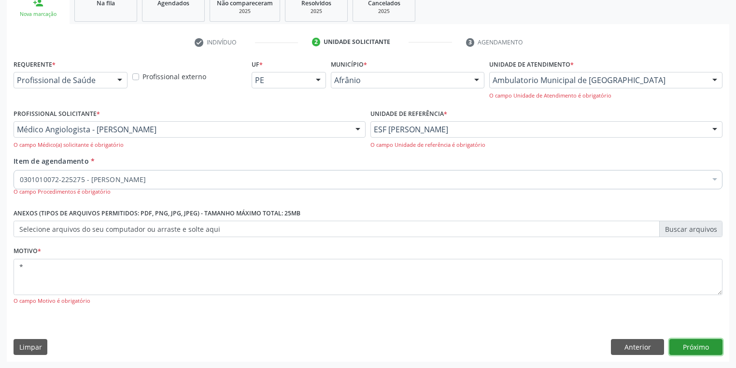
click at [690, 347] on button "Próximo" at bounding box center [695, 347] width 53 height 16
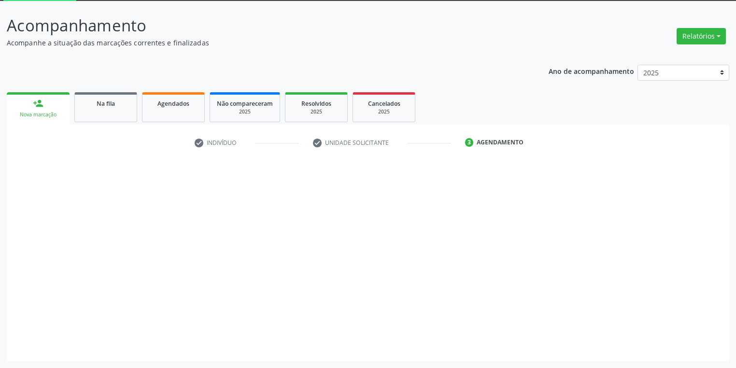
scroll to position [52, 0]
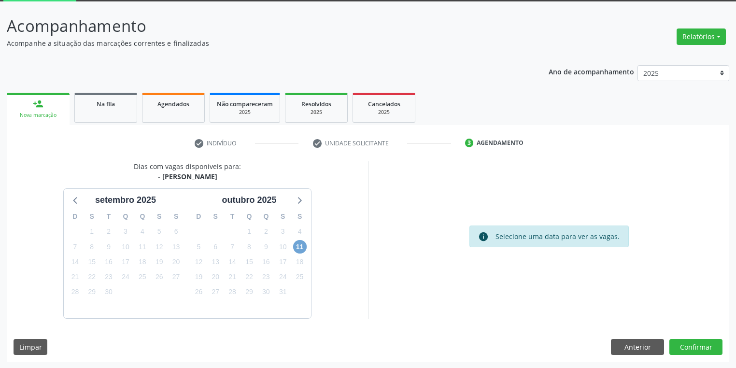
click at [298, 247] on span "11" at bounding box center [300, 247] width 14 height 14
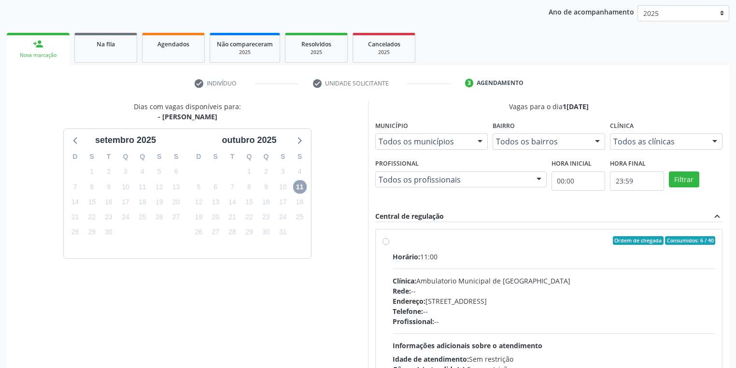
scroll to position [191, 0]
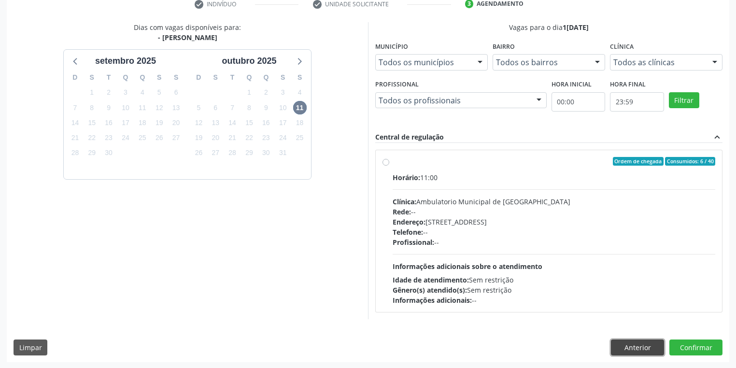
click at [635, 345] on button "Anterior" at bounding box center [637, 348] width 53 height 16
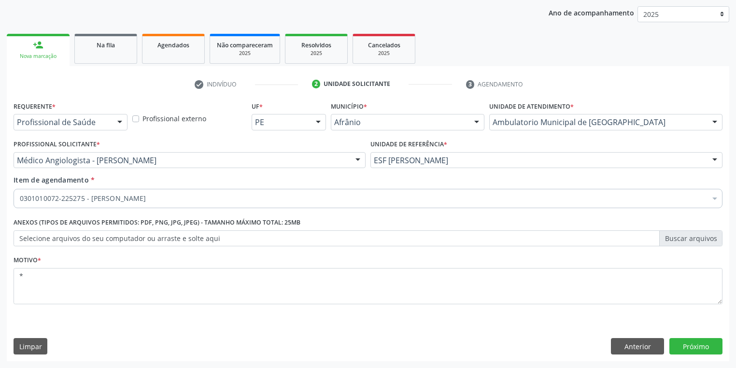
scroll to position [110, 0]
click at [682, 343] on button "Próximo" at bounding box center [695, 347] width 53 height 16
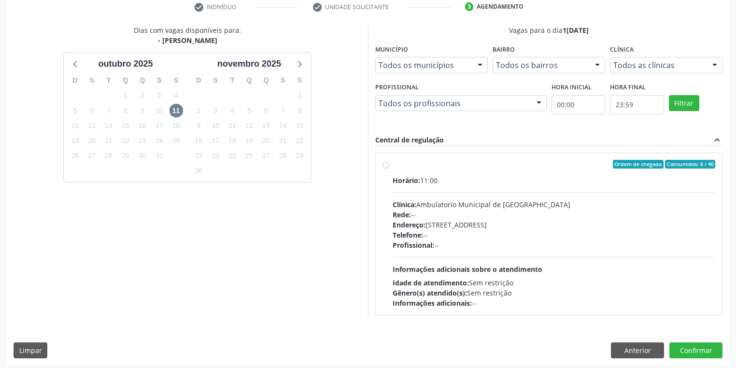
scroll to position [191, 0]
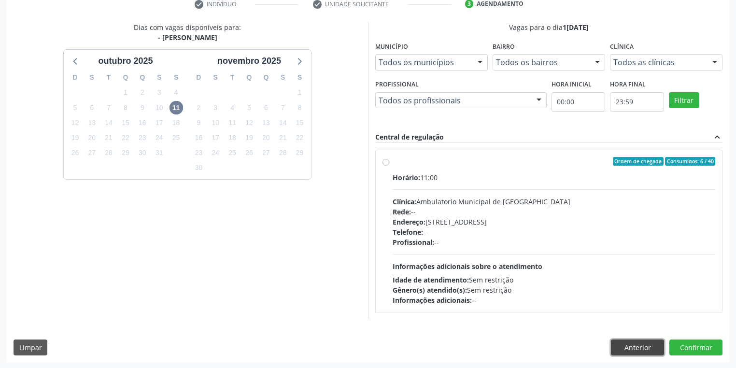
click at [643, 347] on button "Anterior" at bounding box center [637, 348] width 53 height 16
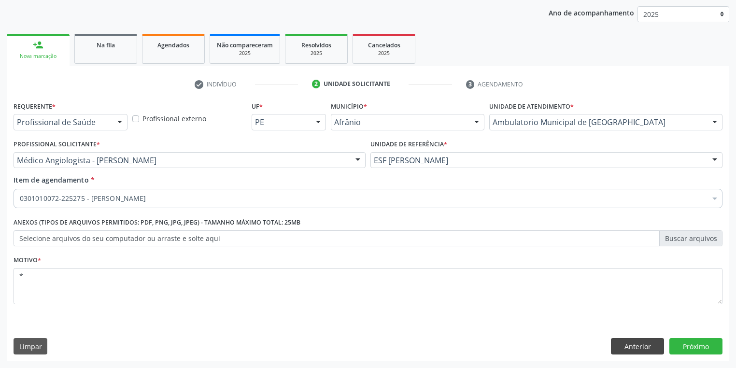
scroll to position [110, 0]
click at [686, 347] on button "Próximo" at bounding box center [695, 347] width 53 height 16
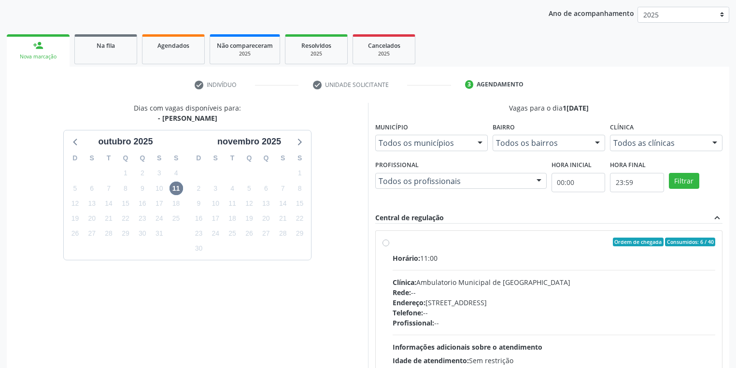
scroll to position [191, 0]
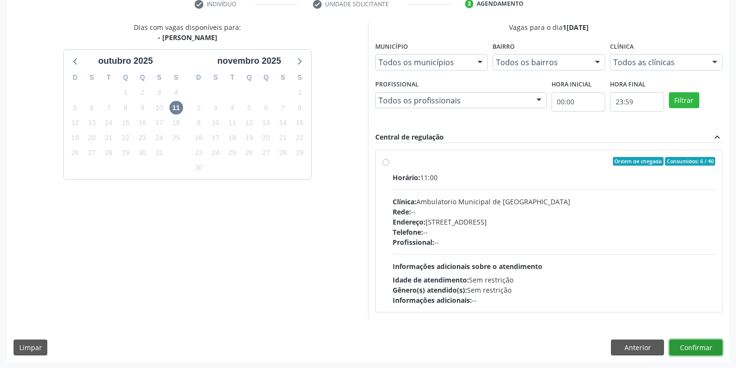
click at [691, 349] on button "Confirmar" at bounding box center [695, 348] width 53 height 16
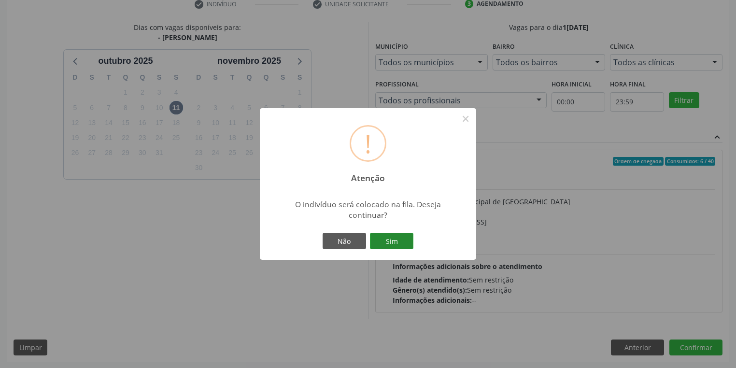
click at [405, 244] on button "Sim" at bounding box center [391, 241] width 43 height 16
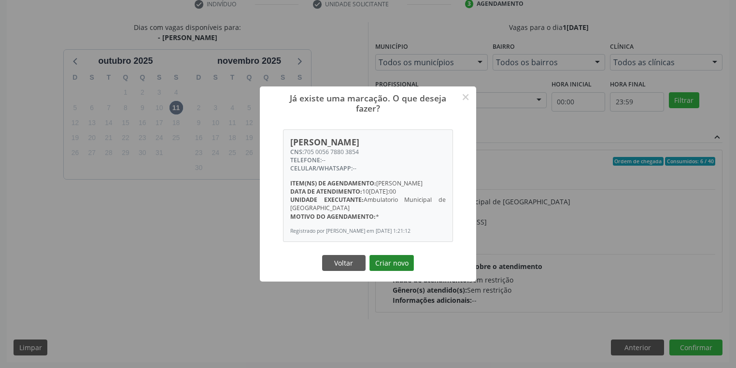
click at [388, 271] on button "Criar novo" at bounding box center [391, 263] width 44 height 16
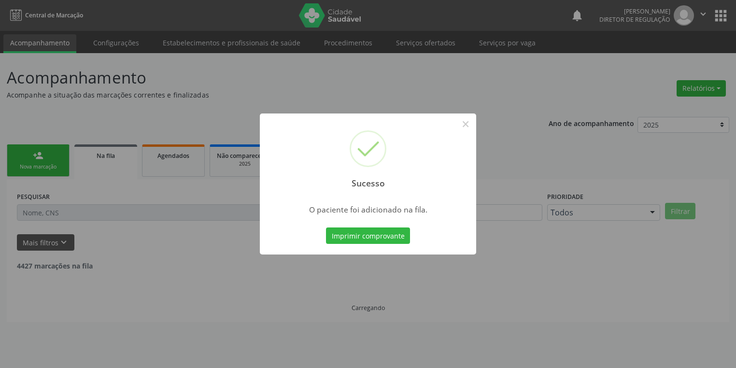
scroll to position [0, 0]
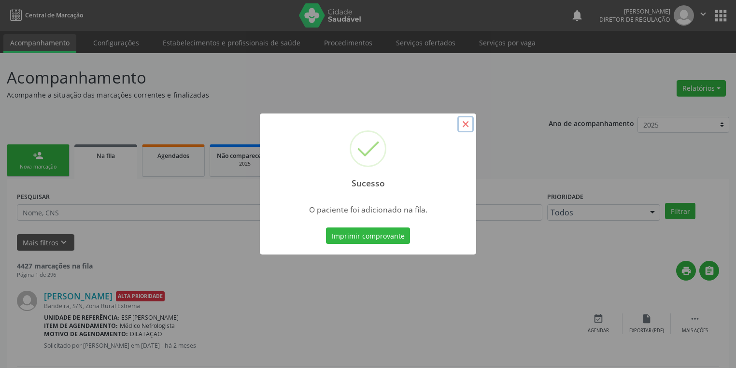
click at [463, 126] on button "×" at bounding box center [465, 124] width 16 height 16
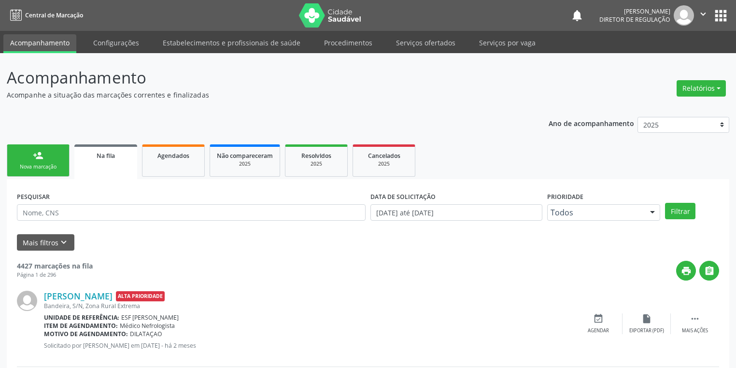
click at [31, 162] on link "person_add Nova marcação" at bounding box center [38, 160] width 63 height 32
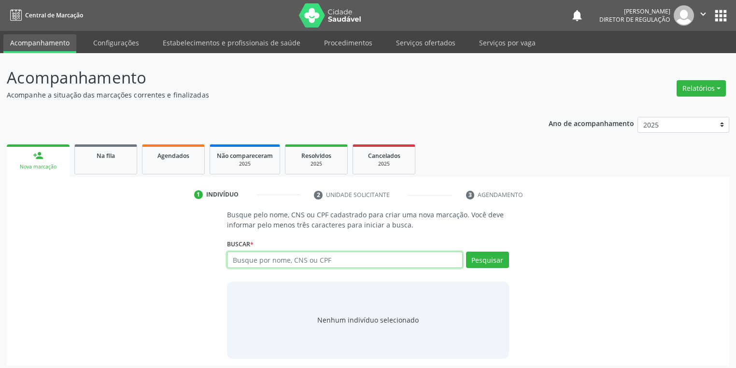
click at [249, 255] on input "text" at bounding box center [345, 260] width 236 height 16
type input "707007838552836"
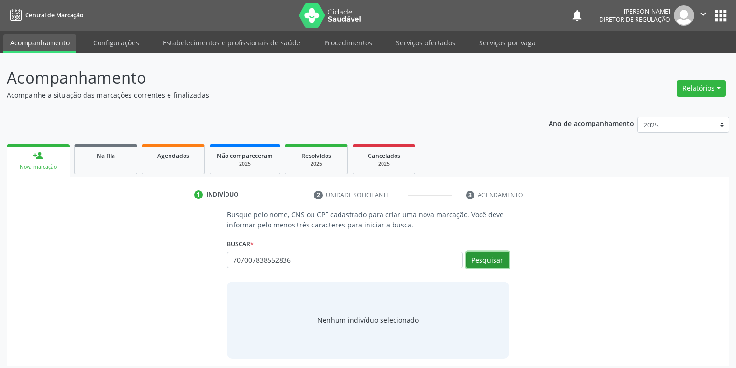
click at [489, 259] on button "Pesquisar" at bounding box center [487, 260] width 43 height 16
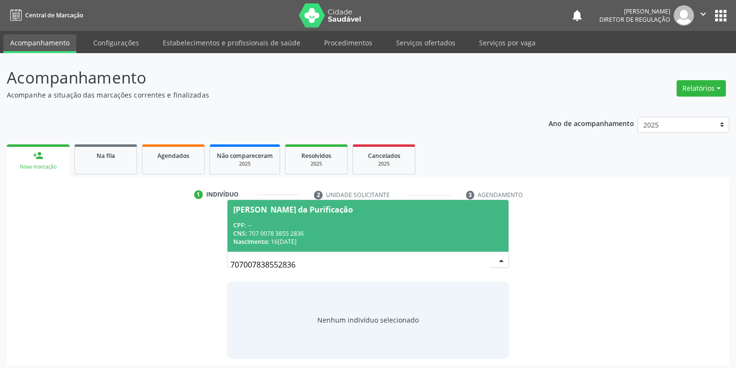
click at [319, 234] on div "CNS: 707 0078 3855 2836" at bounding box center [367, 233] width 269 height 8
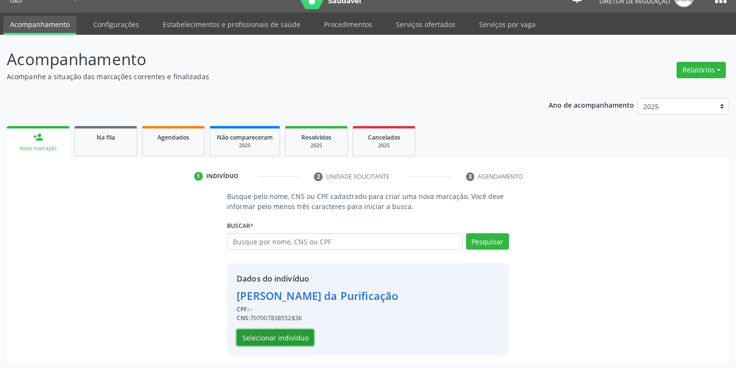
click at [275, 334] on button "Selecionar indivíduo" at bounding box center [275, 337] width 77 height 16
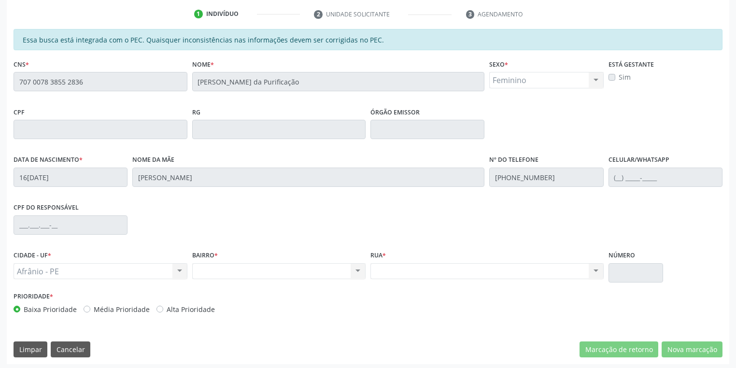
scroll to position [183, 0]
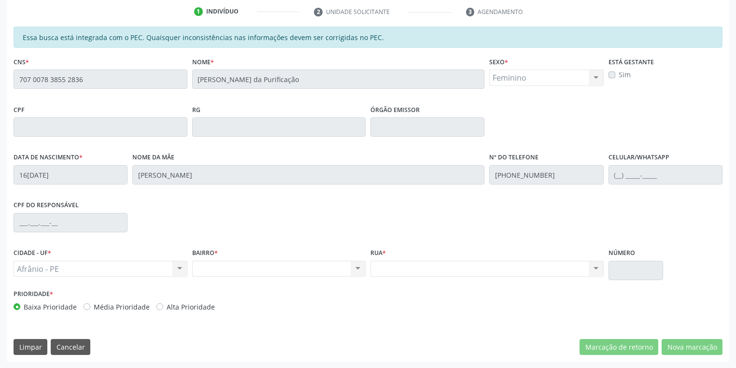
click at [0, 84] on div "Acompanhamento Acompanhe a situação das marcações correntes e finalizadas Relat…" at bounding box center [368, 119] width 736 height 498
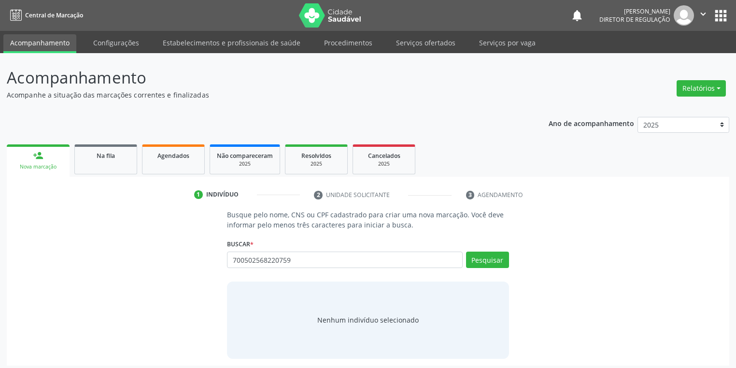
type input "700502568220759"
drag, startPoint x: 467, startPoint y: 256, endPoint x: 491, endPoint y: 261, distance: 25.1
click at [469, 257] on div "Pesquisar" at bounding box center [486, 263] width 46 height 23
click at [489, 262] on button "Pesquisar" at bounding box center [487, 260] width 43 height 16
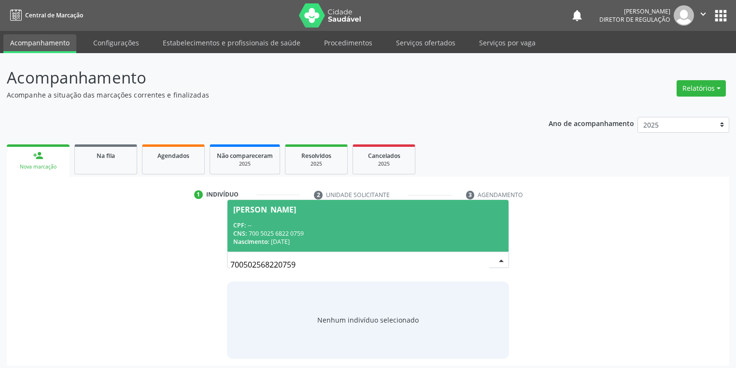
click at [325, 226] on div "CPF: --" at bounding box center [367, 225] width 269 height 8
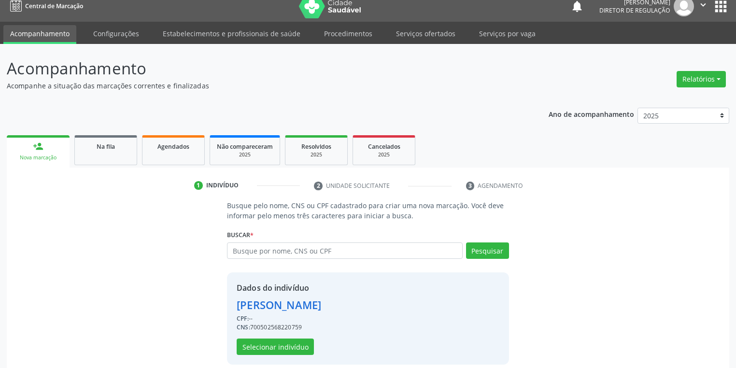
scroll to position [18, 0]
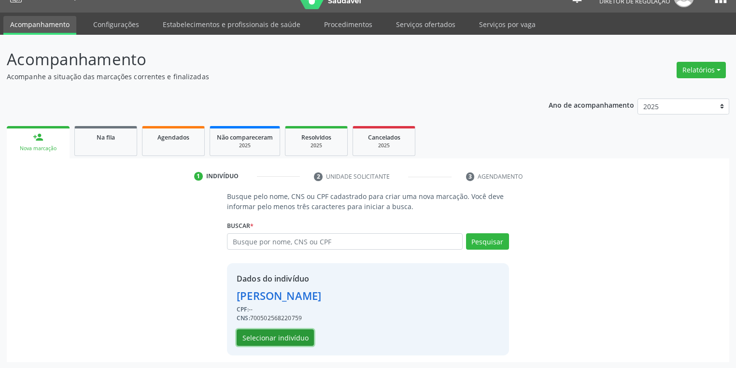
click at [282, 342] on button "Selecionar indivíduo" at bounding box center [275, 337] width 77 height 16
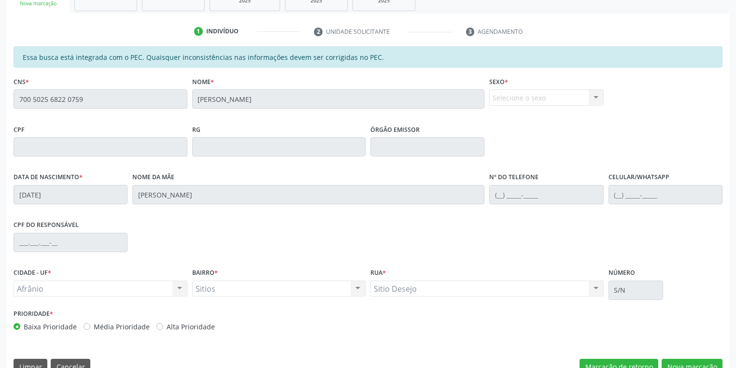
scroll to position [183, 0]
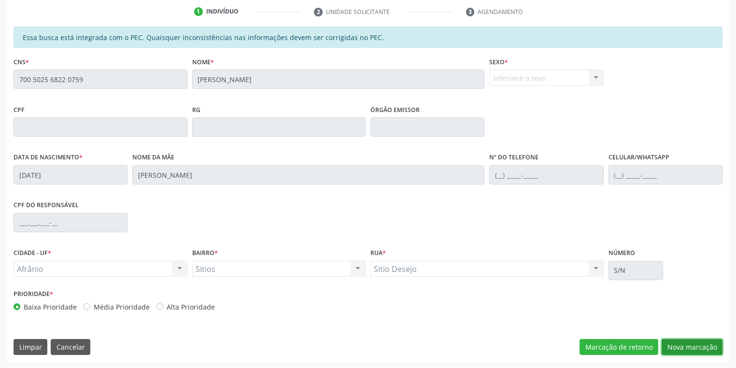
click at [701, 349] on button "Nova marcação" at bounding box center [692, 347] width 61 height 16
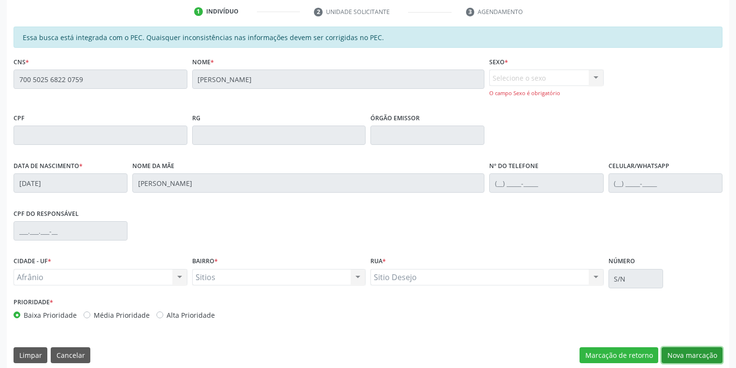
click at [681, 352] on button "Nova marcação" at bounding box center [692, 355] width 61 height 16
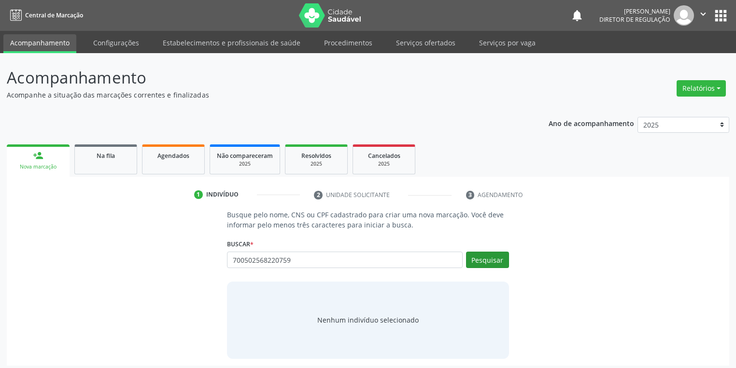
type input "700502568220759"
click at [483, 260] on button "Pesquisar" at bounding box center [487, 260] width 43 height 16
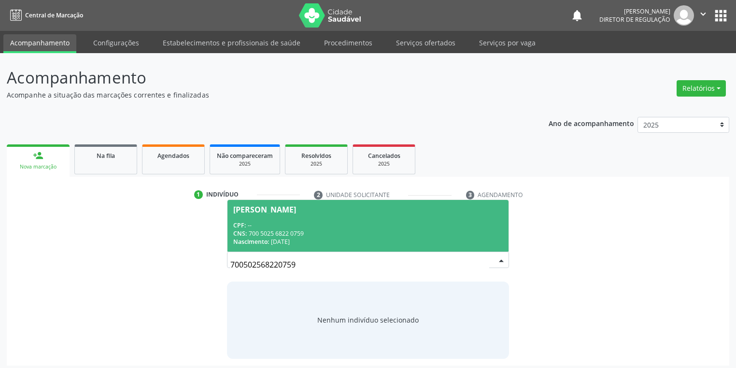
click at [270, 238] on div "CPF: -- CNS: 700 5025 6822 0759 Nascimento: [DATE]" at bounding box center [367, 233] width 269 height 25
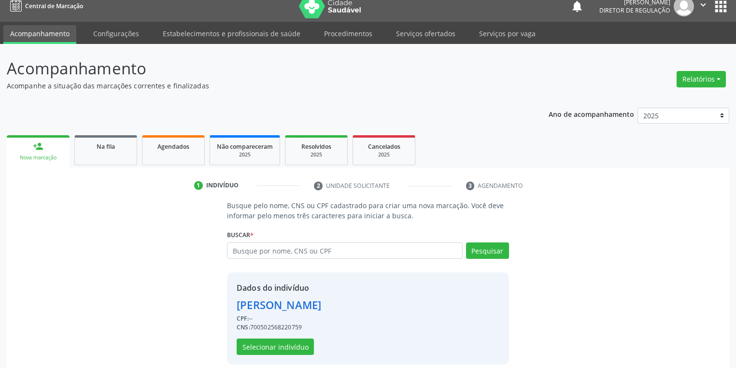
scroll to position [18, 0]
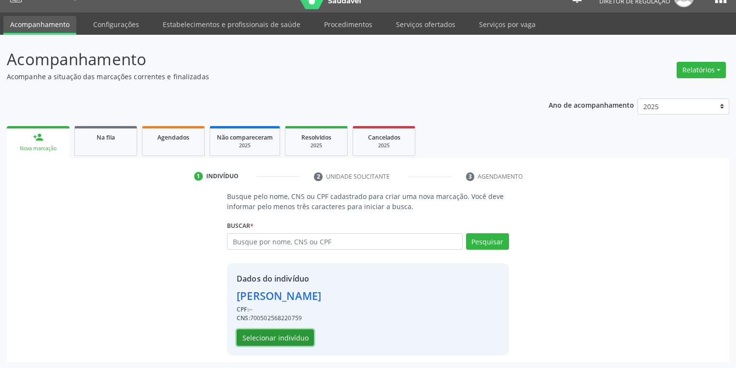
click at [257, 332] on button "Selecionar indivíduo" at bounding box center [275, 337] width 77 height 16
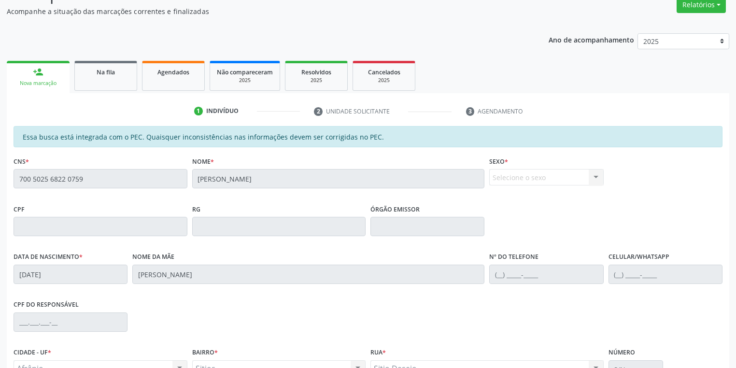
scroll to position [183, 0]
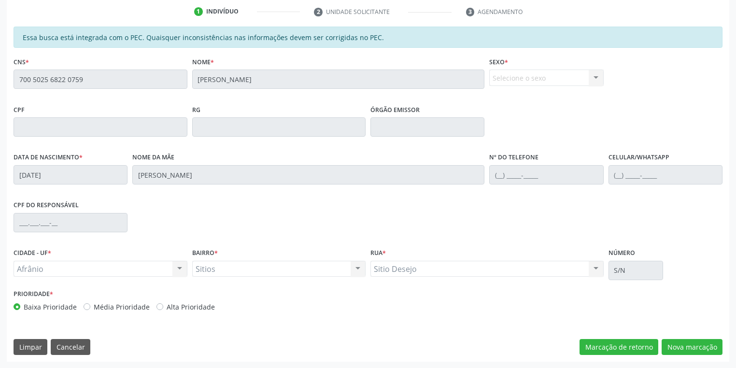
click at [593, 79] on div "Selecione o sexo Masculino Feminino Nenhum resultado encontrado para: " " Não h…" at bounding box center [546, 78] width 114 height 16
click at [530, 78] on div "Selecione o sexo Masculino Feminino Nenhum resultado encontrado para: " " Não h…" at bounding box center [546, 78] width 114 height 16
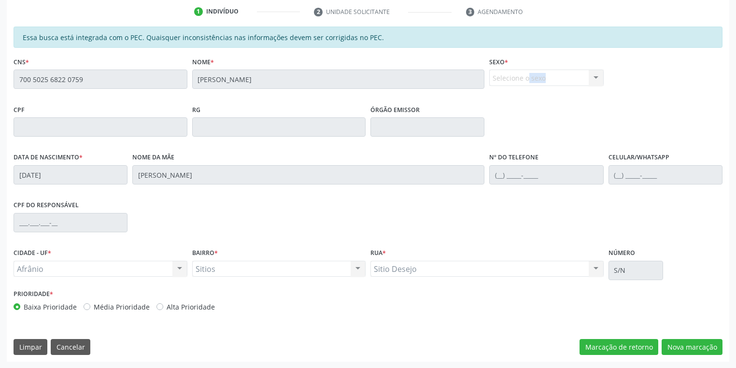
click at [530, 78] on div "Selecione o sexo Masculino Feminino Nenhum resultado encontrado para: " " Não h…" at bounding box center [546, 78] width 114 height 16
click at [684, 348] on button "Nova marcação" at bounding box center [692, 347] width 61 height 16
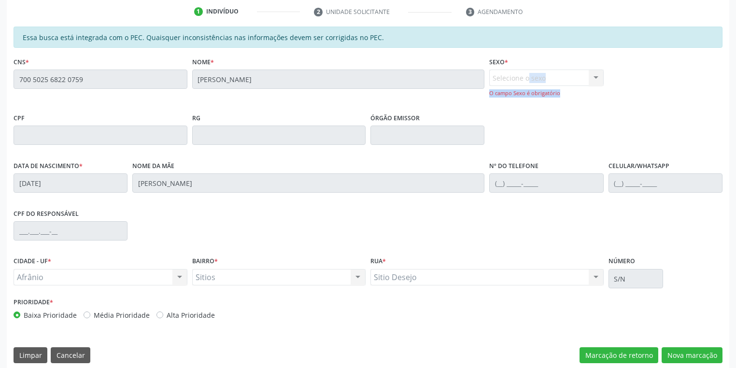
click at [554, 81] on div "Selecione o sexo Masculino Feminino Nenhum resultado encontrado para: " " Não h…" at bounding box center [546, 84] width 114 height 28
click at [591, 75] on div "Selecione o sexo Masculino Feminino Nenhum resultado encontrado para: " " Não h…" at bounding box center [546, 84] width 114 height 28
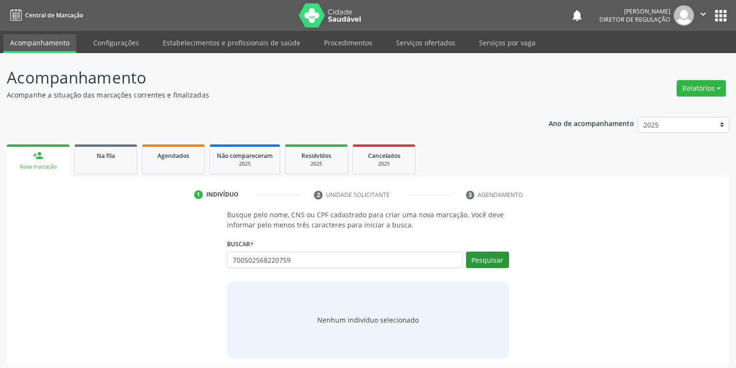
type input "700502568220759"
click at [484, 259] on button "Pesquisar" at bounding box center [487, 260] width 43 height 16
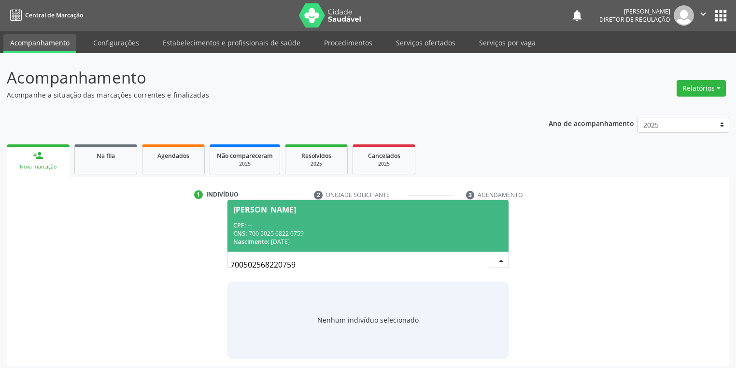
click at [282, 230] on div "CNS: 700 5025 6822 0759" at bounding box center [367, 233] width 269 height 8
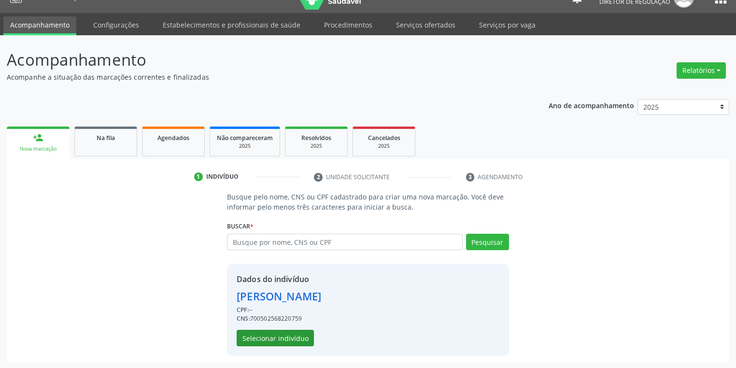
scroll to position [18, 0]
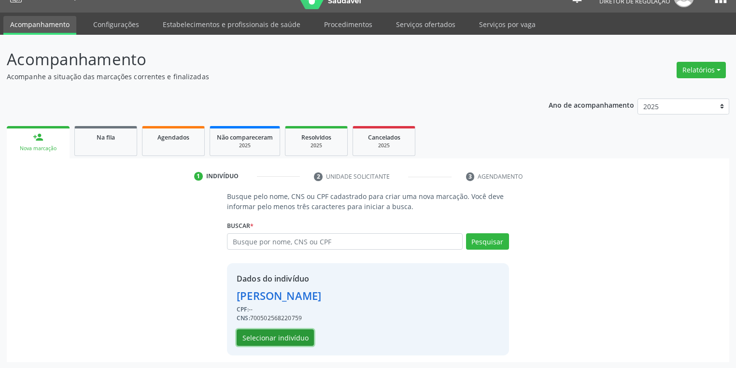
click at [284, 332] on button "Selecionar indivíduo" at bounding box center [275, 337] width 77 height 16
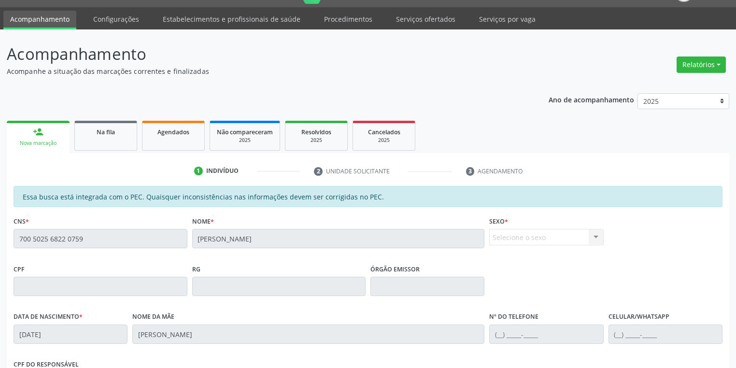
scroll to position [173, 0]
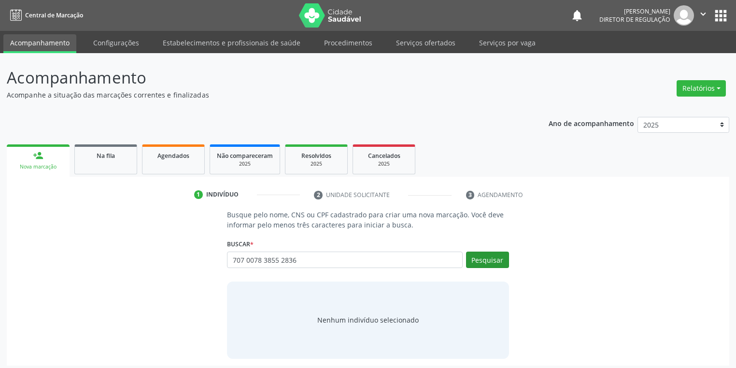
type input "707 0078 3855 2836"
click at [489, 260] on button "Pesquisar" at bounding box center [487, 260] width 43 height 16
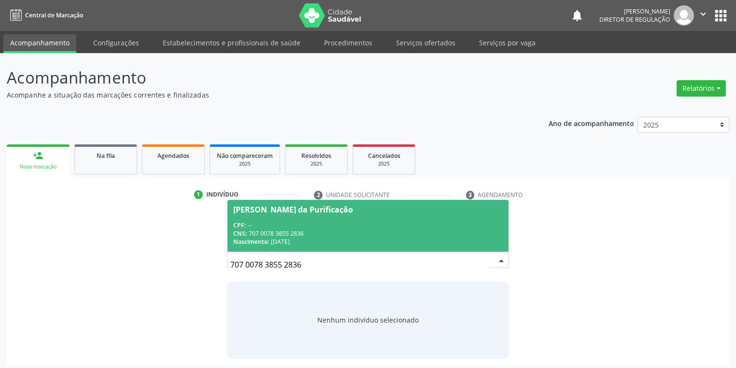
click at [357, 233] on div "CNS: 707 0078 3855 2836" at bounding box center [367, 233] width 269 height 8
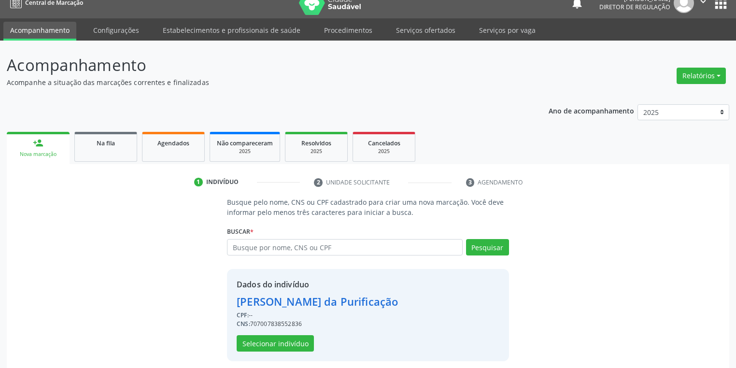
scroll to position [18, 0]
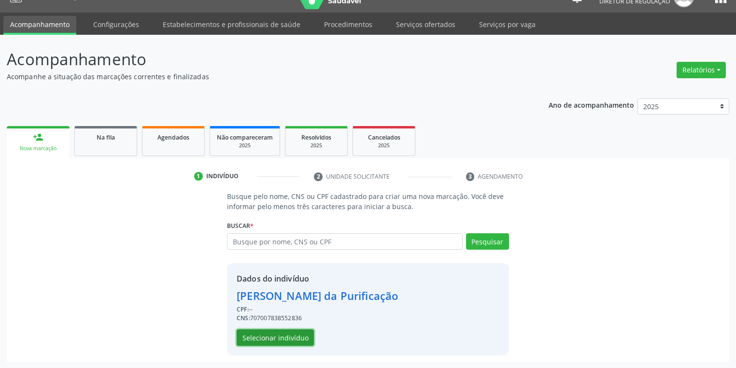
click at [260, 338] on button "Selecionar indivíduo" at bounding box center [275, 337] width 77 height 16
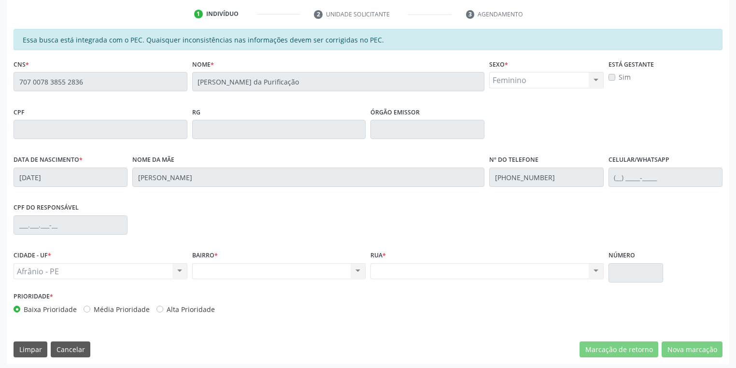
scroll to position [183, 0]
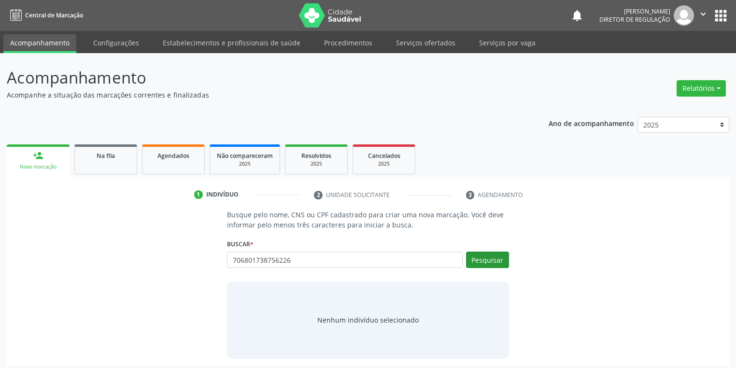
type input "706801738756226"
click at [495, 265] on button "Pesquisar" at bounding box center [487, 260] width 43 height 16
type input "706801738756226"
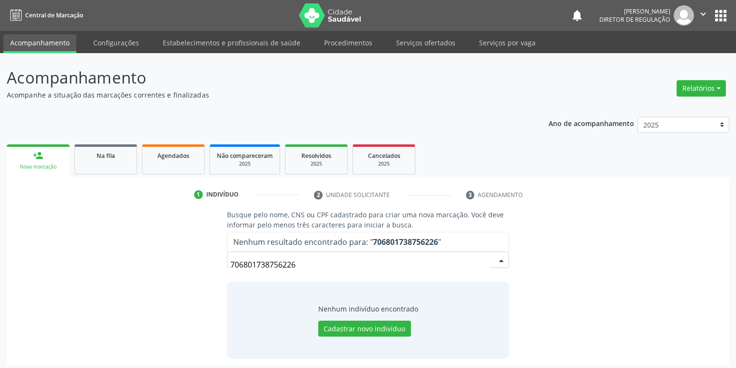
click at [297, 268] on input "706801738756226" at bounding box center [359, 264] width 259 height 19
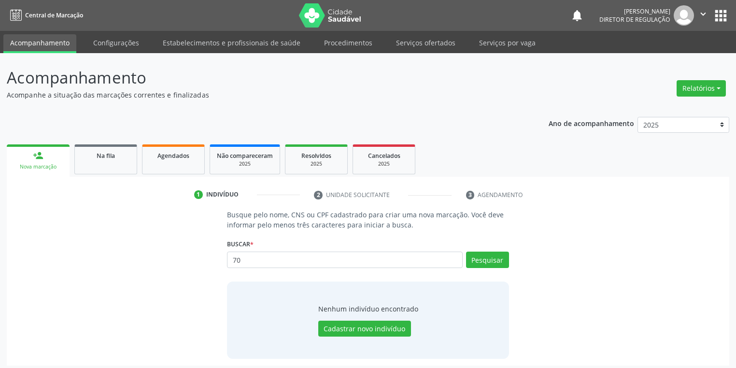
type input "7"
type input "09870985432"
click at [482, 262] on button "Pesquisar" at bounding box center [487, 260] width 43 height 16
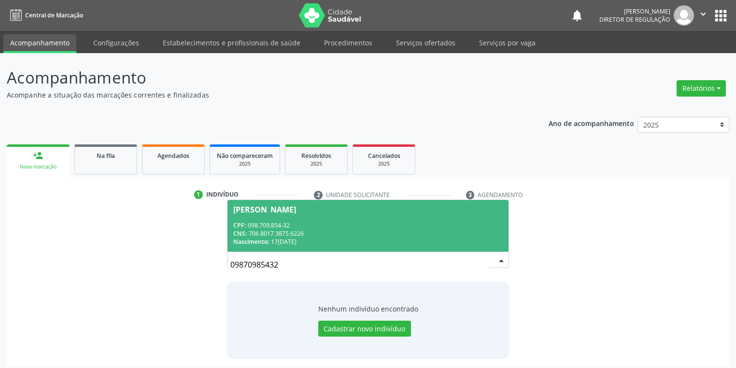
click at [353, 214] on span "Ana Caroliny Santana Ferreira CPF: 098.709.854-32 CNS: 706 8017 3875 6226 Nasci…" at bounding box center [367, 226] width 281 height 52
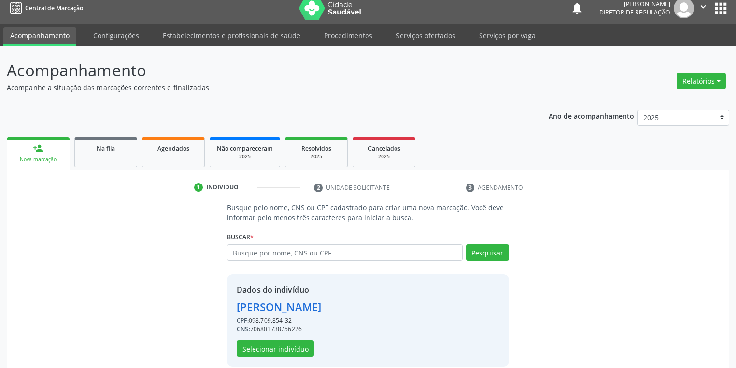
scroll to position [18, 0]
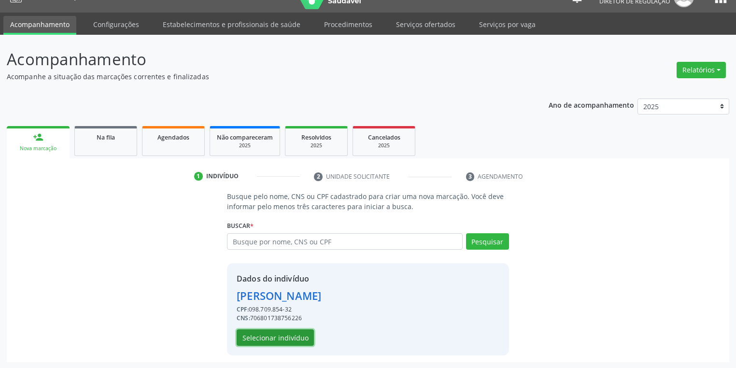
click at [296, 330] on button "Selecionar indivíduo" at bounding box center [275, 337] width 77 height 16
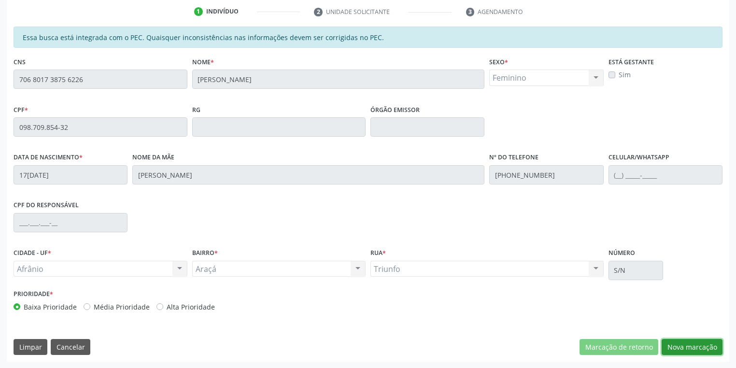
click at [692, 348] on button "Nova marcação" at bounding box center [692, 347] width 61 height 16
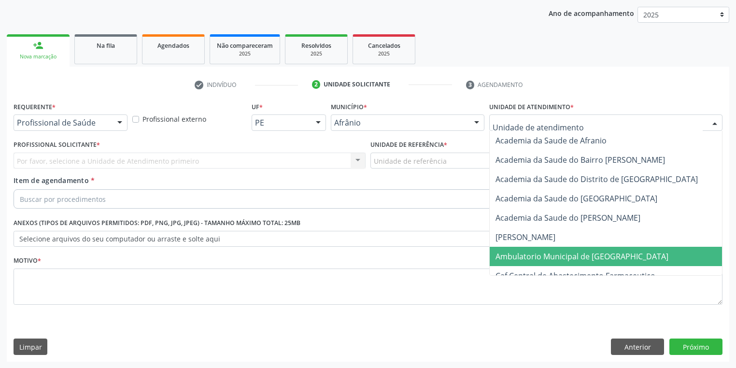
click at [509, 254] on span "Ambulatorio Municipal de [GEOGRAPHIC_DATA]" at bounding box center [582, 256] width 173 height 11
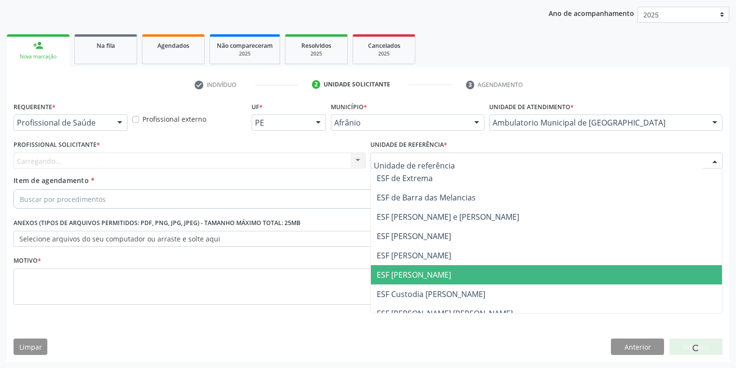
click at [388, 282] on span "ESF [PERSON_NAME]" at bounding box center [546, 274] width 351 height 19
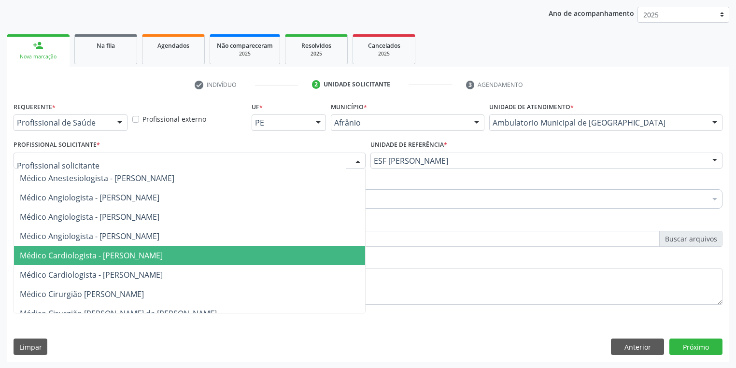
click at [96, 255] on span "Médico Cardiologista - [PERSON_NAME]" at bounding box center [91, 255] width 143 height 11
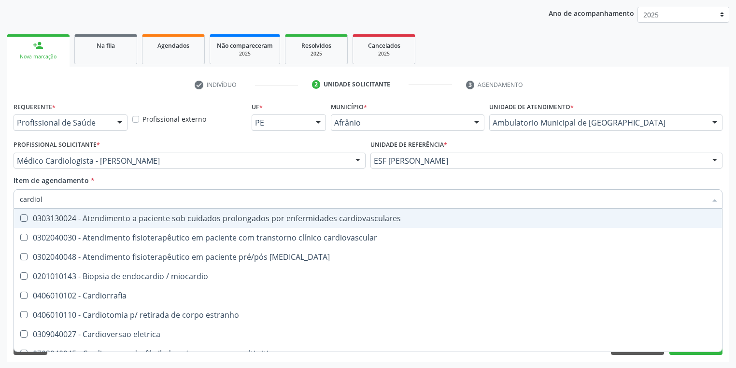
type input "cardiolo"
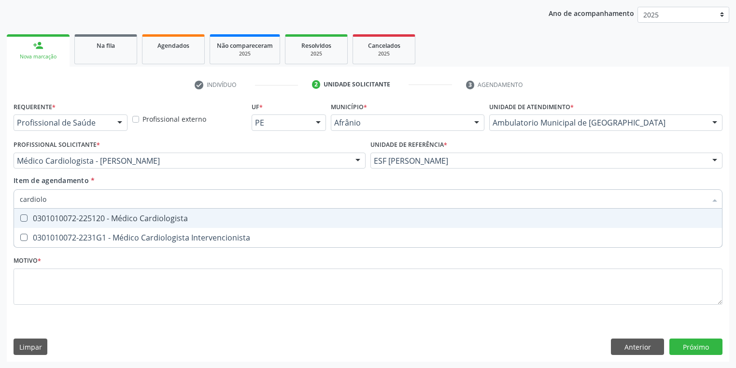
click at [62, 219] on div "0301010072-225120 - Médico Cardiologista" at bounding box center [368, 218] width 696 height 8
checkbox Cardiologista "true"
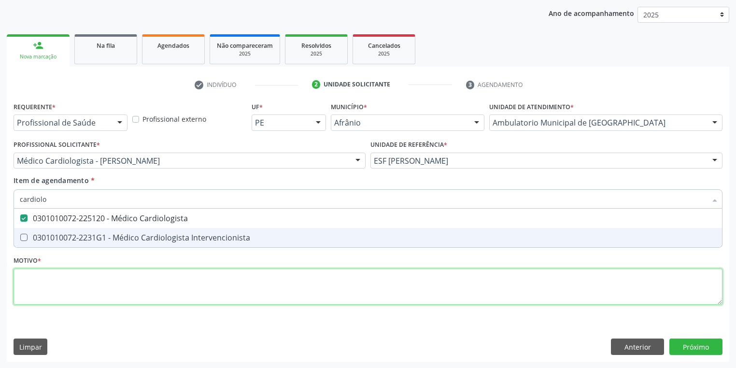
click at [43, 287] on div "Requerente * Profissional de Saúde Profissional de Saúde Paciente Nenhum result…" at bounding box center [368, 208] width 709 height 219
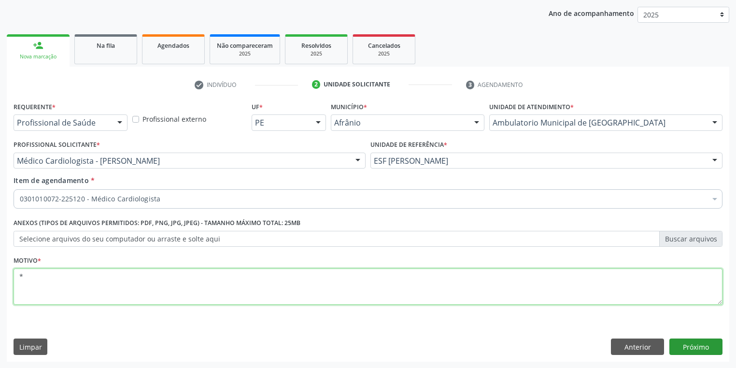
type textarea "*"
click at [684, 343] on button "Próximo" at bounding box center [695, 347] width 53 height 16
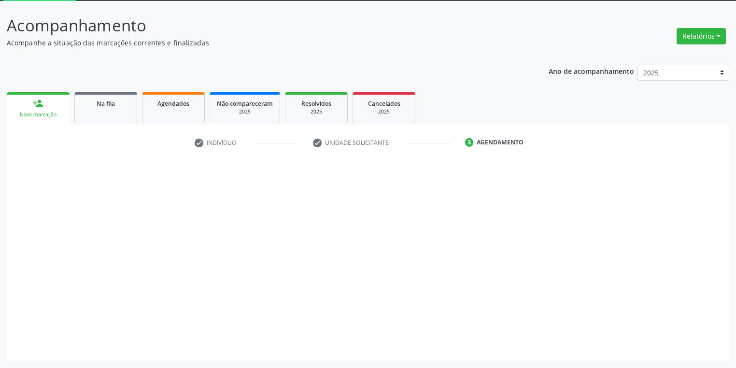
scroll to position [52, 0]
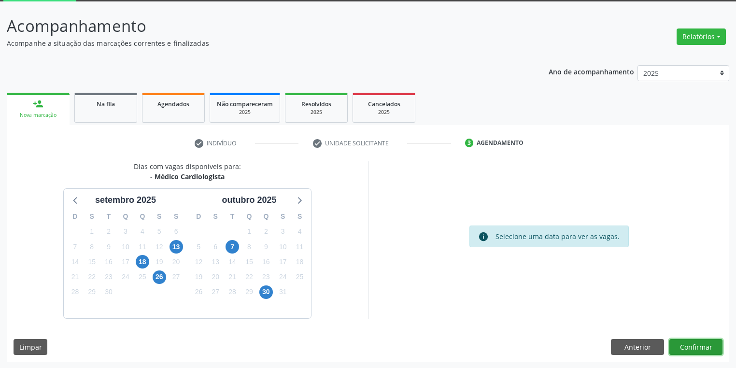
click at [678, 343] on button "Confirmar" at bounding box center [695, 347] width 53 height 16
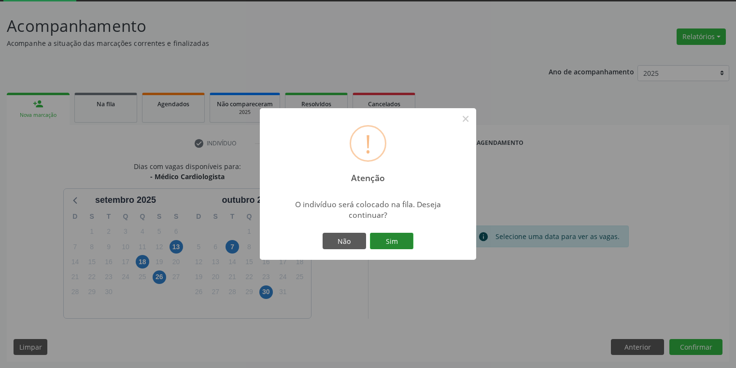
click at [397, 239] on button "Sim" at bounding box center [391, 241] width 43 height 16
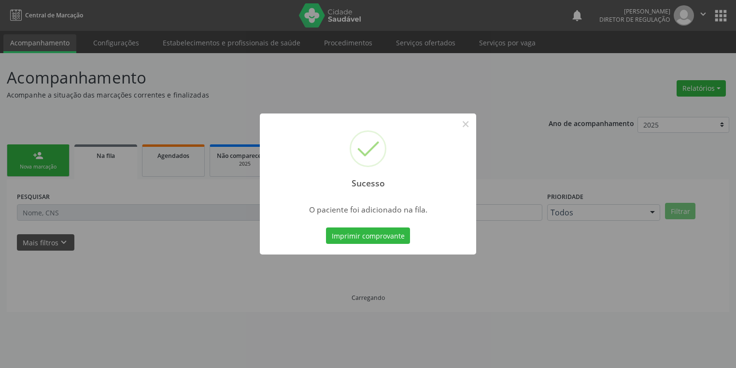
scroll to position [0, 0]
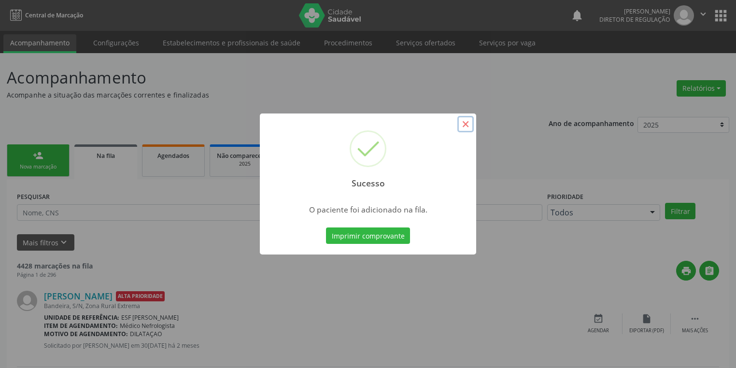
click at [470, 125] on button "×" at bounding box center [465, 124] width 16 height 16
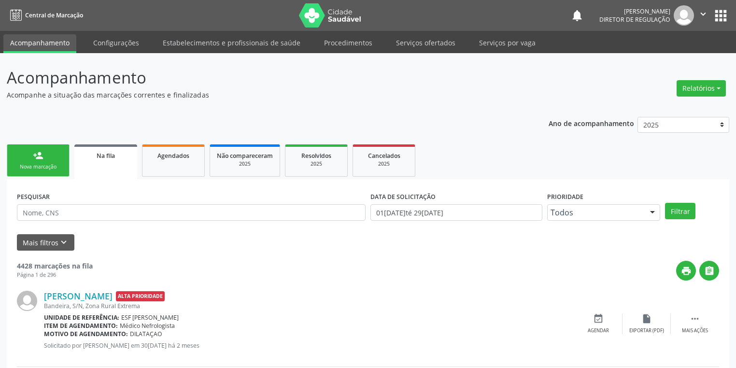
click at [61, 157] on link "person_add Nova marcação" at bounding box center [38, 160] width 63 height 32
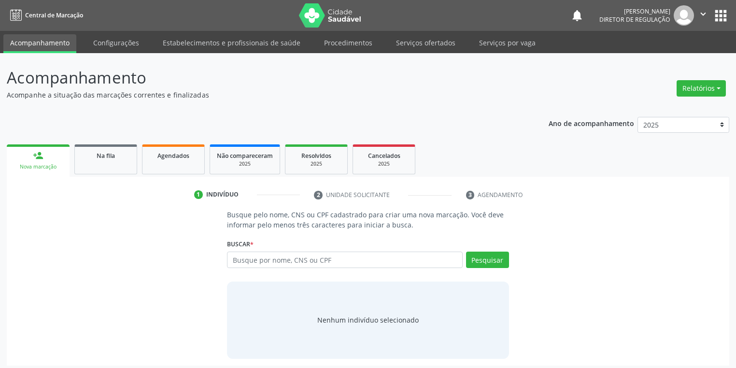
click at [269, 268] on div "Busque por nome, CNS ou CPF Nenhum resultado encontrado para: " " Digite nome, …" at bounding box center [368, 263] width 282 height 23
click at [266, 262] on input "text" at bounding box center [345, 260] width 236 height 16
type input "707404031931776"
click at [485, 264] on button "Pesquisar" at bounding box center [487, 260] width 43 height 16
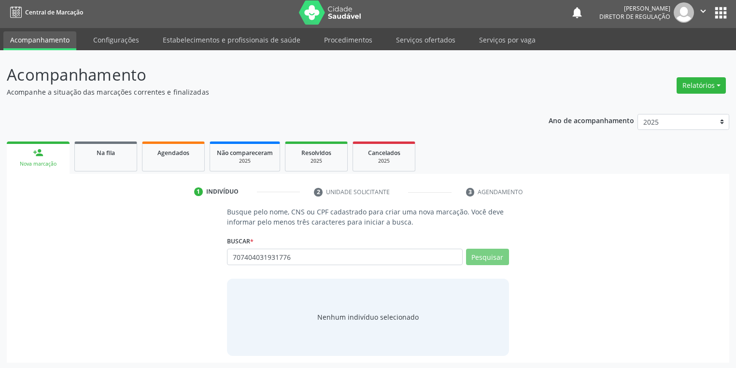
scroll to position [4, 0]
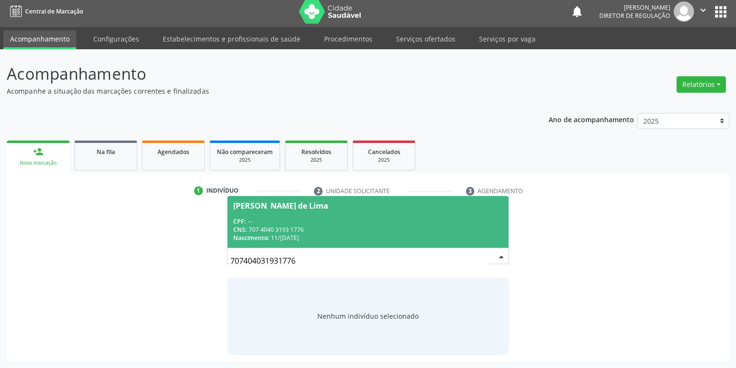
click at [319, 224] on div "CPF: --" at bounding box center [367, 221] width 269 height 8
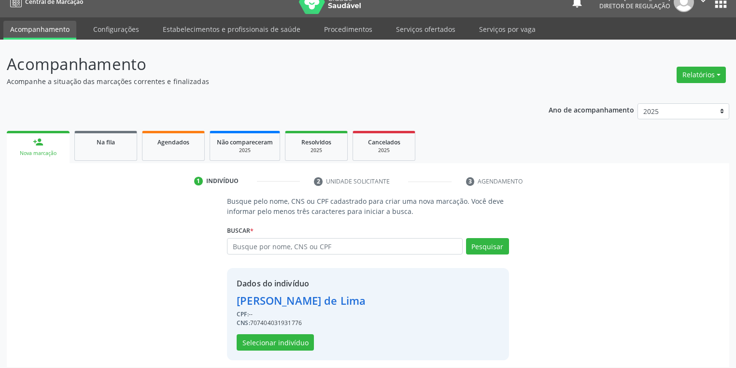
scroll to position [18, 0]
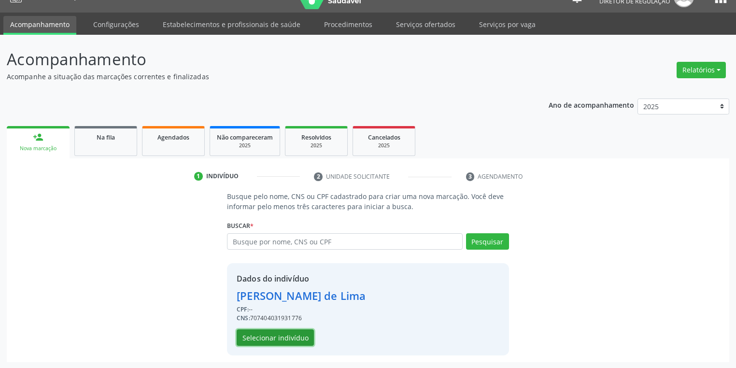
click at [268, 338] on button "Selecionar indivíduo" at bounding box center [275, 337] width 77 height 16
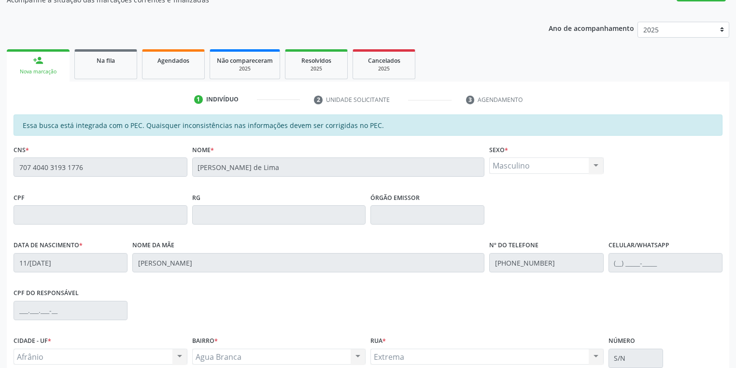
scroll to position [183, 0]
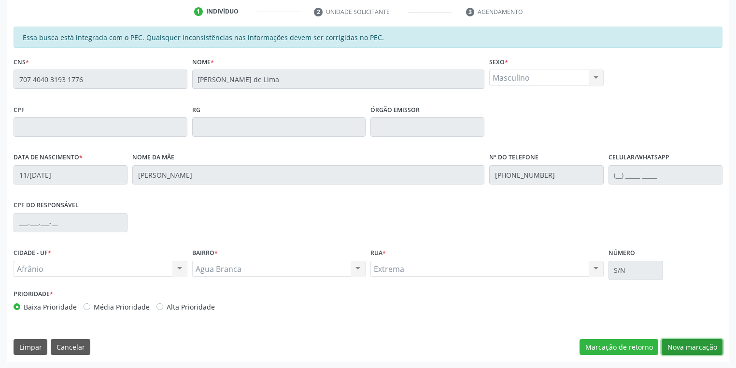
click at [680, 348] on button "Nova marcação" at bounding box center [692, 347] width 61 height 16
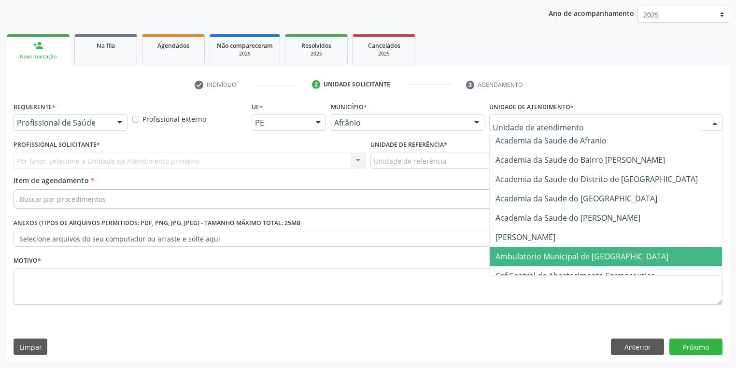
click at [522, 259] on span "Ambulatorio Municipal de [GEOGRAPHIC_DATA]" at bounding box center [582, 256] width 173 height 11
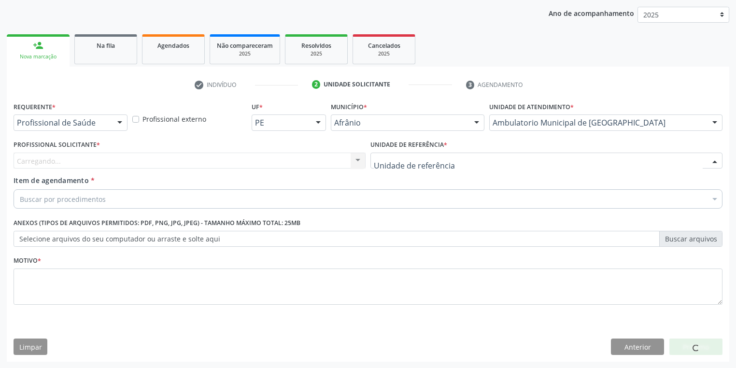
click at [397, 166] on div at bounding box center [546, 161] width 352 height 16
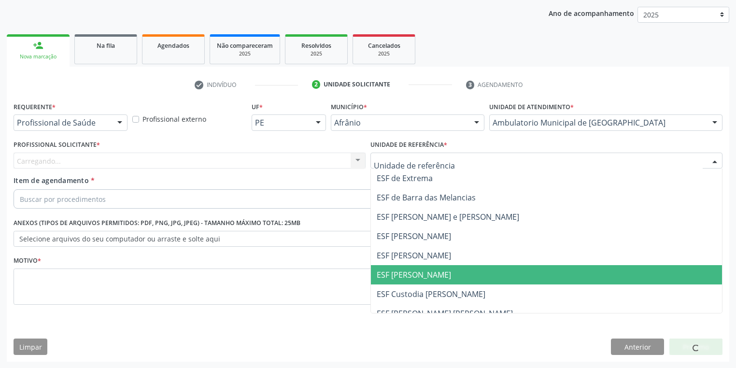
click at [397, 278] on span "ESF [PERSON_NAME]" at bounding box center [414, 274] width 74 height 11
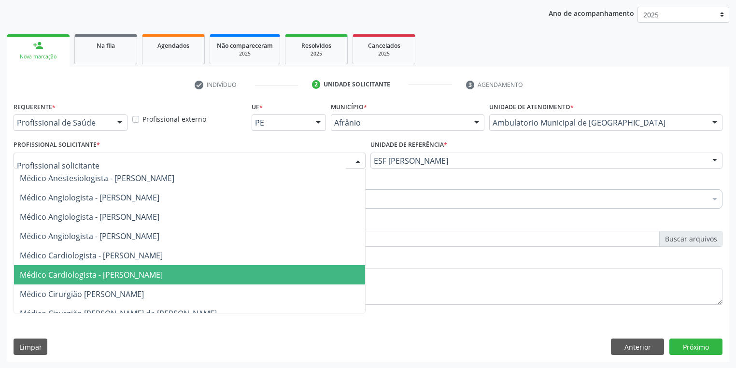
click at [64, 269] on span "Médico Cardiologista - [PERSON_NAME]" at bounding box center [189, 274] width 351 height 19
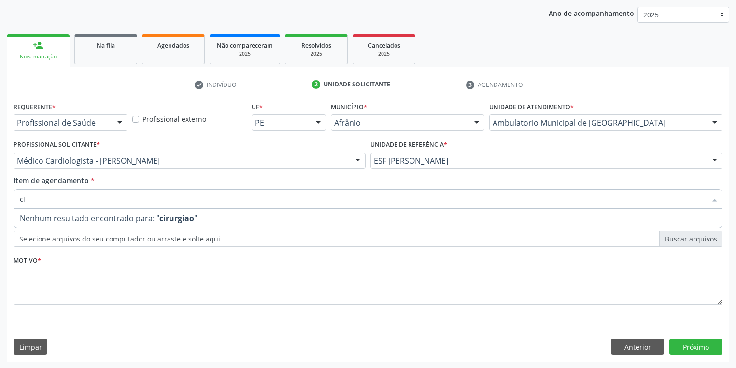
type input "c"
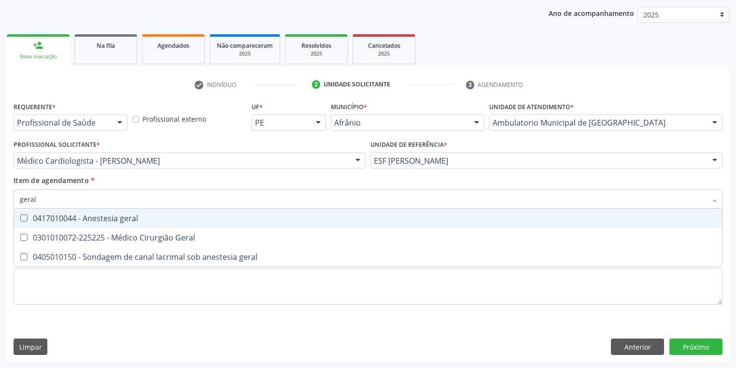
type input "geral"
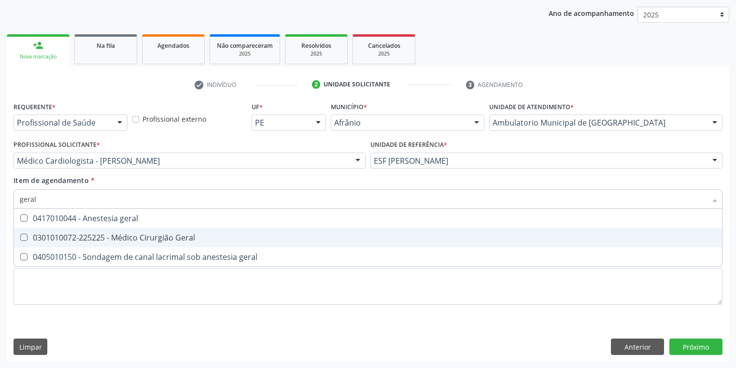
click at [64, 236] on div "0301010072-225225 - Médico Cirurgião Geral" at bounding box center [368, 238] width 696 height 8
checkbox Geral "true"
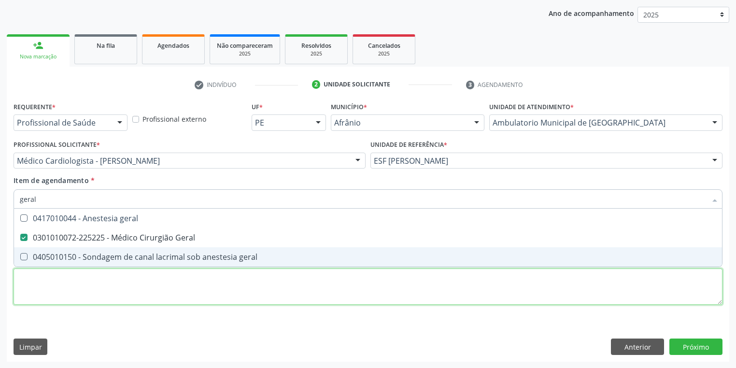
click at [77, 293] on div "Requerente * Profissional de Saúde Profissional de Saúde Paciente Nenhum result…" at bounding box center [368, 208] width 709 height 219
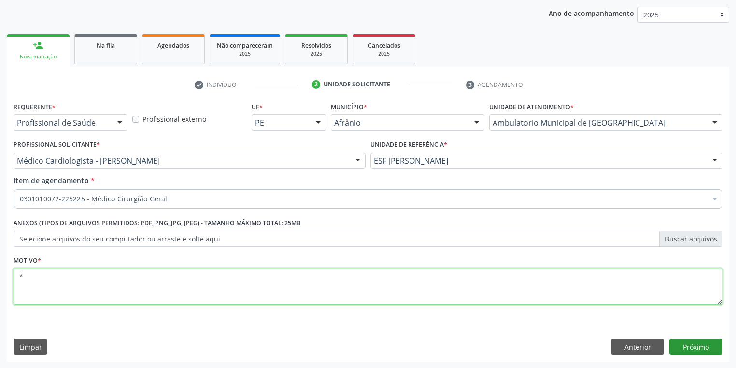
type textarea "*"
click at [678, 341] on button "Próximo" at bounding box center [695, 347] width 53 height 16
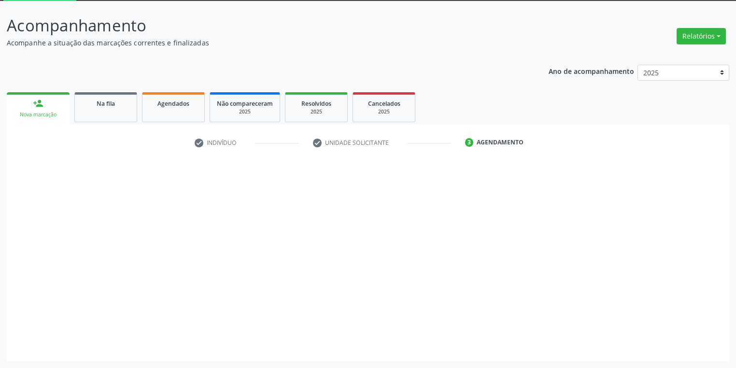
scroll to position [52, 0]
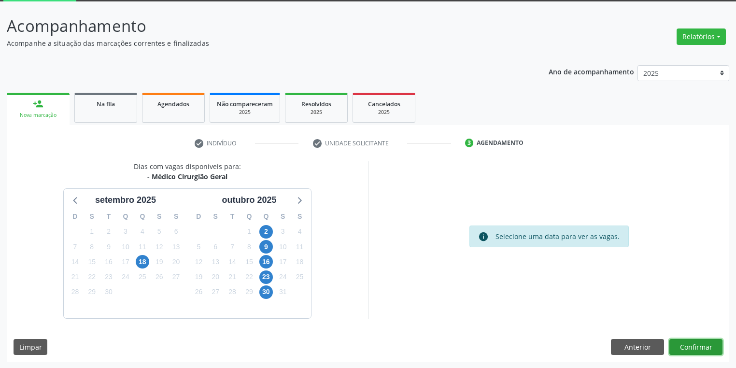
click at [692, 345] on button "Confirmar" at bounding box center [695, 347] width 53 height 16
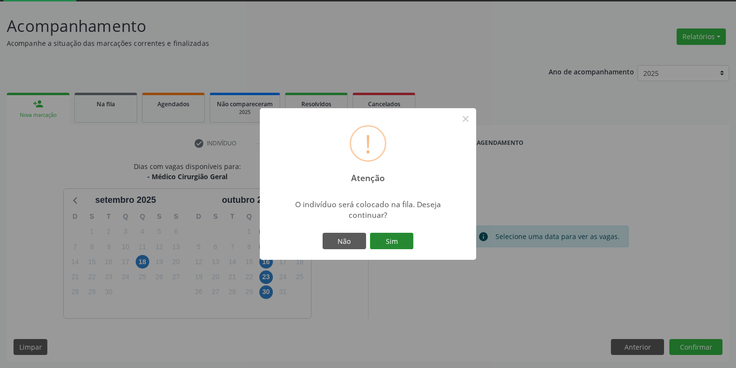
click at [401, 244] on button "Sim" at bounding box center [391, 241] width 43 height 16
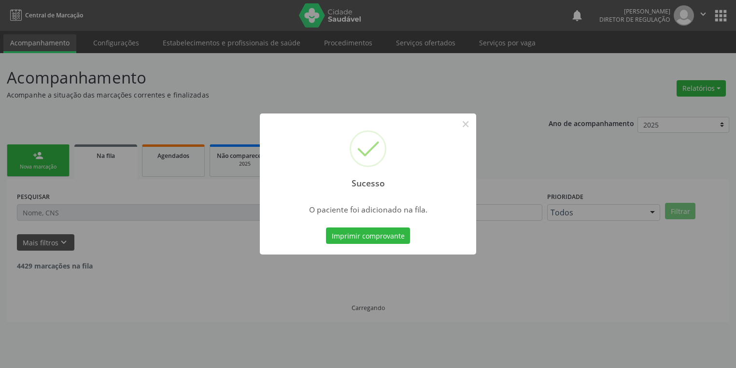
scroll to position [0, 0]
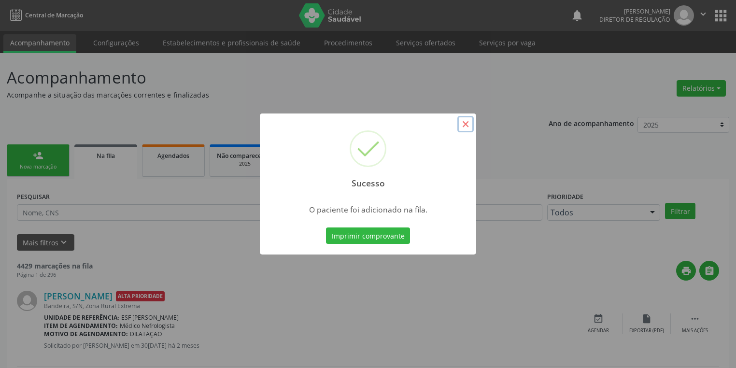
click at [463, 127] on button "×" at bounding box center [465, 124] width 16 height 16
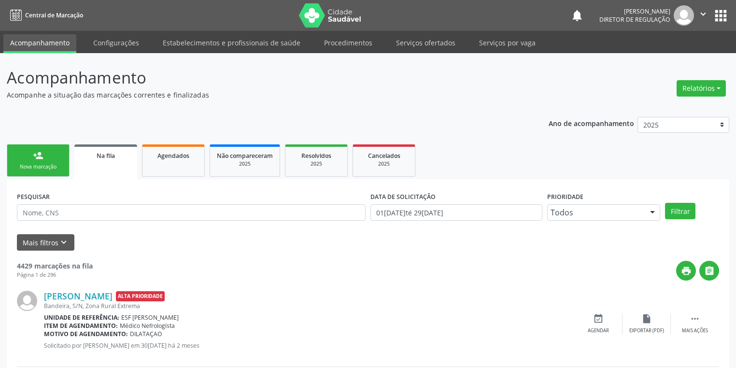
click at [56, 155] on link "person_add Nova marcação" at bounding box center [38, 160] width 63 height 32
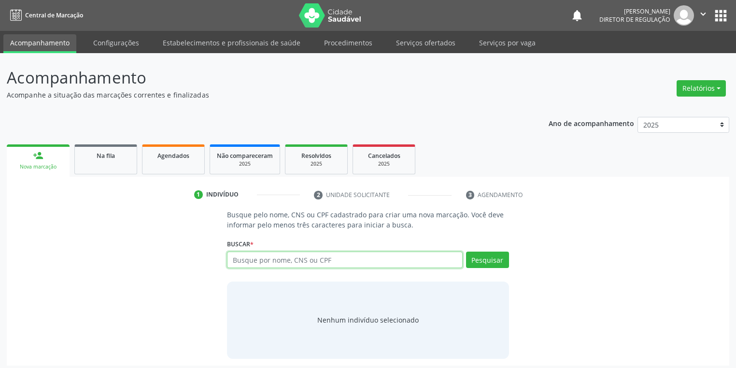
click at [258, 261] on input "text" at bounding box center [345, 260] width 236 height 16
type input "01669931404"
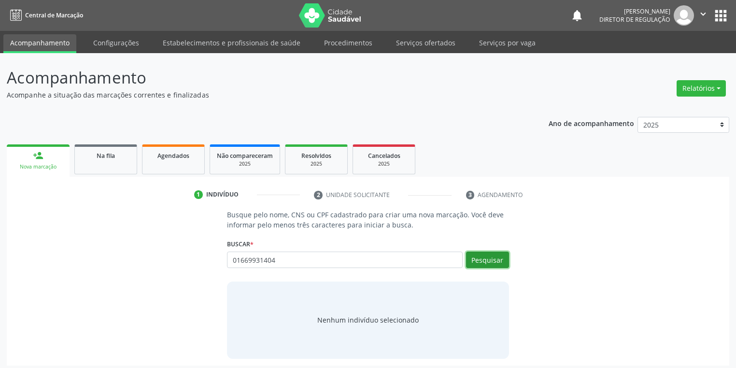
click at [489, 261] on button "Pesquisar" at bounding box center [487, 260] width 43 height 16
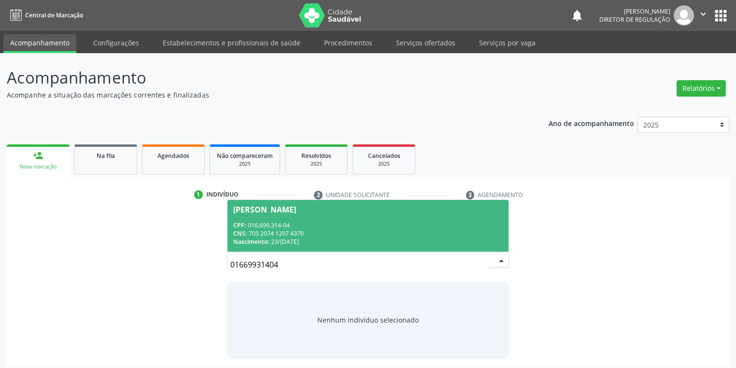
click at [295, 227] on div "CPF: 016.699.314-04" at bounding box center [367, 225] width 269 height 8
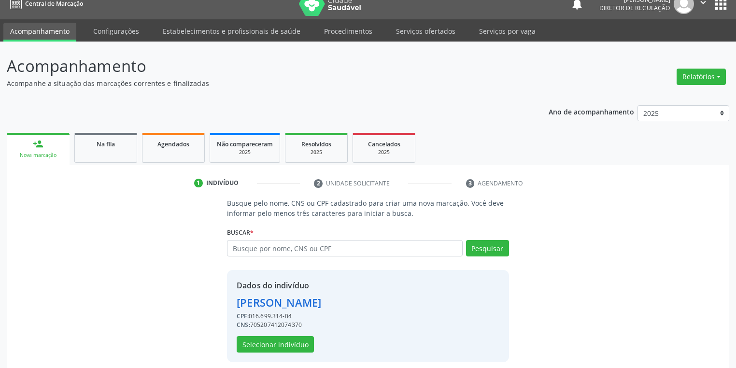
scroll to position [18, 0]
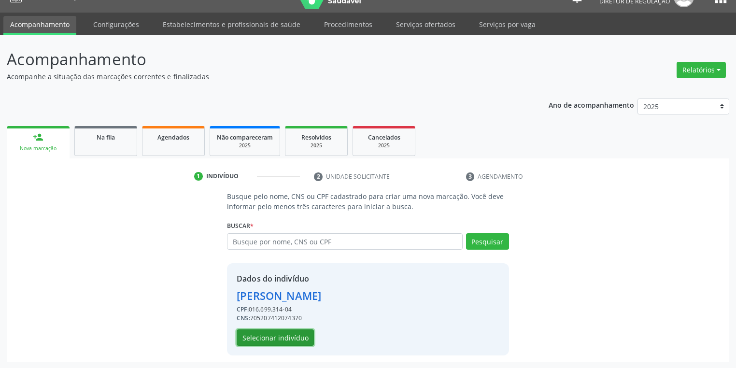
click at [266, 336] on button "Selecionar indivíduo" at bounding box center [275, 337] width 77 height 16
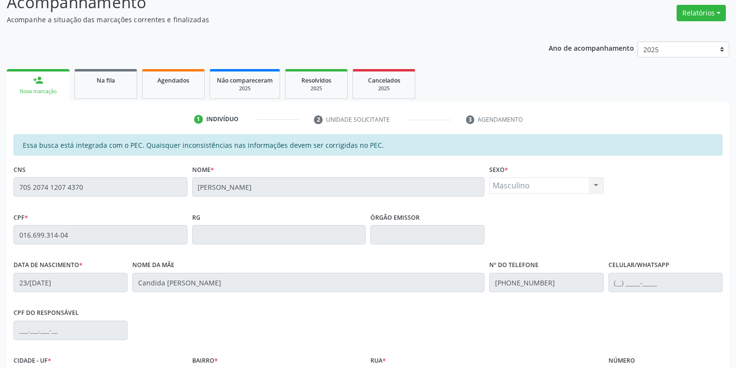
scroll to position [183, 0]
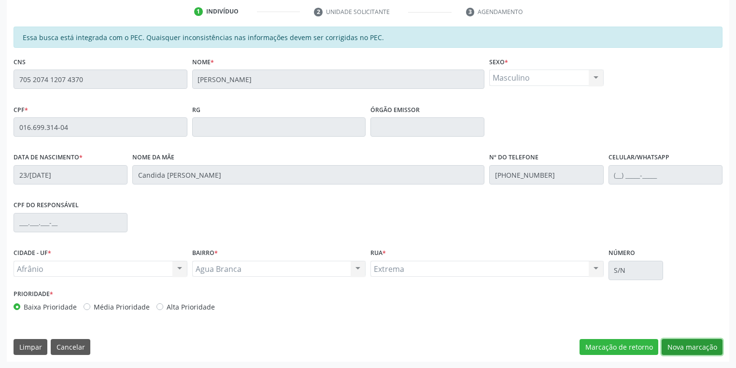
click at [670, 346] on button "Nova marcação" at bounding box center [692, 347] width 61 height 16
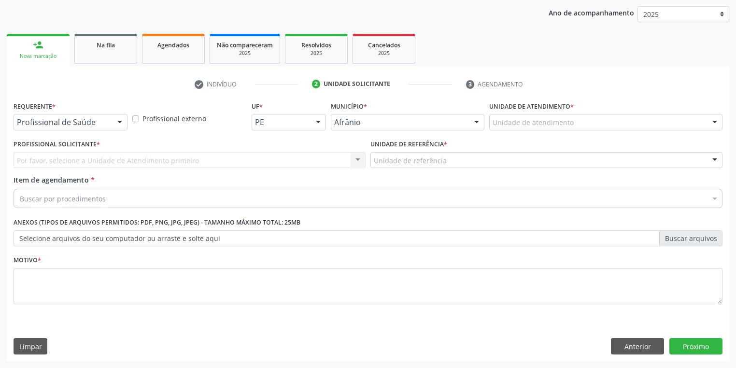
scroll to position [110, 0]
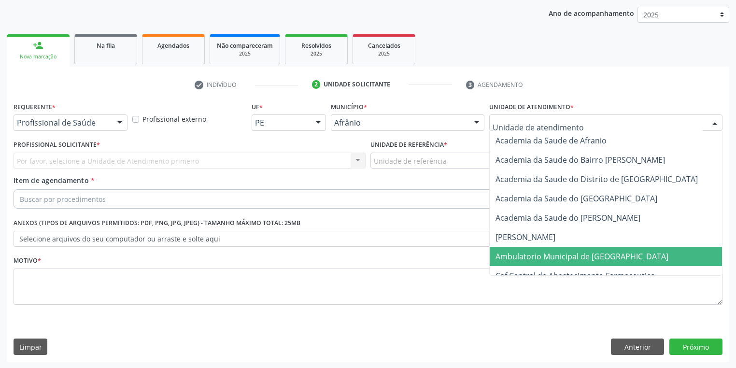
click at [502, 251] on span "Ambulatorio Municipal de [GEOGRAPHIC_DATA]" at bounding box center [582, 256] width 173 height 11
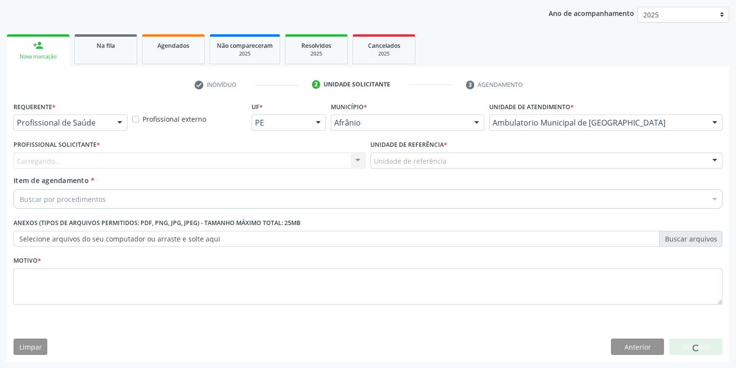
drag, startPoint x: 411, startPoint y: 163, endPoint x: 411, endPoint y: 176, distance: 13.5
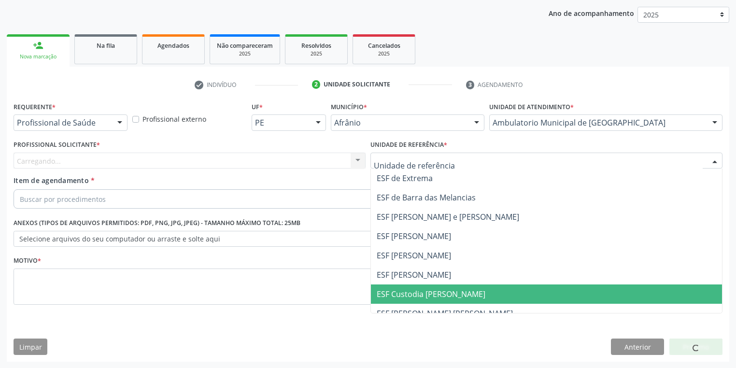
click at [411, 295] on span "ESF Custodia [PERSON_NAME]" at bounding box center [431, 294] width 109 height 11
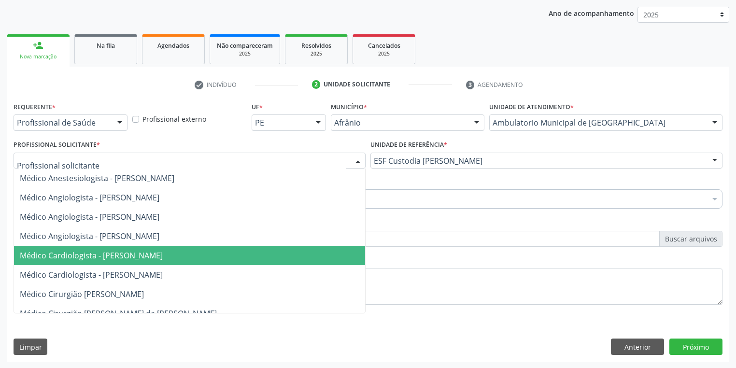
click at [68, 260] on span "Médico Cardiologista - [PERSON_NAME]" at bounding box center [91, 255] width 143 height 11
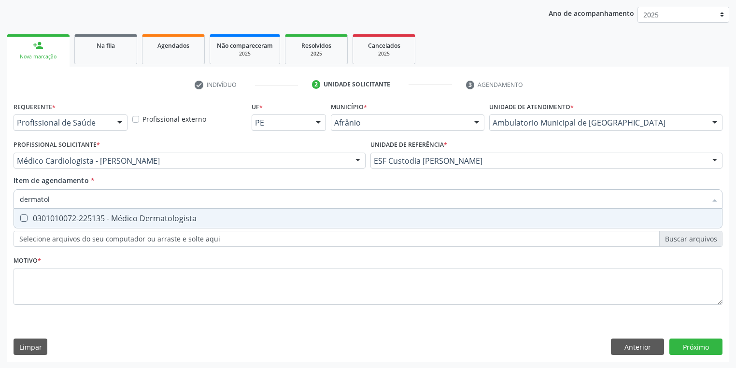
type input "dermatolo"
click at [57, 228] on div "Selecionar todos 0301010072-225135 - Médico Dermatologista Nenhum resultado enc…" at bounding box center [368, 219] width 709 height 20
click at [36, 222] on div "0301010072-225135 - Médico Dermatologista" at bounding box center [368, 218] width 696 height 8
checkbox Dermatologista "true"
click at [29, 289] on div "Requerente * Profissional de Saúde Profissional de Saúde Paciente Nenhum result…" at bounding box center [368, 208] width 709 height 219
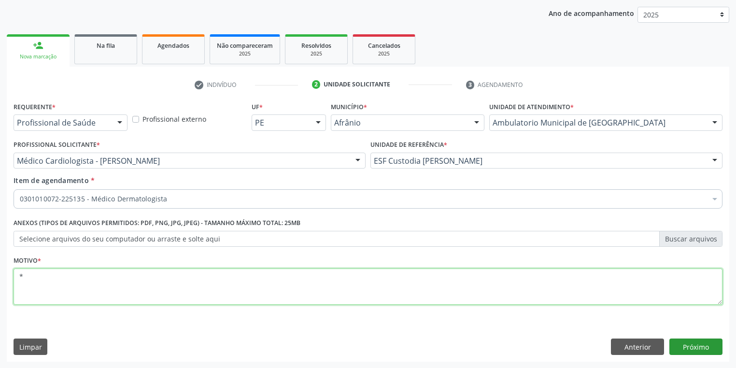
type textarea "*"
click at [697, 342] on button "Próximo" at bounding box center [695, 347] width 53 height 16
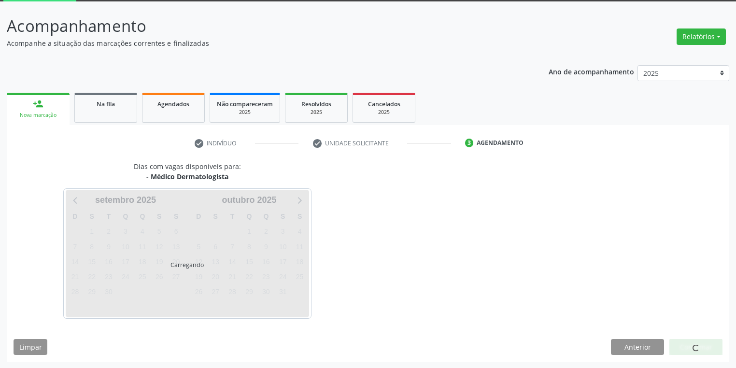
scroll to position [80, 0]
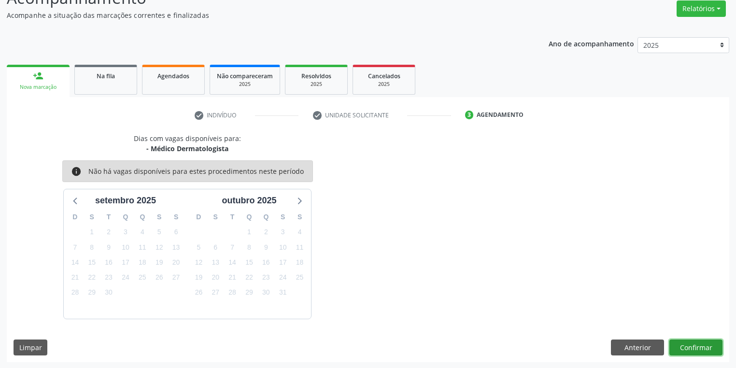
click at [703, 346] on button "Confirmar" at bounding box center [695, 348] width 53 height 16
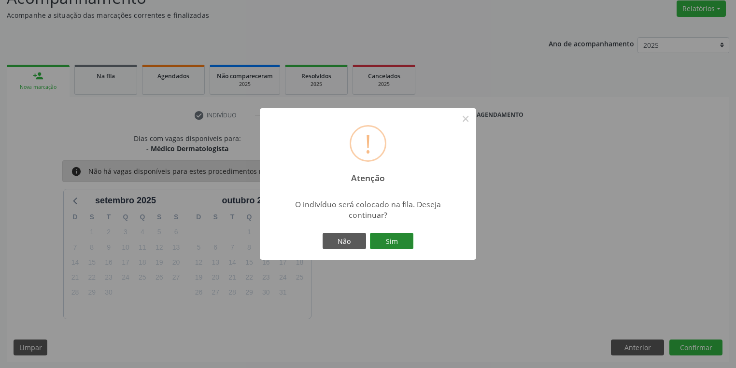
click at [402, 241] on button "Sim" at bounding box center [391, 241] width 43 height 16
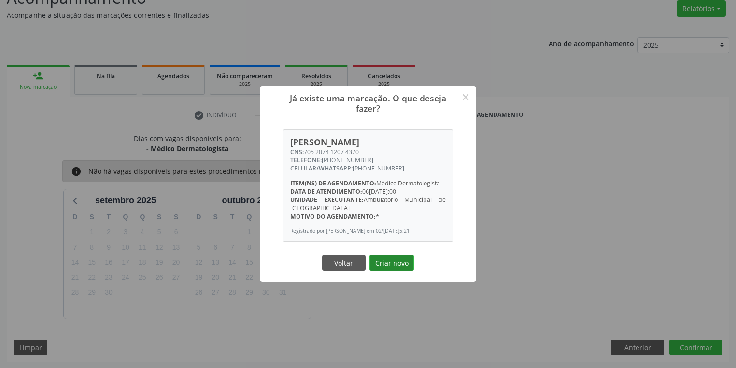
click at [405, 271] on button "Criar novo" at bounding box center [391, 263] width 44 height 16
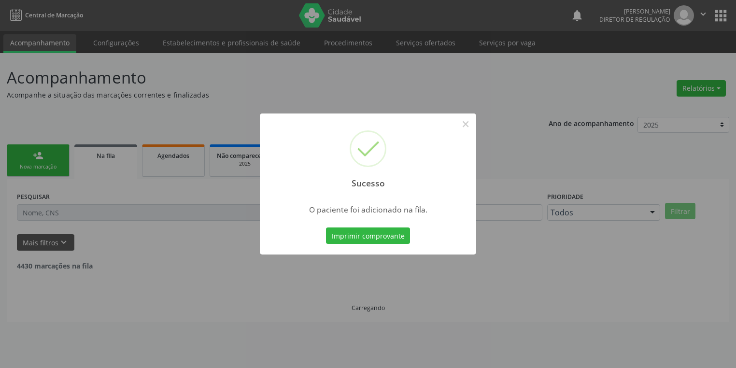
scroll to position [0, 0]
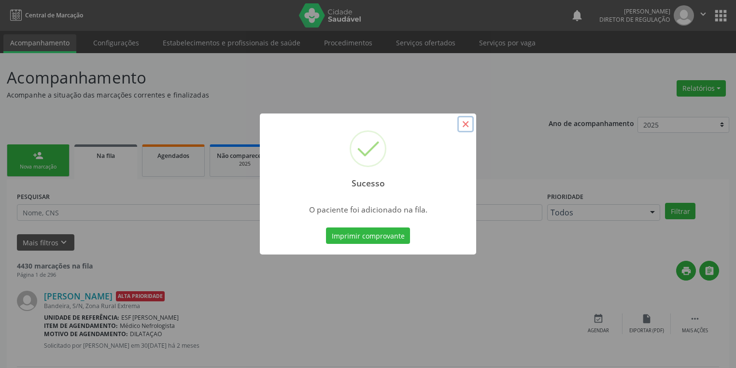
click at [462, 128] on button "×" at bounding box center [465, 124] width 16 height 16
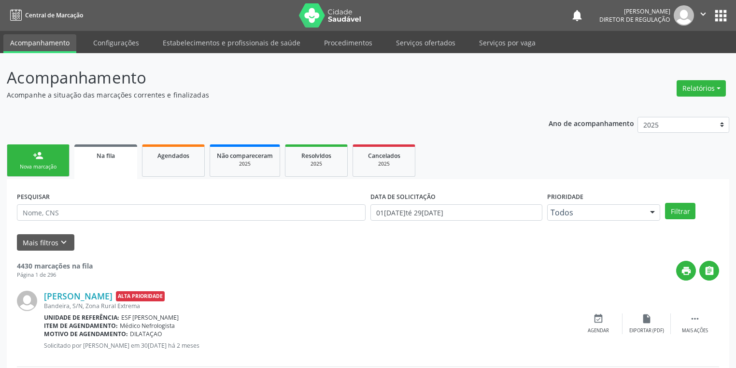
click at [54, 163] on div "Nova marcação" at bounding box center [38, 166] width 48 height 7
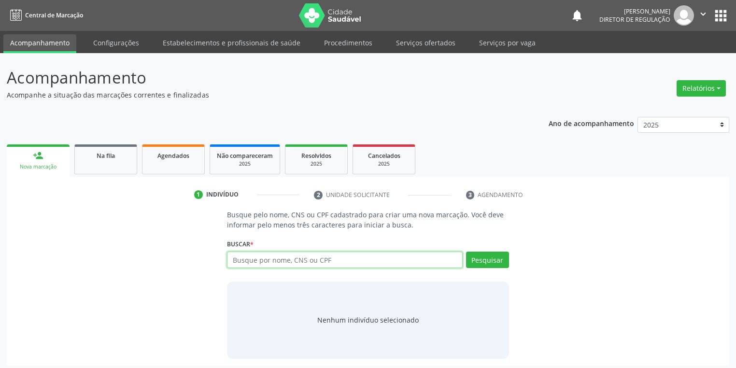
click at [248, 262] on input "text" at bounding box center [345, 260] width 236 height 16
paste input "707 0078 3855 2836"
type input "707 0078 3855 2836"
click at [493, 259] on button "Pesquisar" at bounding box center [487, 260] width 43 height 16
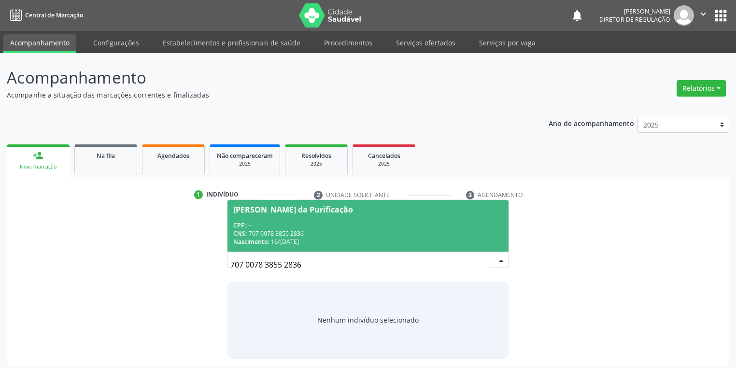
click at [302, 234] on div "CNS: 707 0078 3855 2836" at bounding box center [367, 233] width 269 height 8
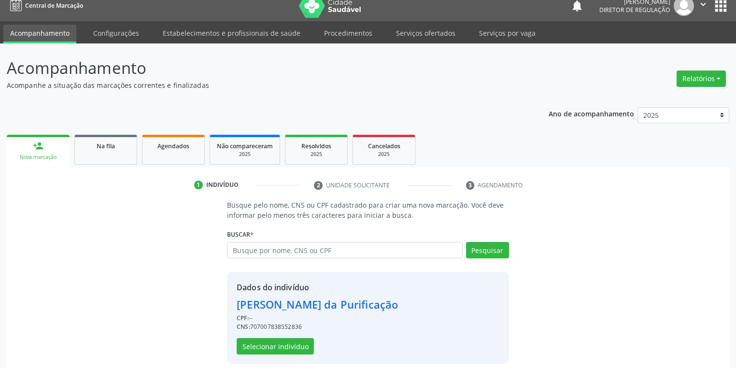
scroll to position [18, 0]
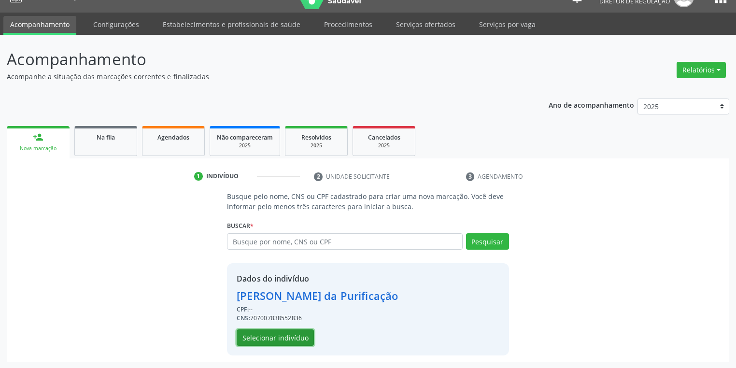
click at [278, 336] on button "Selecionar indivíduo" at bounding box center [275, 337] width 77 height 16
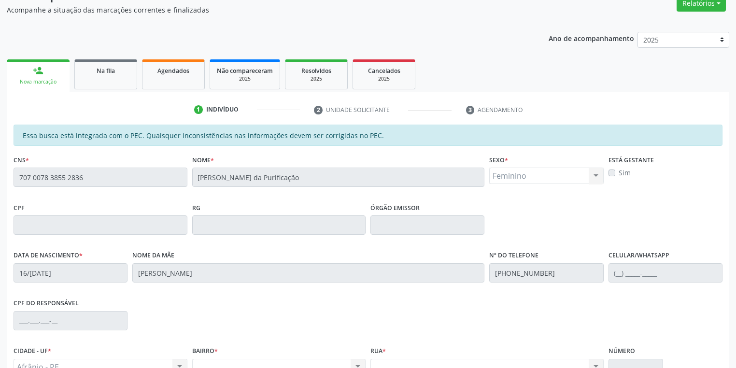
scroll to position [183, 0]
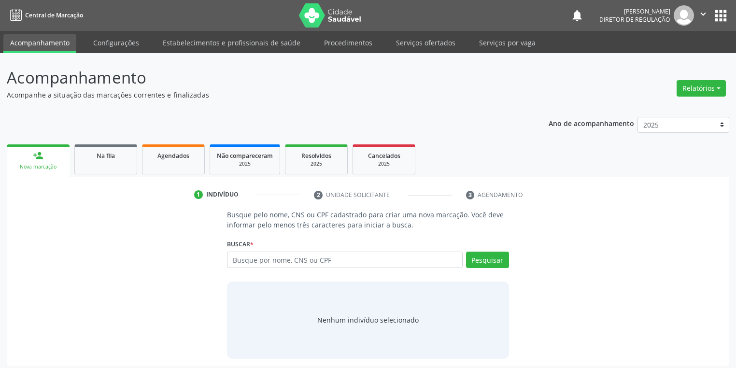
click at [246, 258] on input "text" at bounding box center [345, 260] width 236 height 16
type input "700502568220759"
click at [478, 265] on button "Pesquisar" at bounding box center [487, 260] width 43 height 16
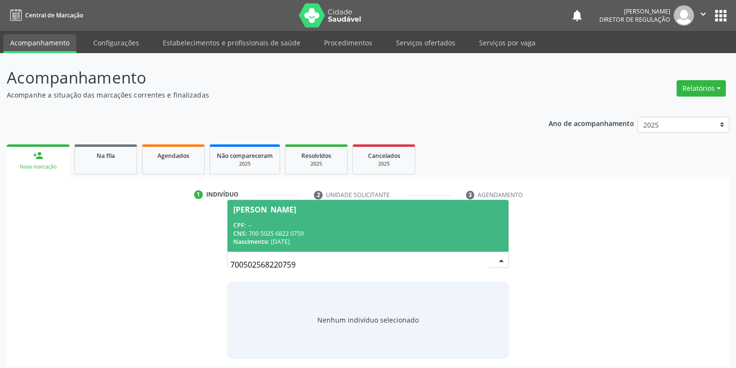
click at [350, 226] on div "CPF: --" at bounding box center [367, 225] width 269 height 8
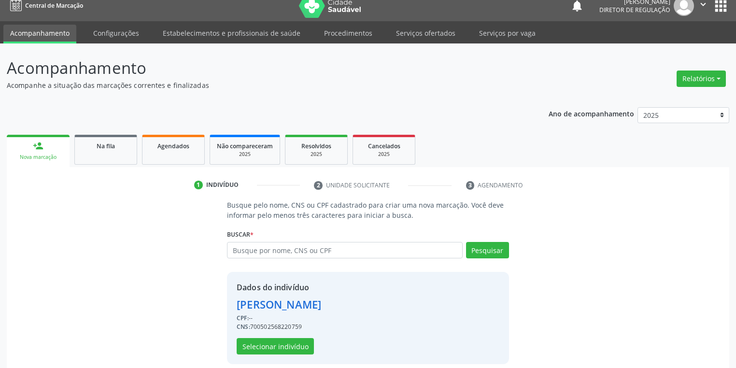
scroll to position [18, 0]
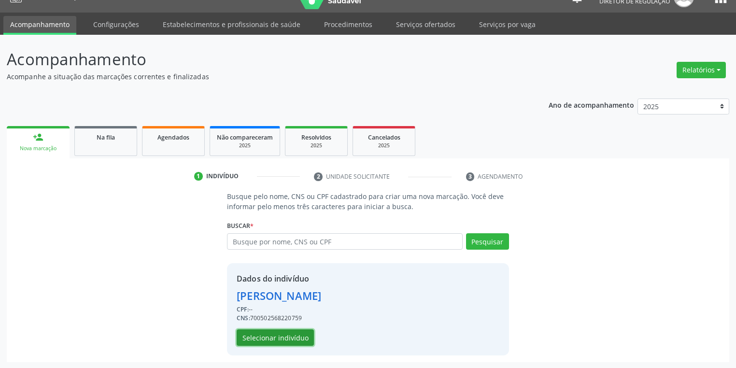
click at [258, 343] on button "Selecionar indivíduo" at bounding box center [275, 337] width 77 height 16
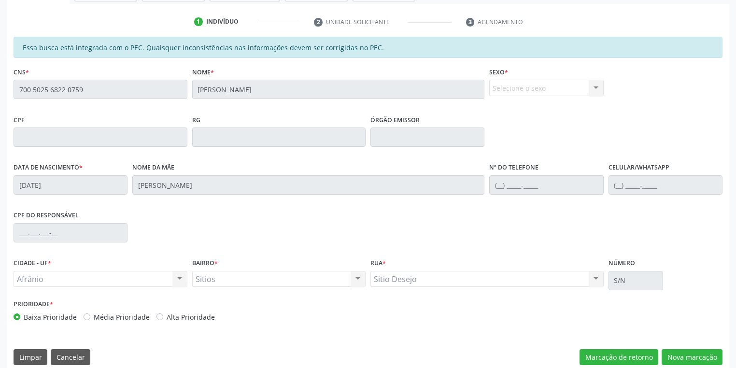
scroll to position [183, 0]
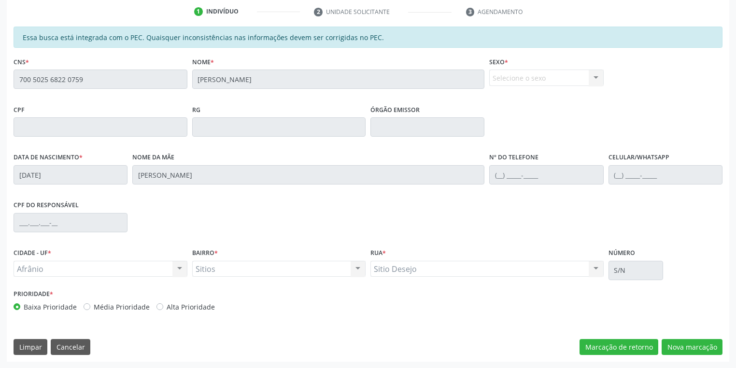
click at [7, 85] on div "Essa busca está integrada com o PEC. Quaisquer inconsistências nas informações …" at bounding box center [368, 194] width 723 height 335
click at [686, 346] on button "Nova marcação" at bounding box center [692, 347] width 61 height 16
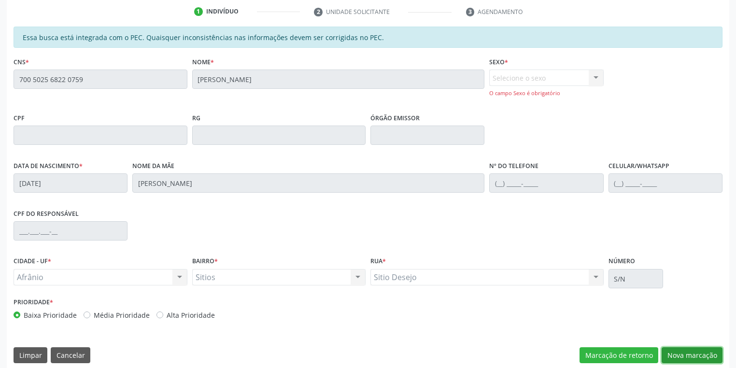
click at [674, 351] on button "Nova marcação" at bounding box center [692, 355] width 61 height 16
click at [590, 77] on div "Selecione o sexo Masculino Feminino Nenhum resultado encontrado para: " " Não h…" at bounding box center [546, 84] width 114 height 28
click at [528, 78] on div "Selecione o sexo Masculino Feminino Nenhum resultado encontrado para: " " Não h…" at bounding box center [546, 84] width 114 height 28
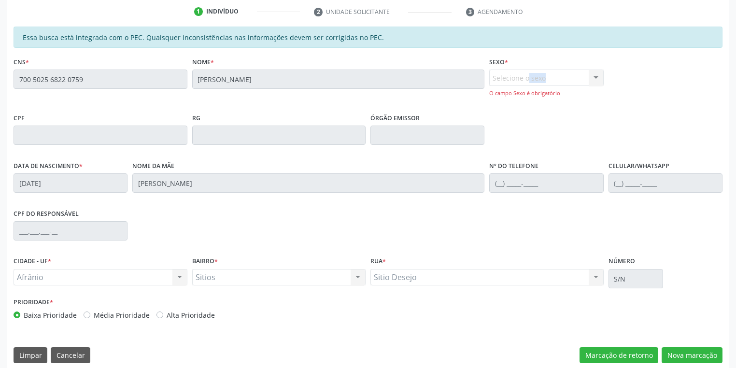
click at [528, 78] on div "Selecione o sexo Masculino Feminino Nenhum resultado encontrado para: " " Não h…" at bounding box center [546, 84] width 114 height 28
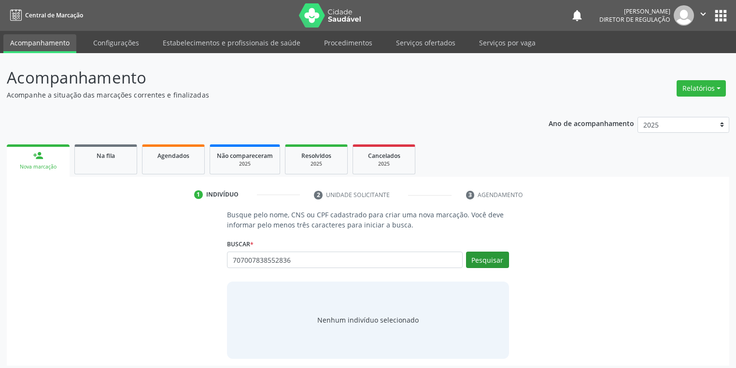
type input "707007838552836"
click at [487, 257] on button "Pesquisar" at bounding box center [487, 260] width 43 height 16
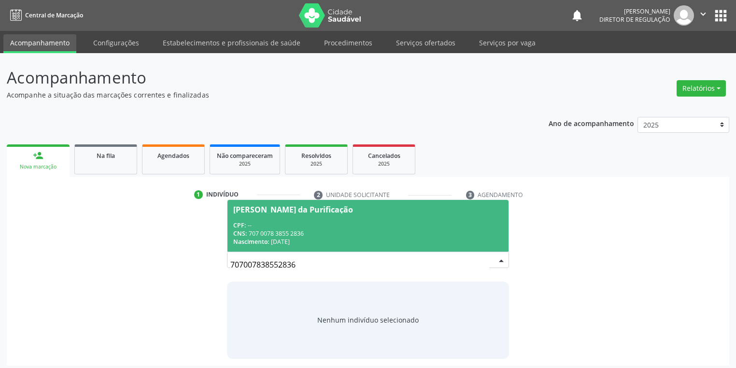
click at [306, 220] on span "[PERSON_NAME] da Purificação CPF: -- CNS: 707 0078 3855 2836 Nascimento: [DATE]" at bounding box center [367, 226] width 281 height 52
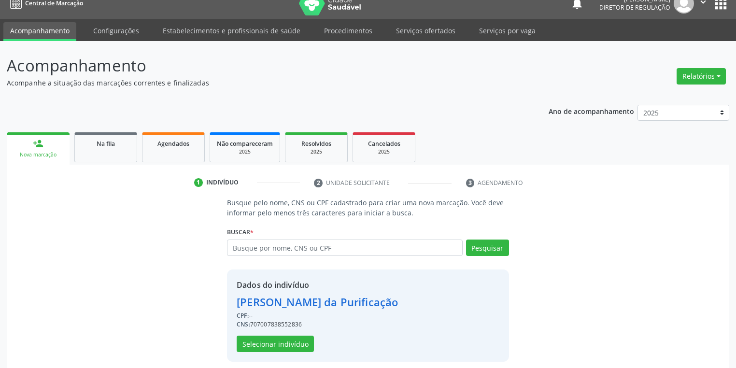
scroll to position [18, 0]
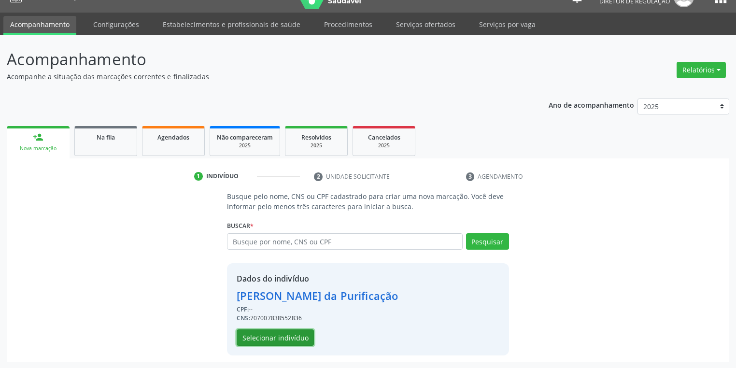
click at [273, 342] on button "Selecionar indivíduo" at bounding box center [275, 337] width 77 height 16
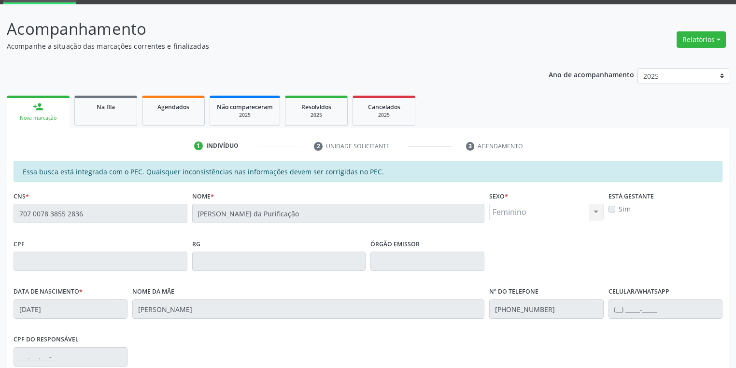
scroll to position [39, 0]
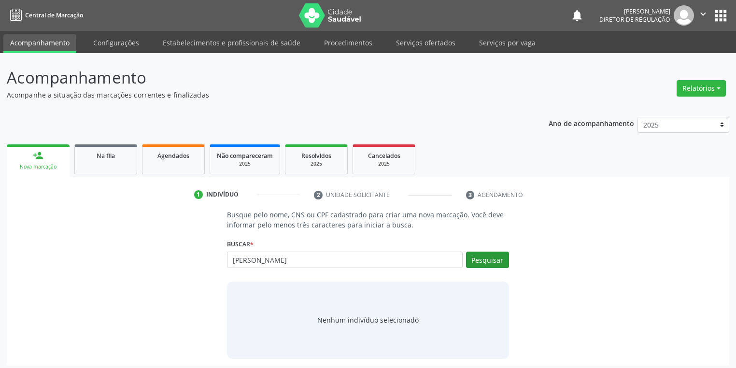
type input "[PERSON_NAME]"
click at [481, 262] on button "Pesquisar" at bounding box center [487, 260] width 43 height 16
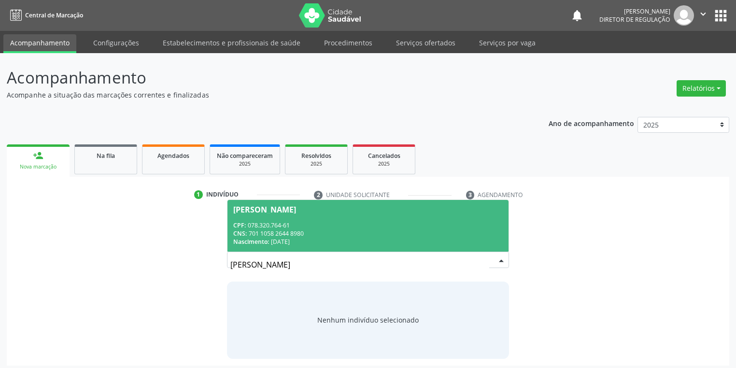
click at [296, 263] on input "[PERSON_NAME]" at bounding box center [359, 264] width 259 height 19
click at [299, 217] on span "[PERSON_NAME] CPF: 078.320.764-61 CNS: 701 1058 2644 8980 Nascimento: [DATE]" at bounding box center [367, 226] width 281 height 52
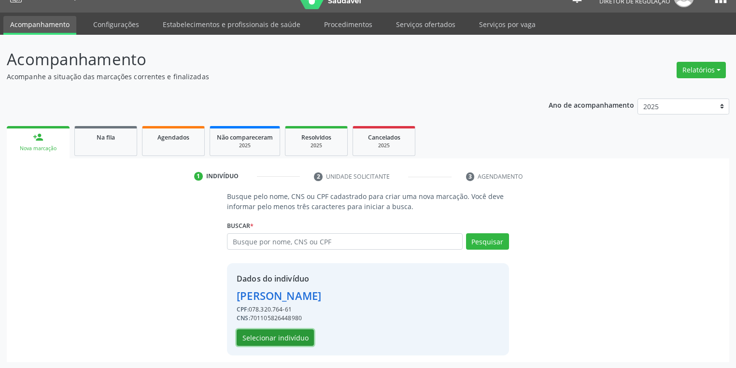
click at [271, 338] on button "Selecionar indivíduo" at bounding box center [275, 337] width 77 height 16
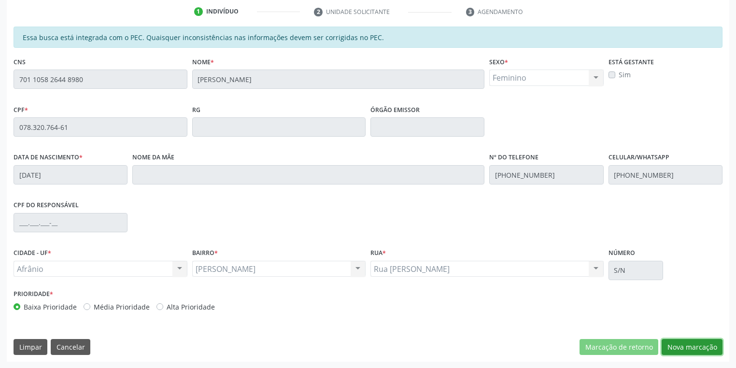
click at [672, 351] on button "Nova marcação" at bounding box center [692, 347] width 61 height 16
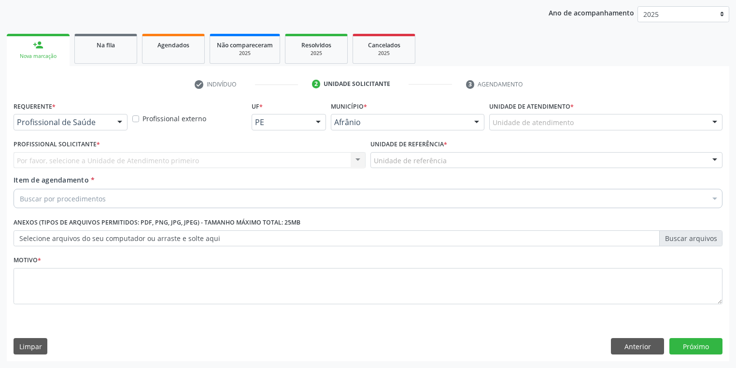
scroll to position [110, 0]
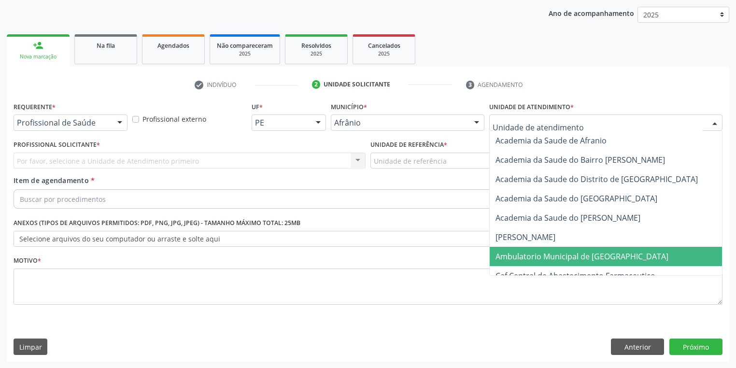
click at [504, 258] on span "Ambulatorio Municipal de [GEOGRAPHIC_DATA]" at bounding box center [582, 256] width 173 height 11
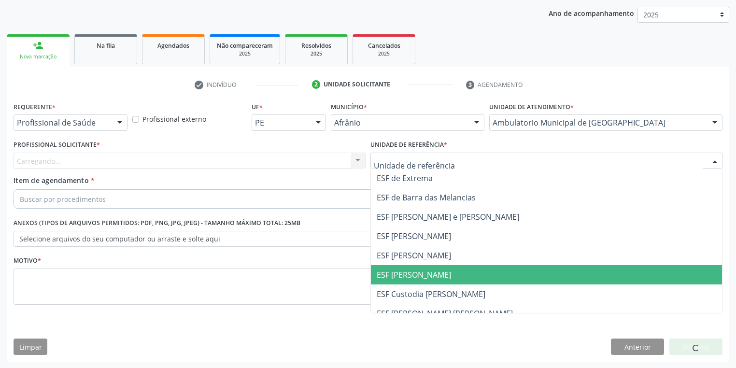
click at [396, 276] on span "ESF [PERSON_NAME]" at bounding box center [414, 274] width 74 height 11
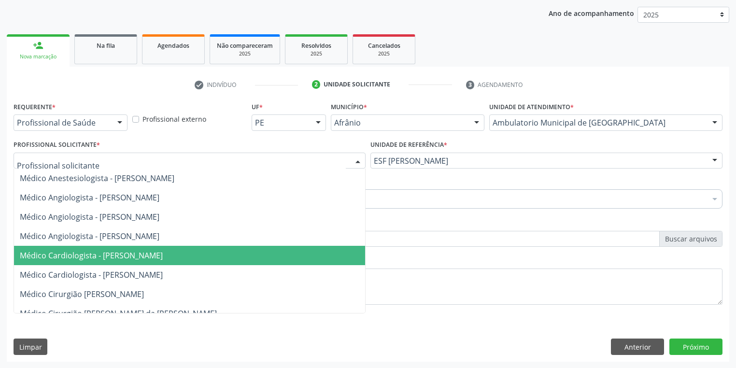
click at [95, 262] on span "Médico Cardiologista - [PERSON_NAME]" at bounding box center [189, 255] width 351 height 19
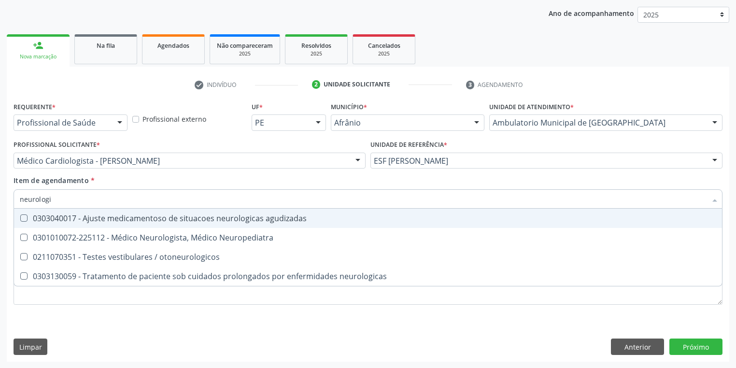
type input "neurologis"
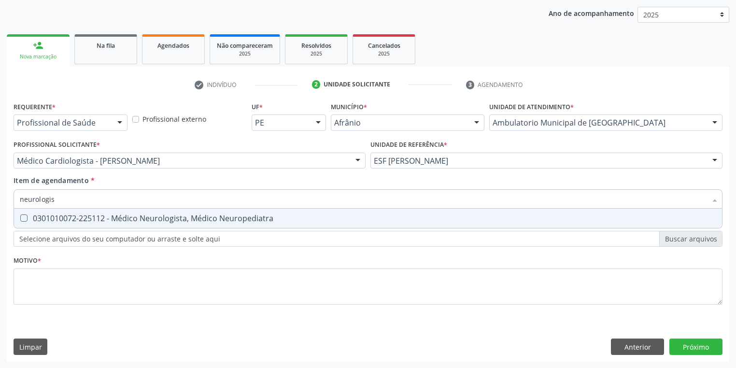
click at [50, 223] on span "0301010072-225112 - Médico Neurologista, Médico Neuropediatra" at bounding box center [368, 218] width 708 height 19
checkbox Neuropediatra "true"
click at [42, 289] on div "Requerente * Profissional de Saúde Profissional de Saúde Paciente Nenhum result…" at bounding box center [368, 208] width 709 height 219
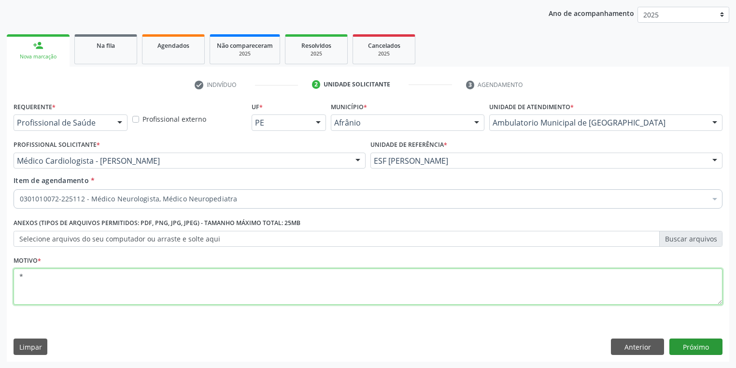
type textarea "*"
click at [696, 342] on button "Próximo" at bounding box center [695, 347] width 53 height 16
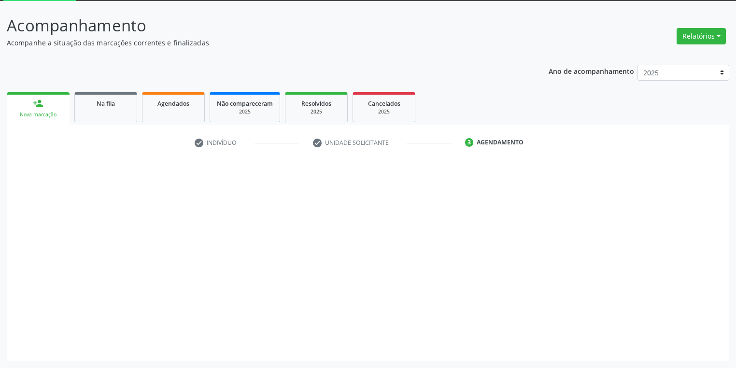
scroll to position [52, 0]
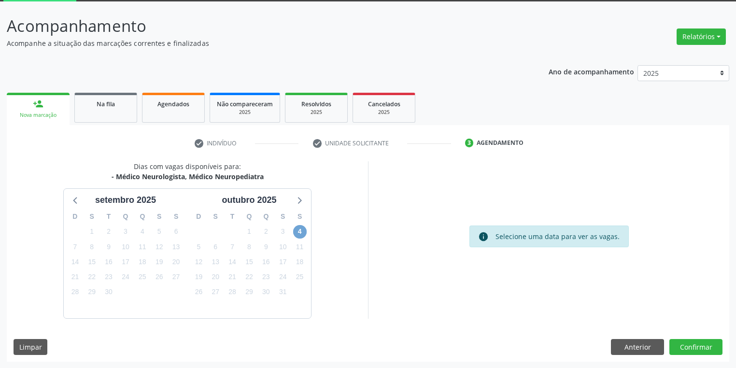
click at [300, 233] on span "4" at bounding box center [300, 232] width 14 height 14
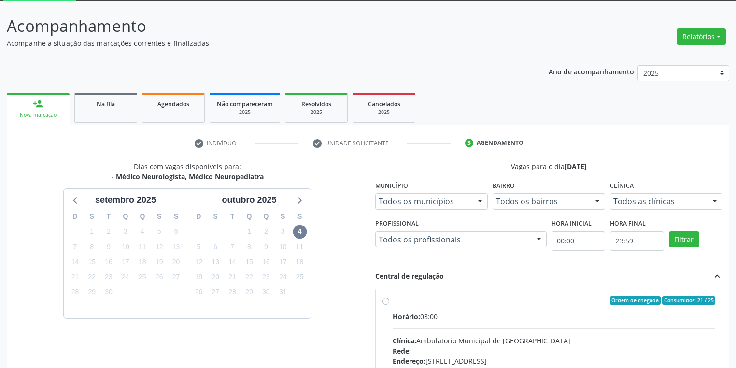
click at [561, 348] on div "Rede: --" at bounding box center [554, 351] width 323 height 10
click at [389, 305] on input "Ordem de chegada Consumidos: 21 / 25 Horário: 08:00 Clínica: Ambulatorio Munici…" at bounding box center [386, 300] width 7 height 9
radio input "true"
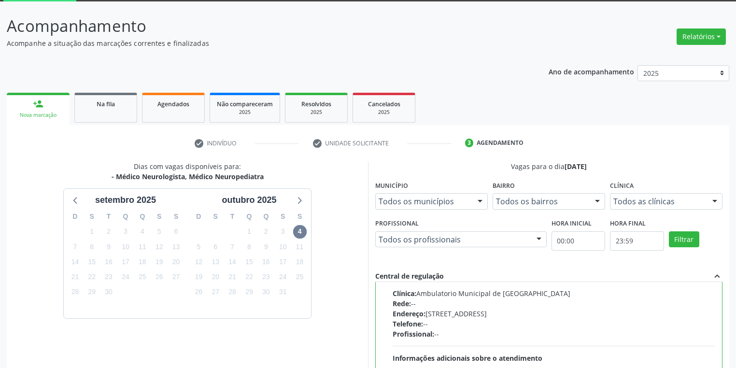
scroll to position [206, 0]
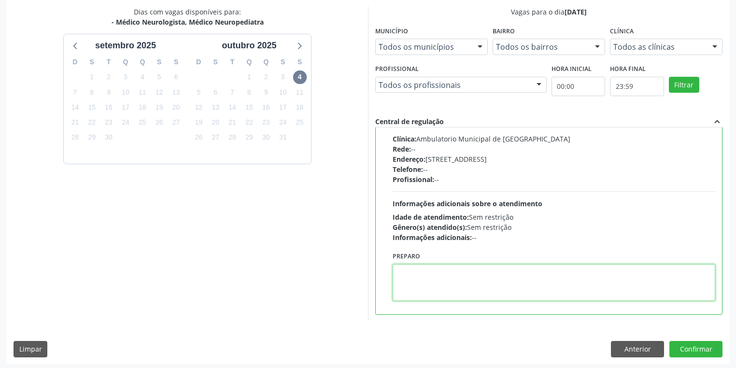
click at [466, 288] on textarea at bounding box center [554, 282] width 323 height 37
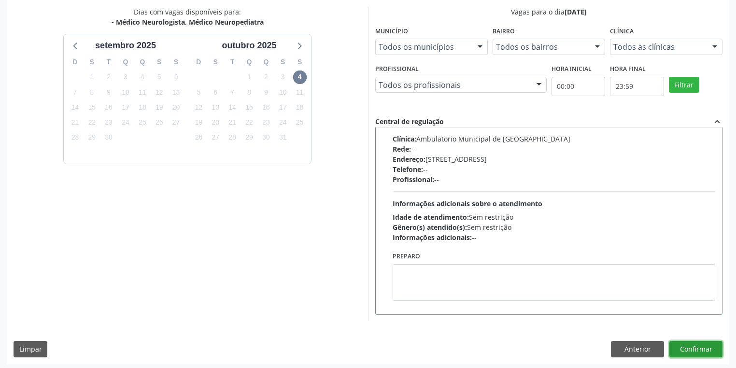
click at [684, 349] on button "Confirmar" at bounding box center [695, 349] width 53 height 16
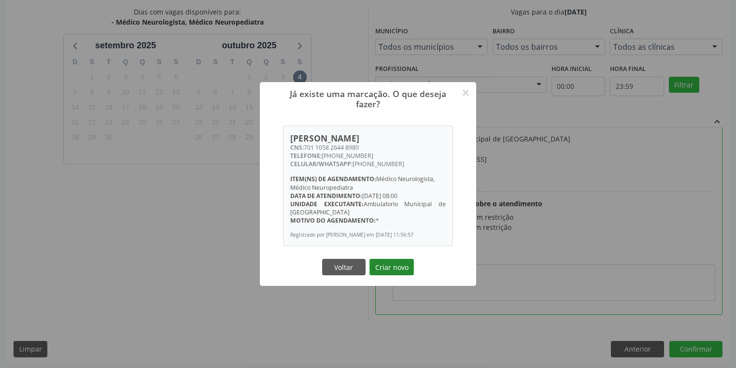
click at [397, 270] on button "Criar novo" at bounding box center [391, 267] width 44 height 16
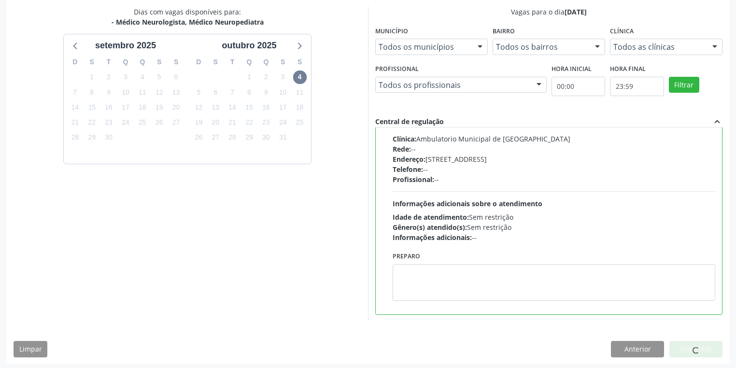
scroll to position [0, 0]
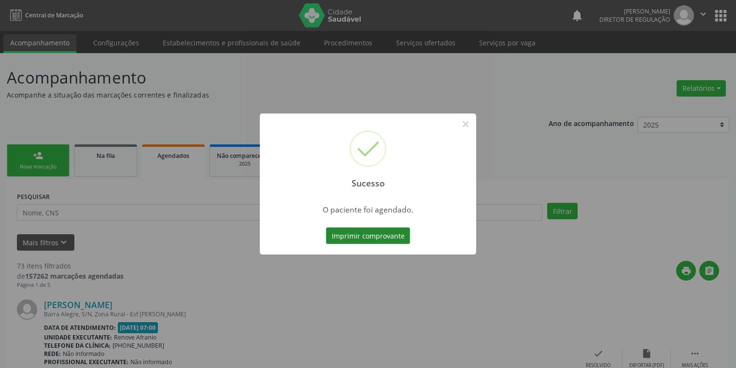
click at [371, 242] on button "Imprimir comprovante" at bounding box center [368, 235] width 84 height 16
